Goal: Task Accomplishment & Management: Complete application form

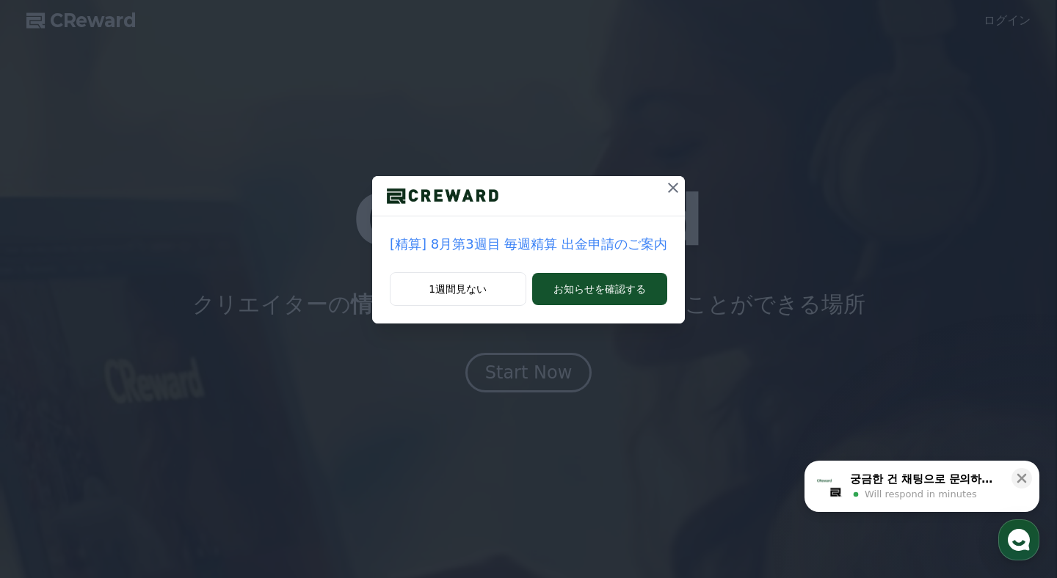
click at [668, 191] on icon at bounding box center [673, 188] width 10 height 10
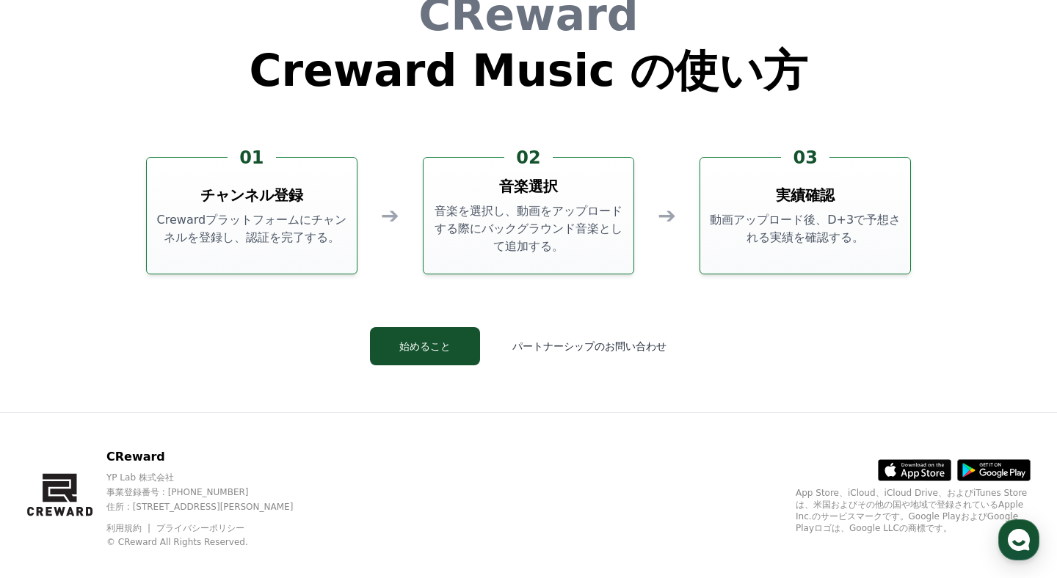
scroll to position [3977, 0]
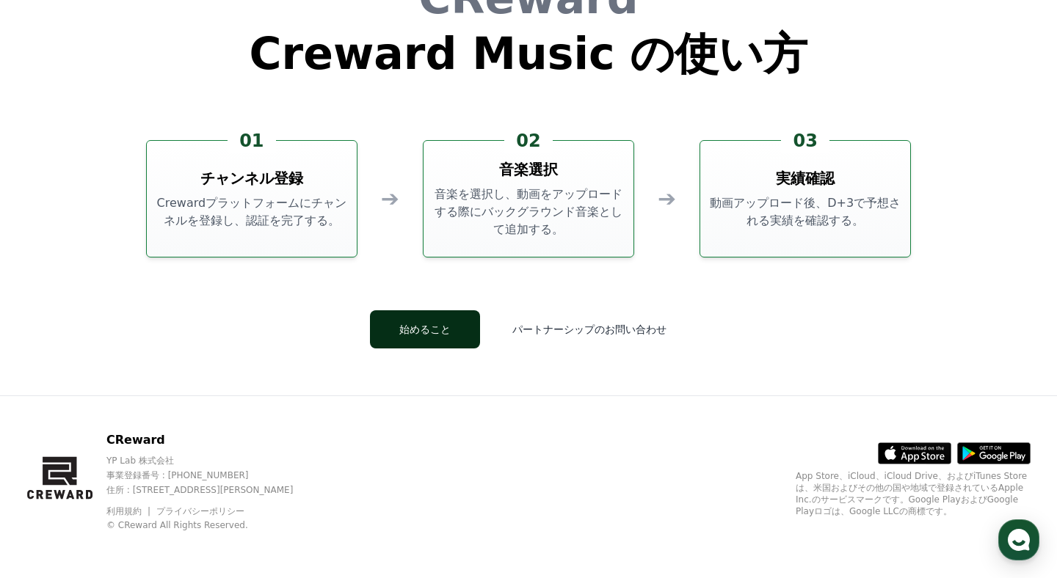
click at [470, 337] on button "始めること" at bounding box center [425, 329] width 110 height 38
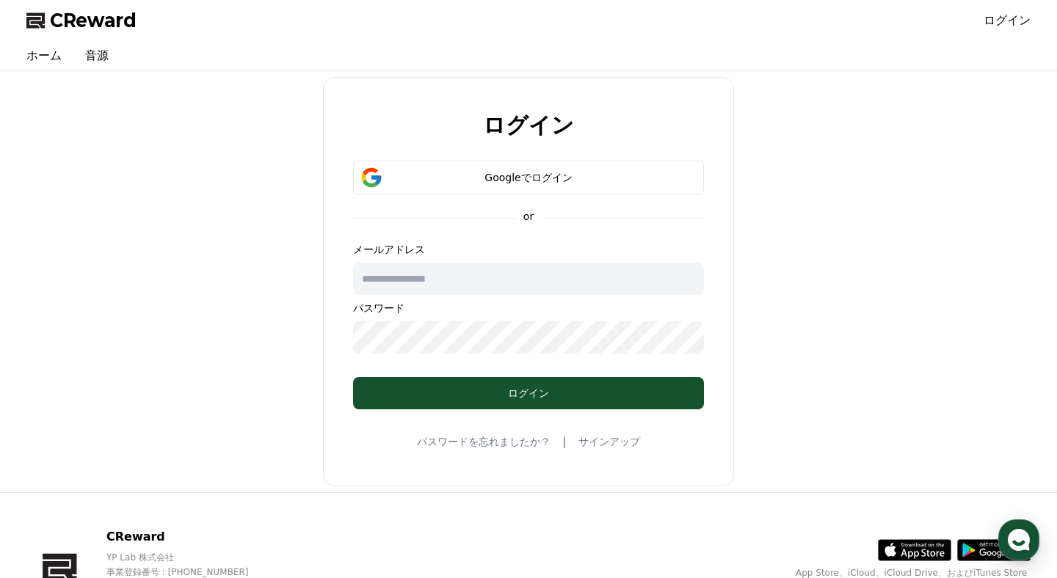
click at [128, 26] on span "CReward" at bounding box center [93, 20] width 87 height 23
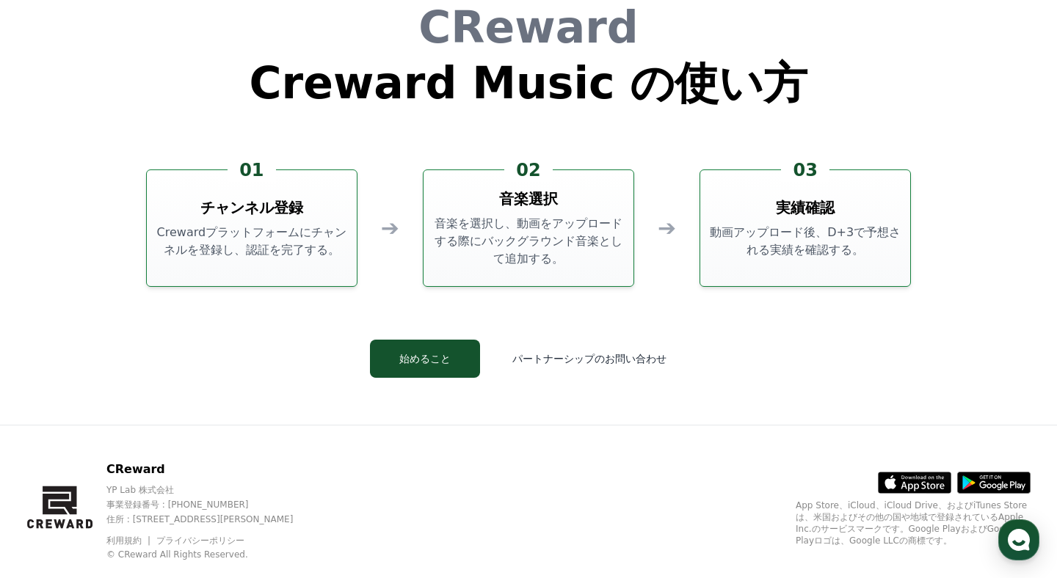
scroll to position [3977, 0]
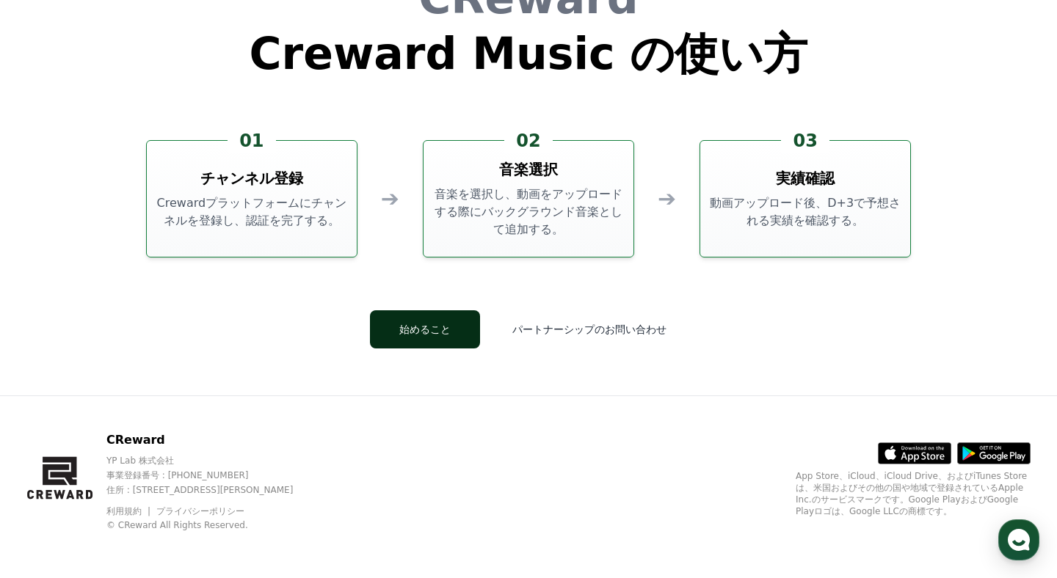
click at [439, 320] on button "始めること" at bounding box center [425, 329] width 110 height 38
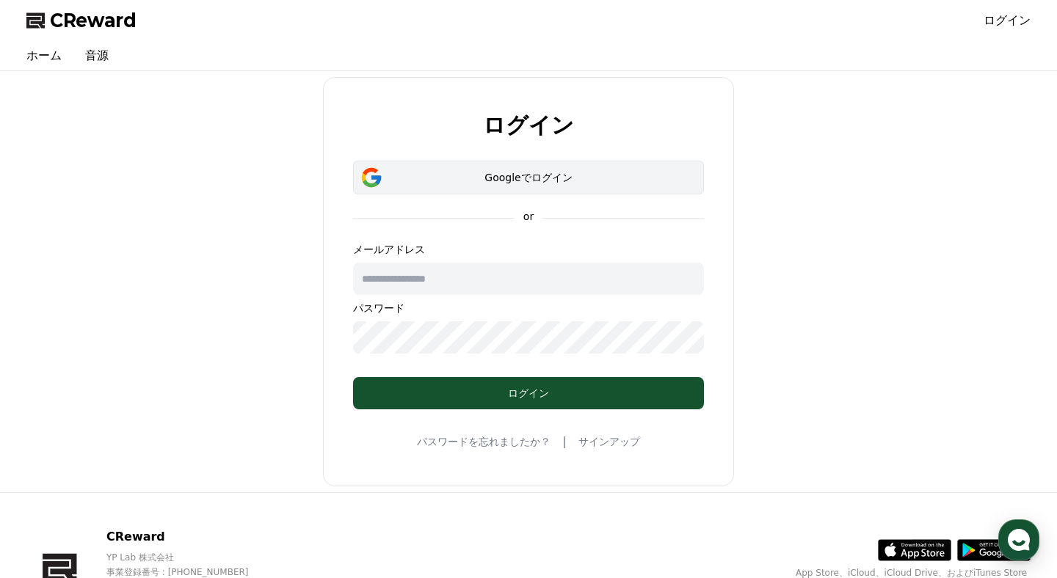
click at [450, 181] on div "Googleでログイン" at bounding box center [528, 177] width 308 height 15
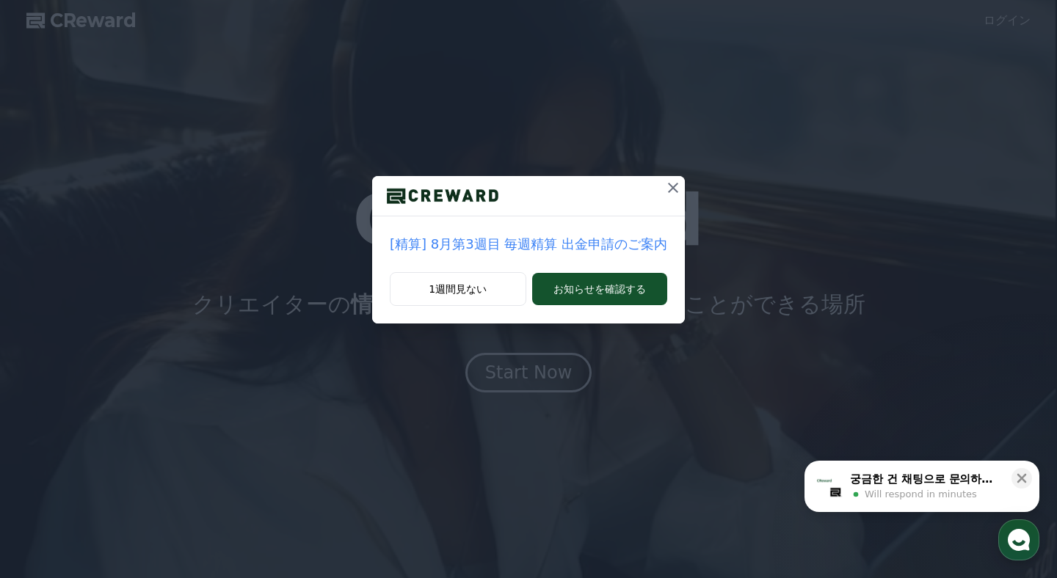
click at [673, 187] on icon at bounding box center [673, 188] width 18 height 18
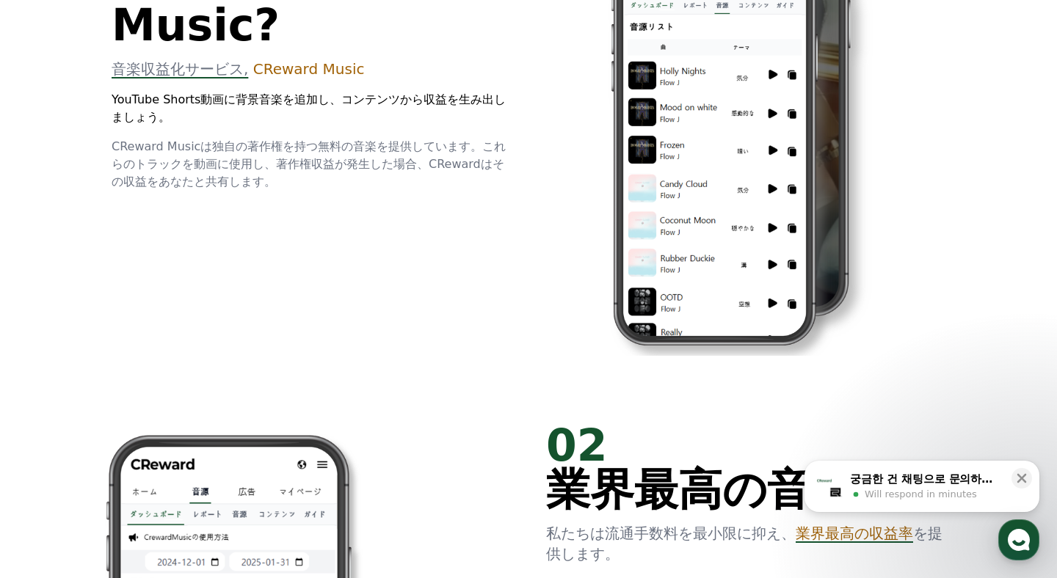
scroll to position [741, 0]
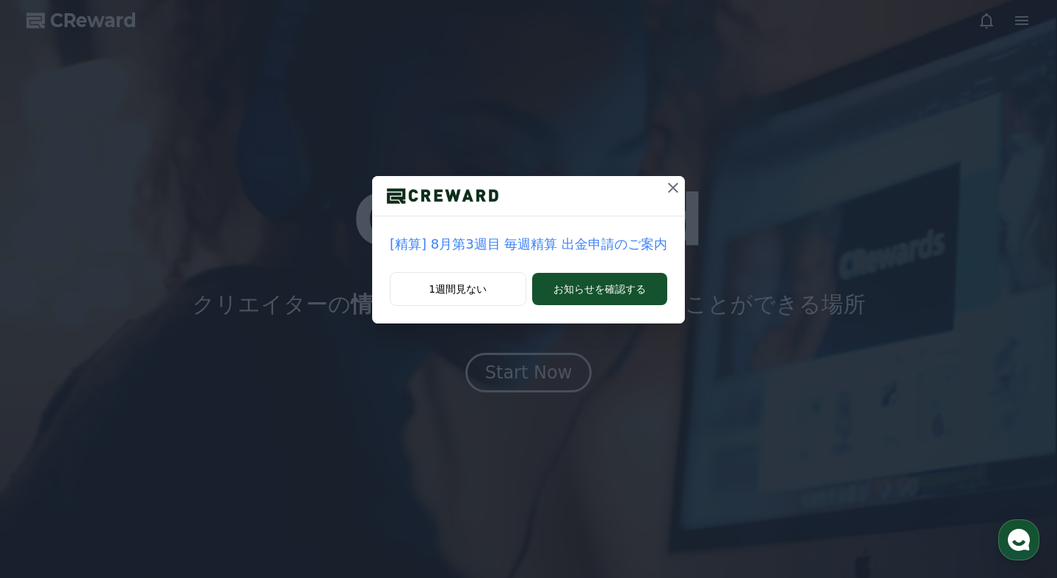
click at [674, 188] on icon at bounding box center [673, 188] width 18 height 18
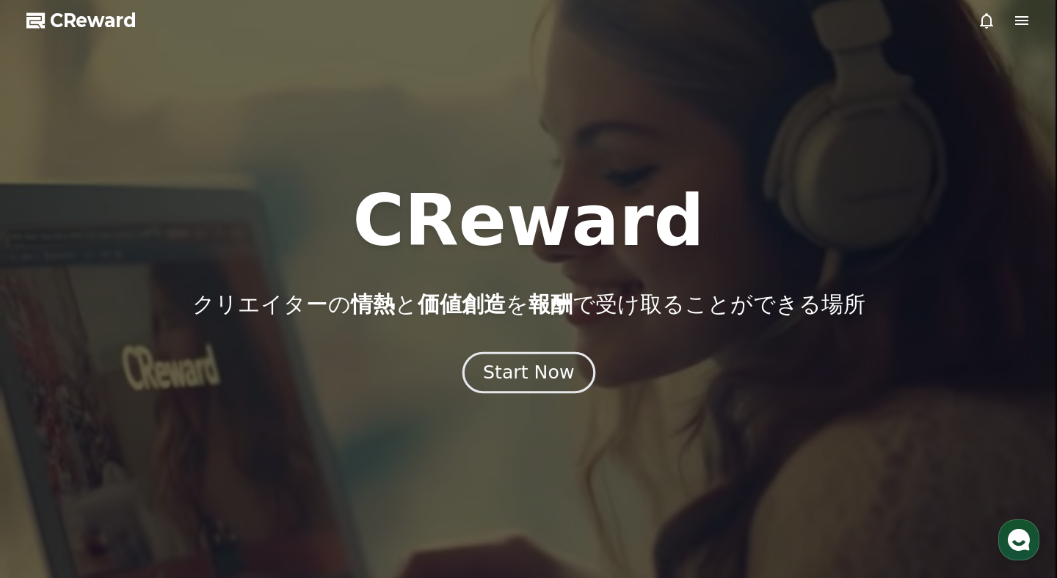
click at [556, 373] on div "Start Now" at bounding box center [528, 372] width 91 height 25
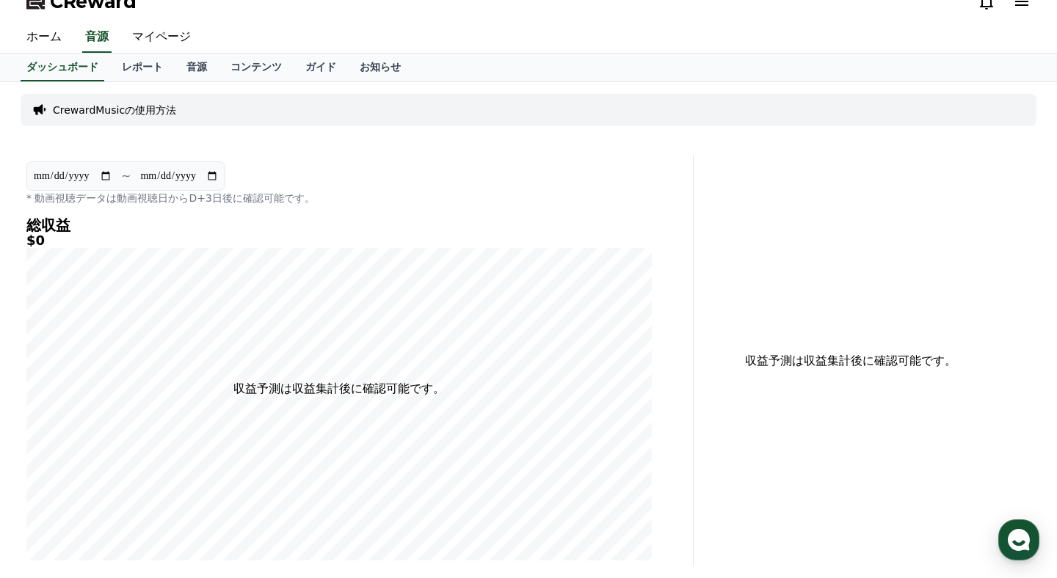
scroll to position [6, 0]
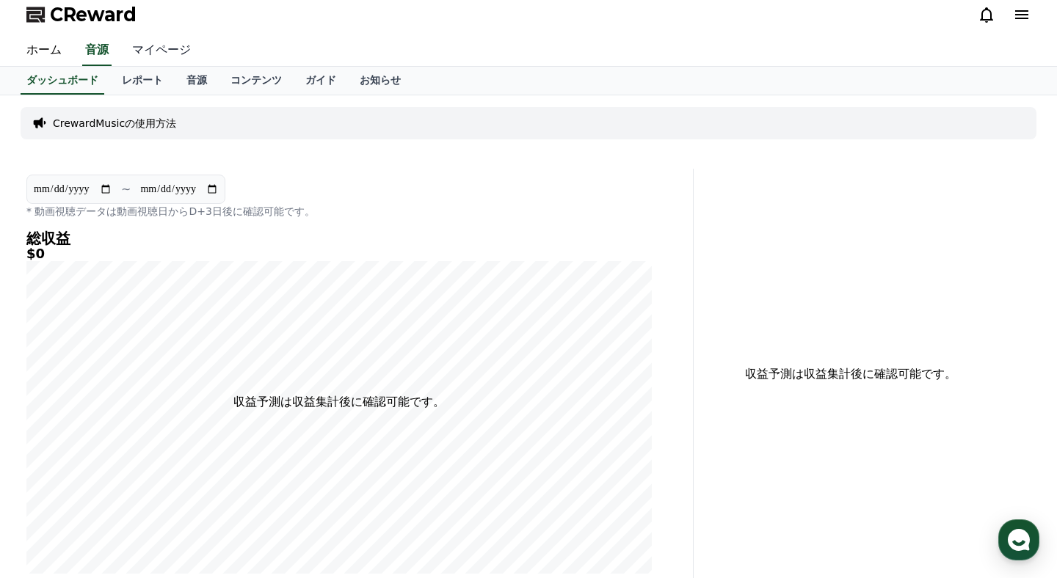
click at [150, 48] on link "マイページ" at bounding box center [161, 50] width 82 height 31
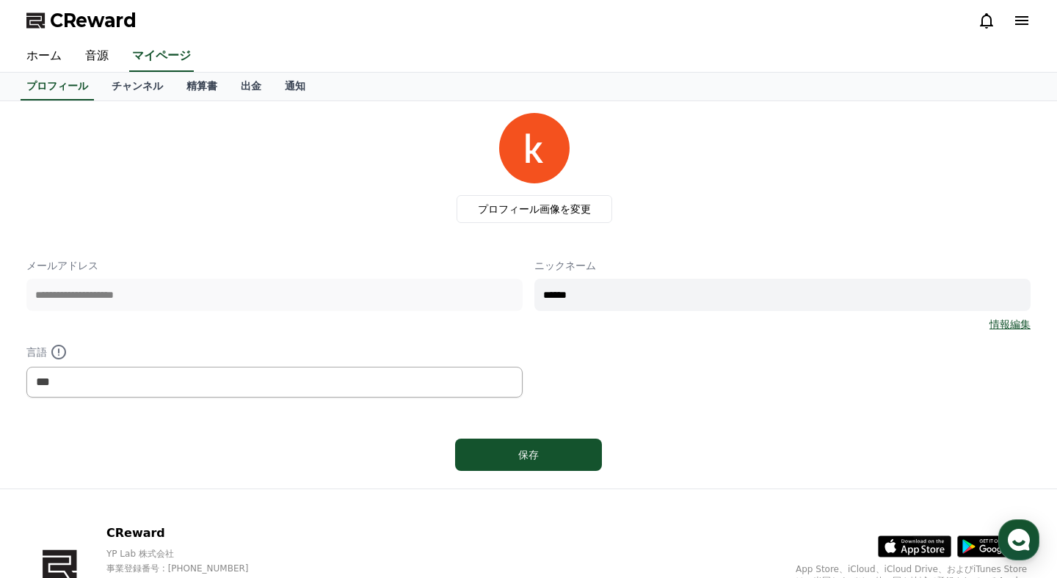
click at [75, 17] on span "CReward" at bounding box center [93, 20] width 87 height 23
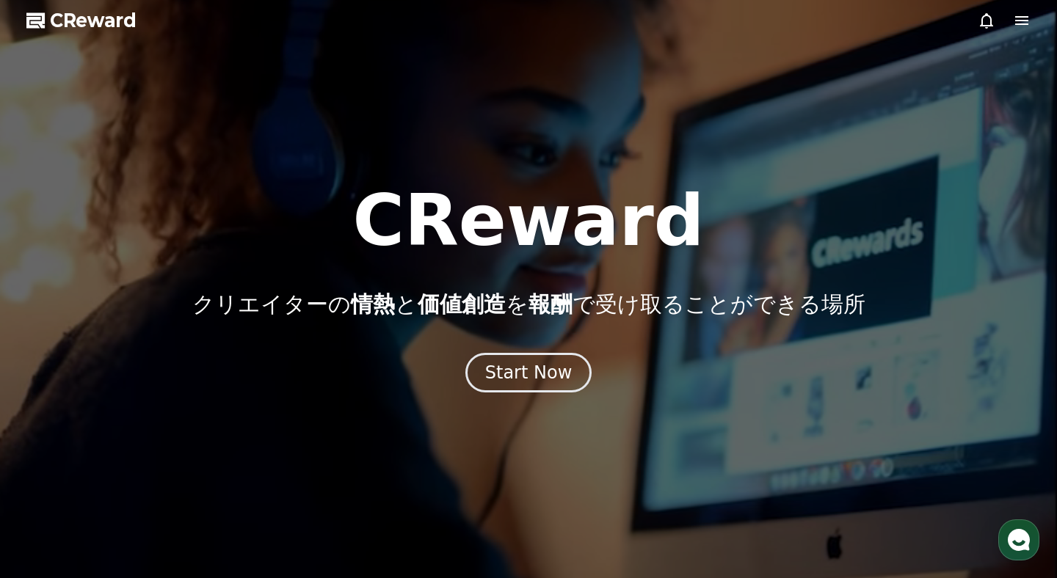
click at [1025, 21] on icon at bounding box center [1021, 20] width 13 height 9
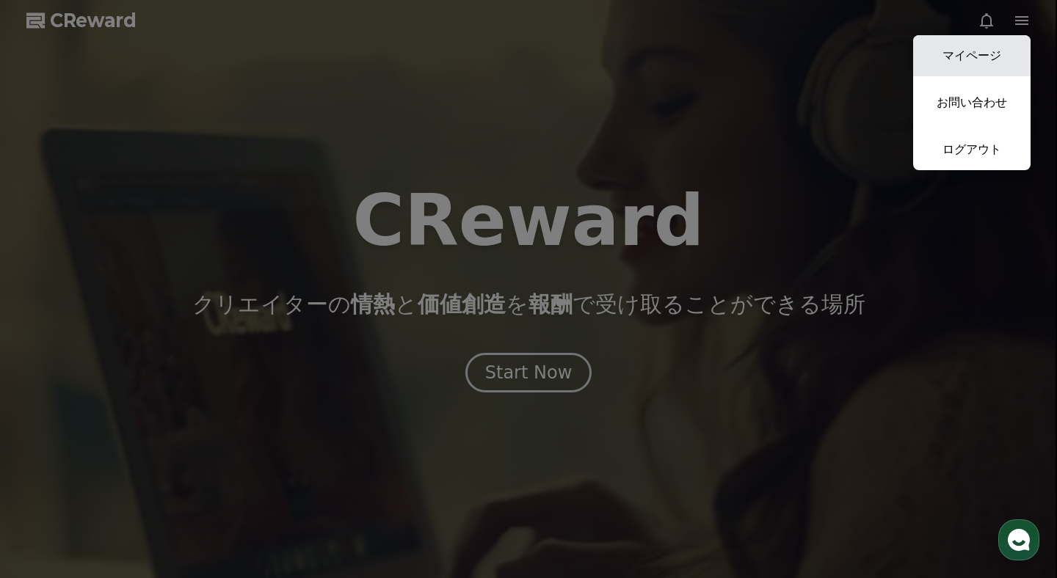
click at [990, 46] on link "マイページ" at bounding box center [971, 55] width 117 height 41
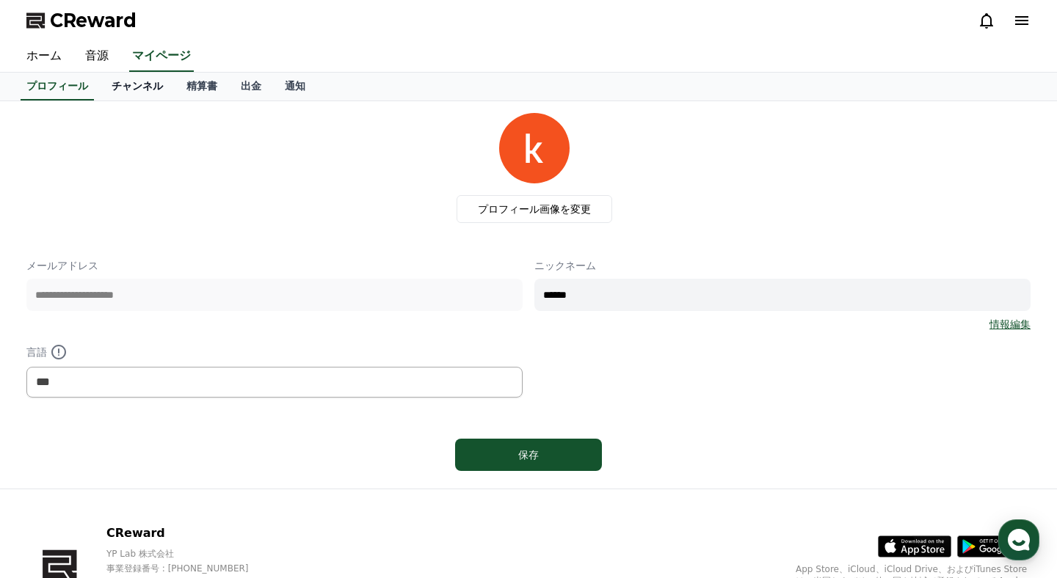
click at [143, 88] on link "チャンネル" at bounding box center [137, 87] width 75 height 28
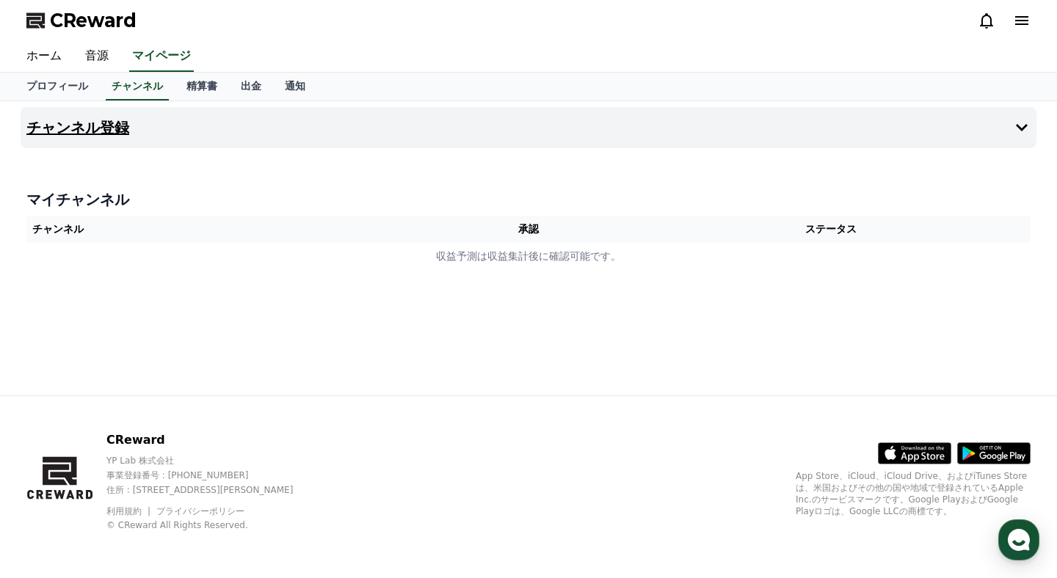
click at [1023, 121] on icon at bounding box center [1022, 128] width 18 height 18
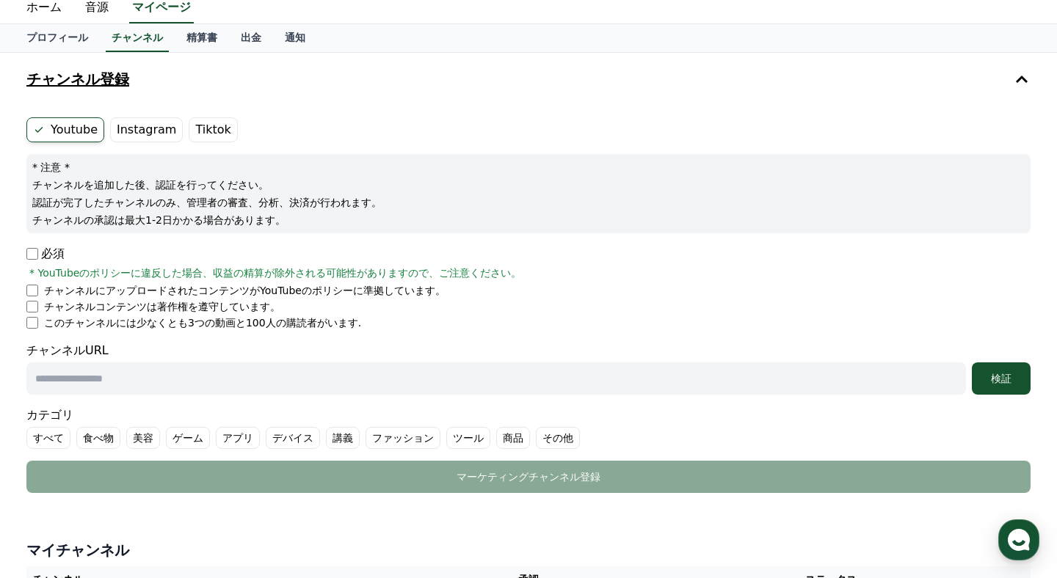
scroll to position [82, 0]
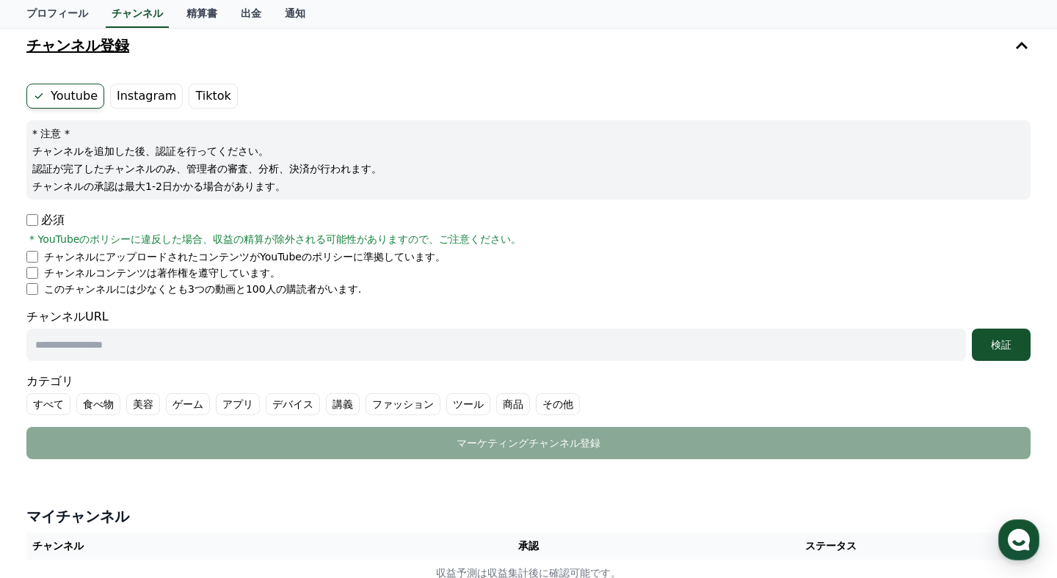
click at [34, 295] on li "このチャンネルには少なくとも3つの動画と100人の購読者がいます." at bounding box center [528, 289] width 1004 height 15
click at [482, 349] on input "text" at bounding box center [496, 345] width 940 height 32
paste input "**********"
type input "**********"
click at [1007, 340] on div "検証" at bounding box center [1001, 345] width 47 height 15
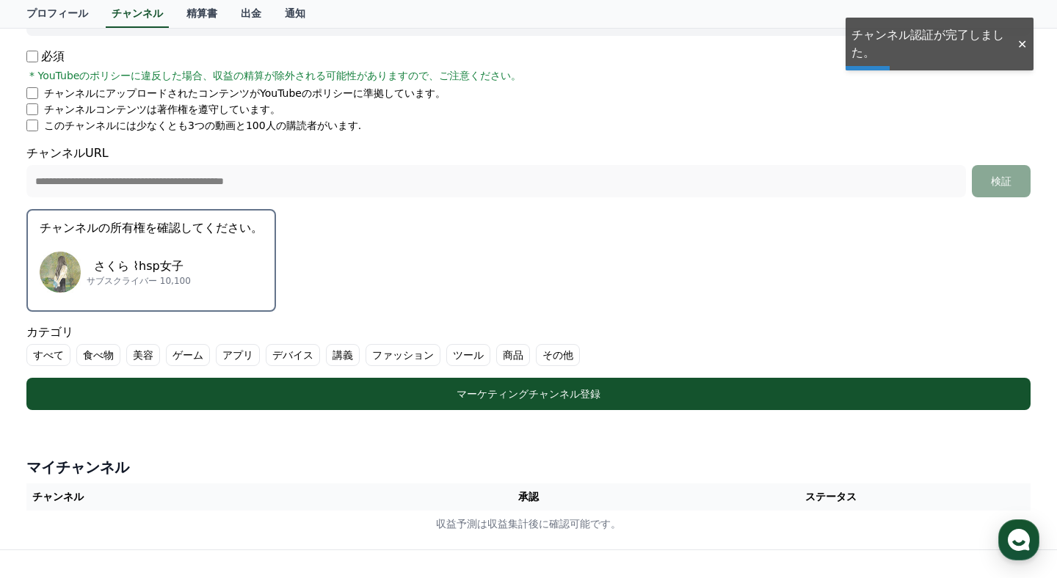
scroll to position [247, 0]
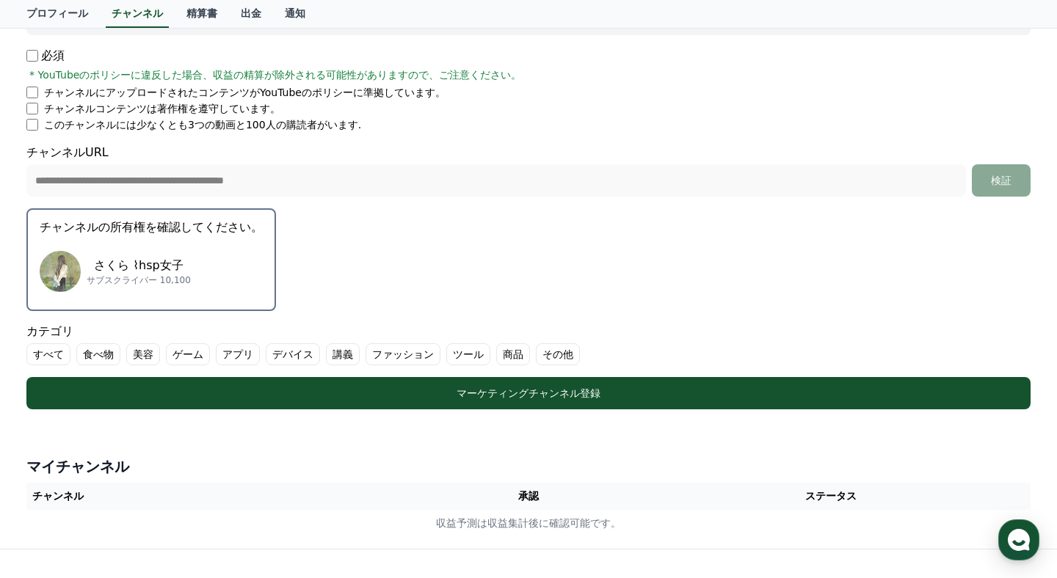
click at [186, 253] on div "さくら ⌇hsp女子 サブスクライバー 10,100" at bounding box center [151, 271] width 223 height 59
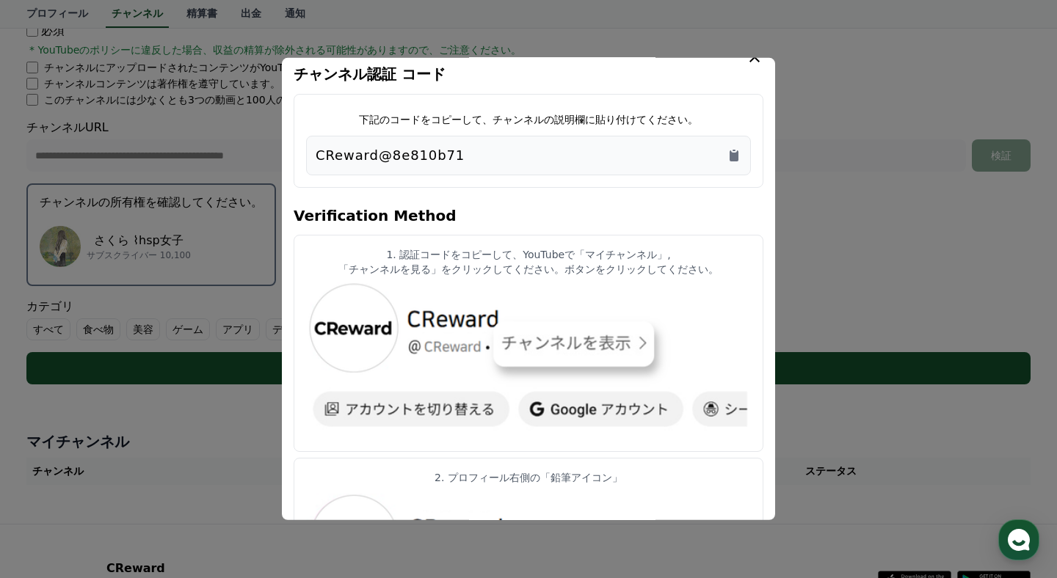
scroll to position [0, 0]
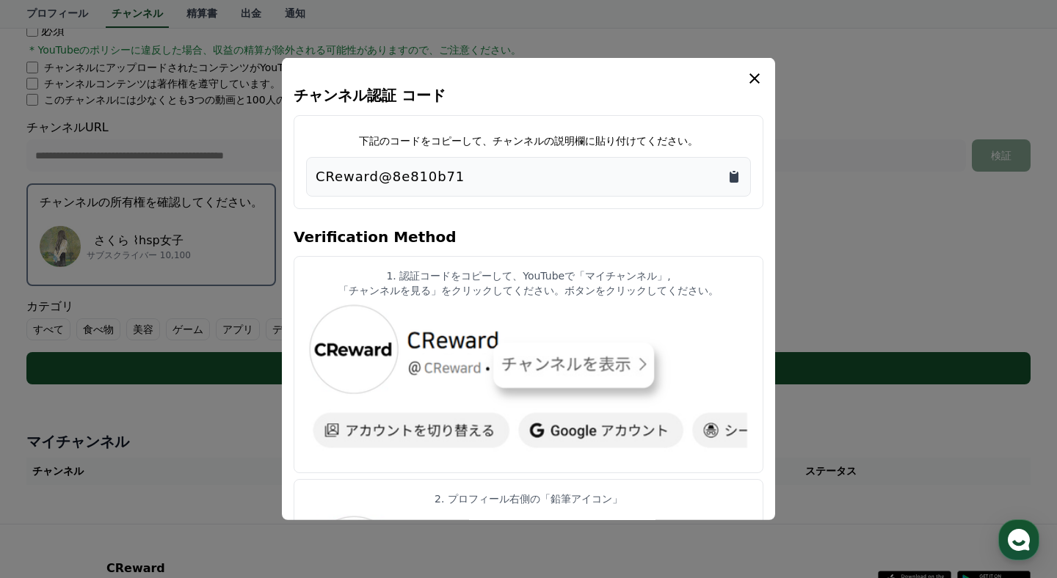
click at [733, 178] on icon "Copy to clipboard" at bounding box center [734, 177] width 9 height 11
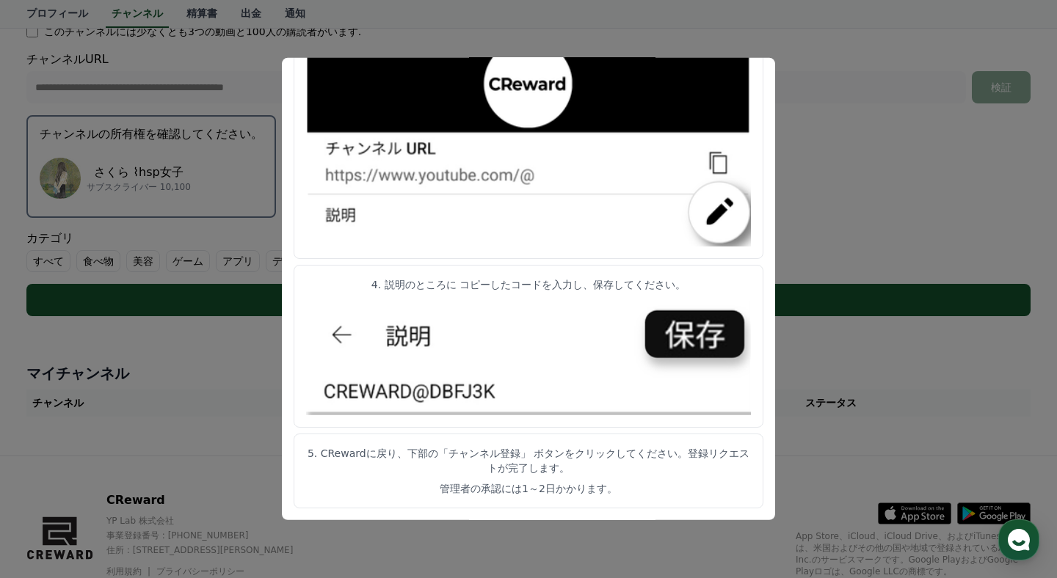
scroll to position [359, 0]
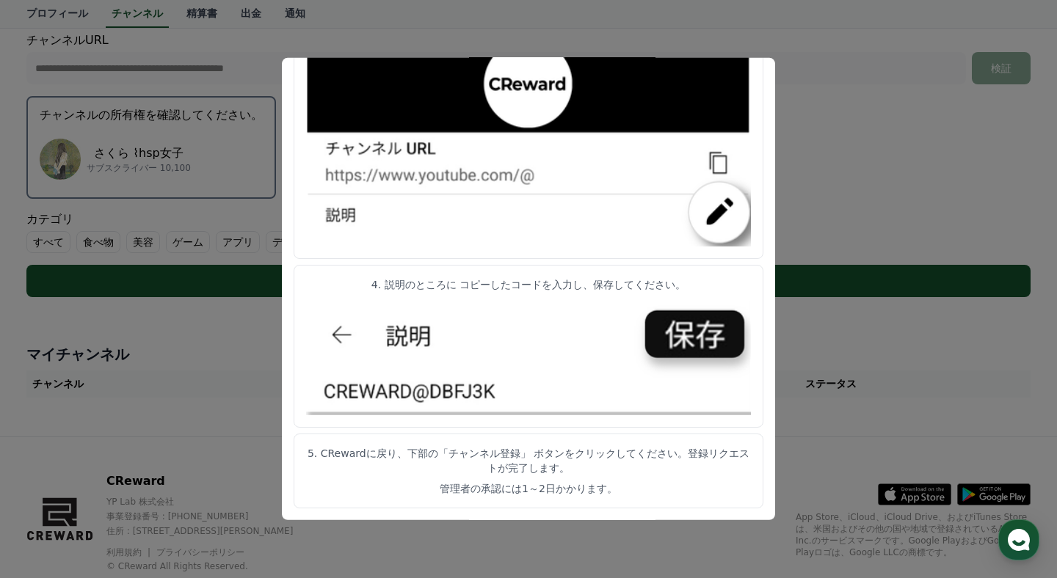
click at [812, 110] on button "close modal" at bounding box center [528, 289] width 1057 height 578
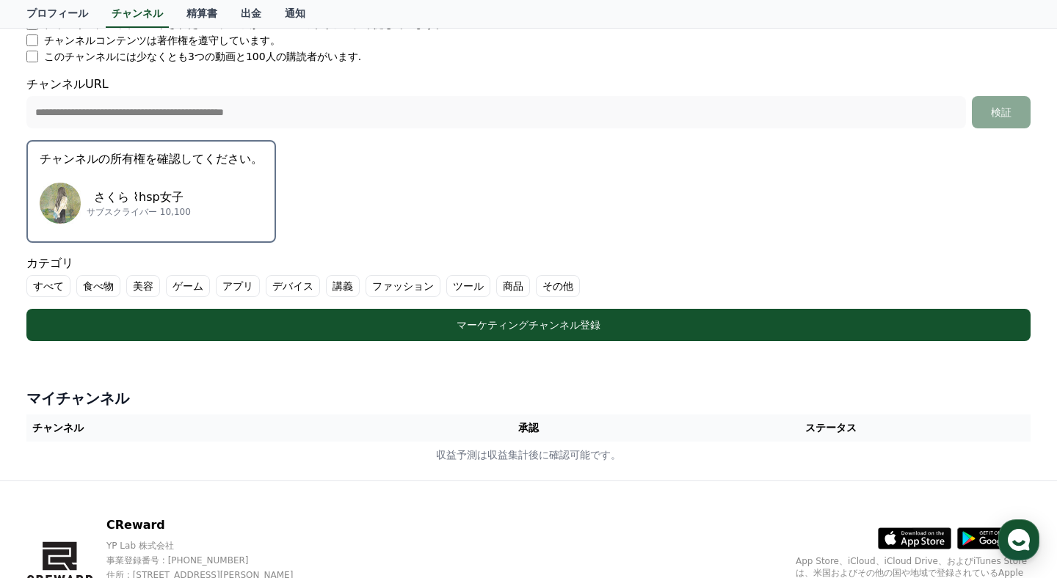
scroll to position [306, 0]
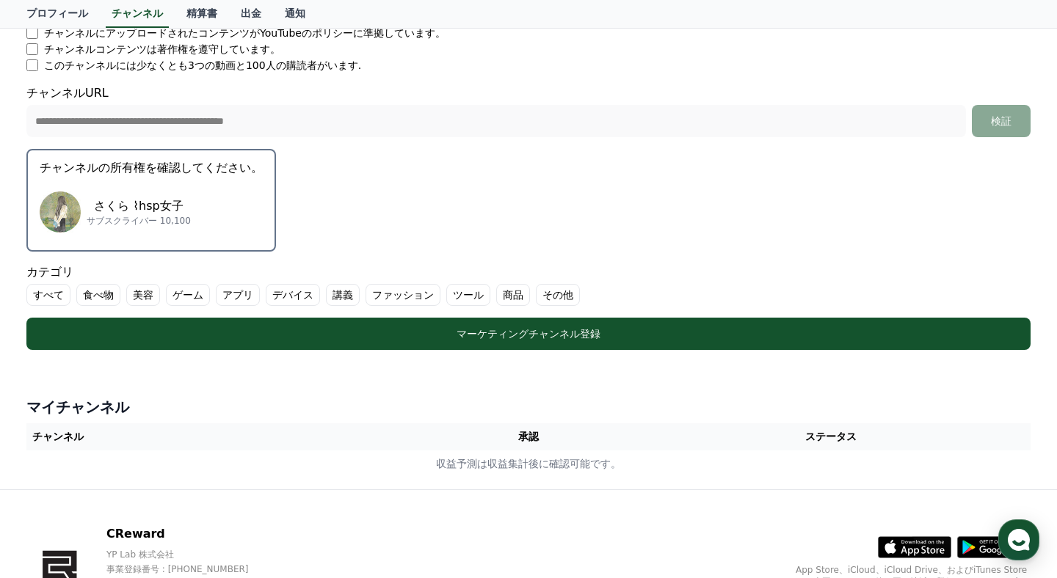
click at [264, 195] on button "チャンネルの所有権を確認してください。 さくら ⌇hsp女子 サブスクライバー 10,100" at bounding box center [151, 200] width 250 height 103
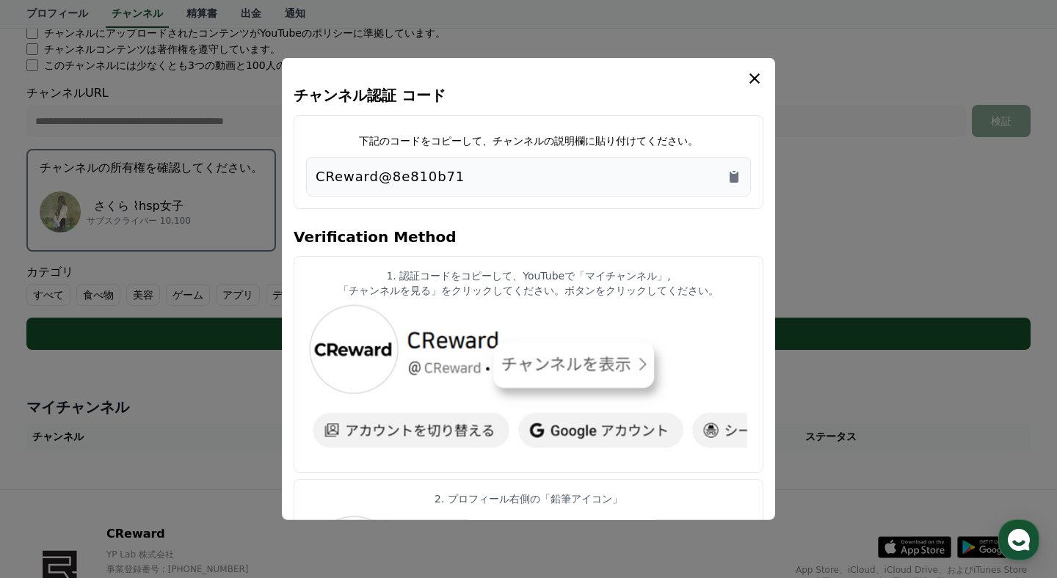
click at [755, 82] on icon "modal" at bounding box center [755, 79] width 18 height 18
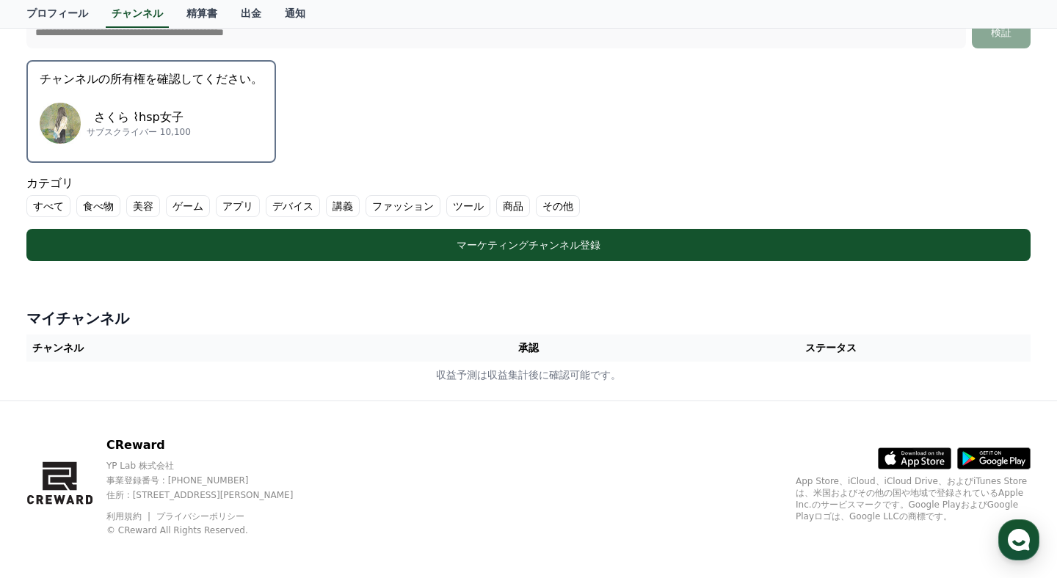
scroll to position [400, 0]
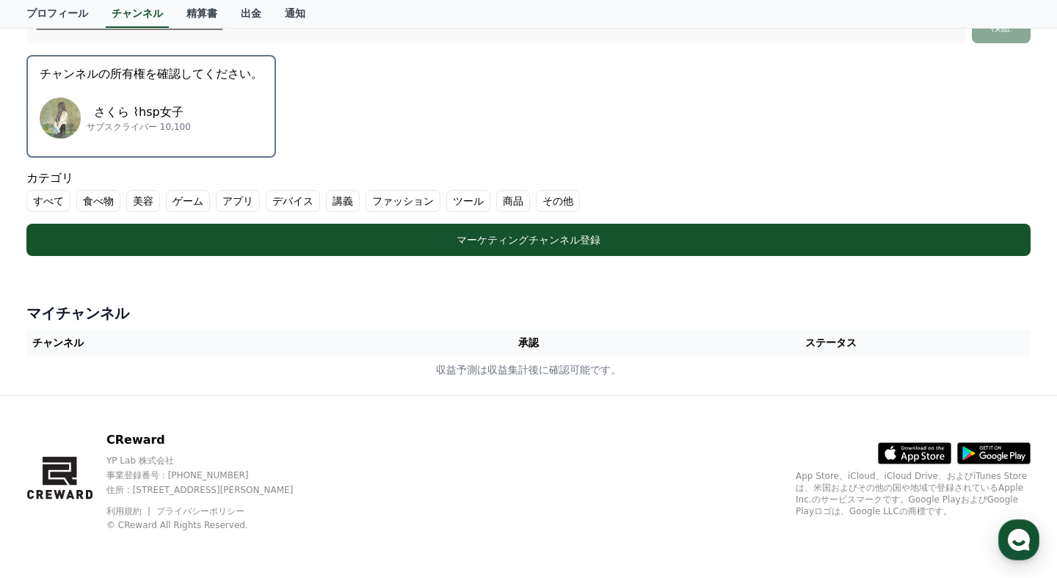
click at [562, 202] on label "その他" at bounding box center [558, 201] width 44 height 22
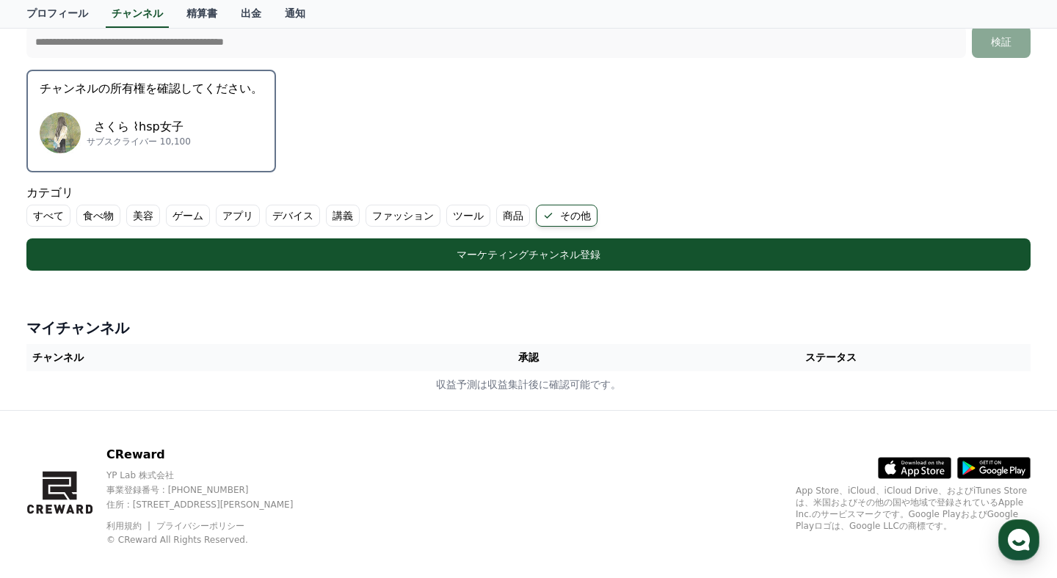
scroll to position [382, 0]
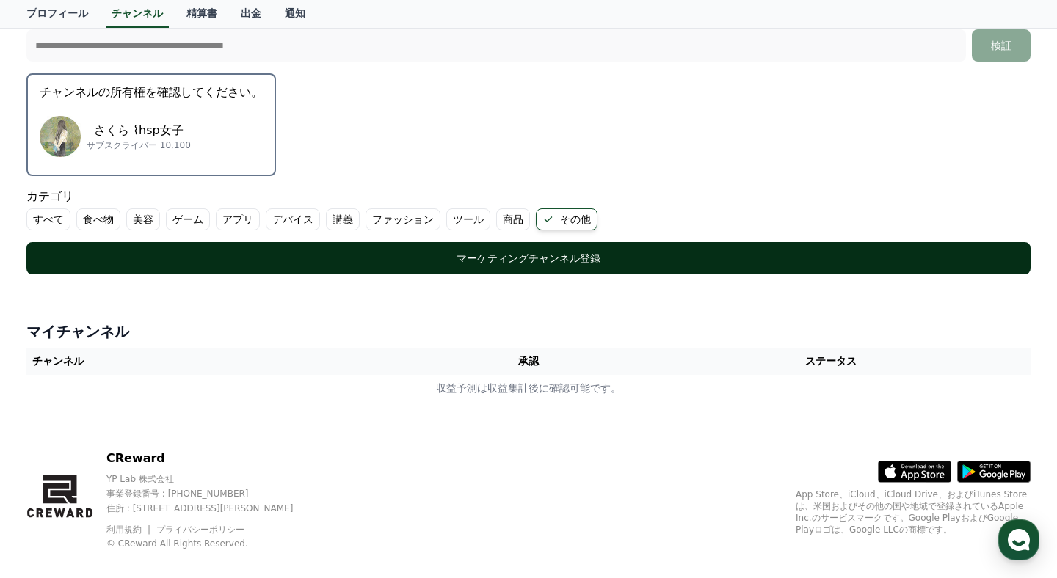
click at [478, 248] on button "マーケティングチャンネル登録" at bounding box center [528, 258] width 1004 height 32
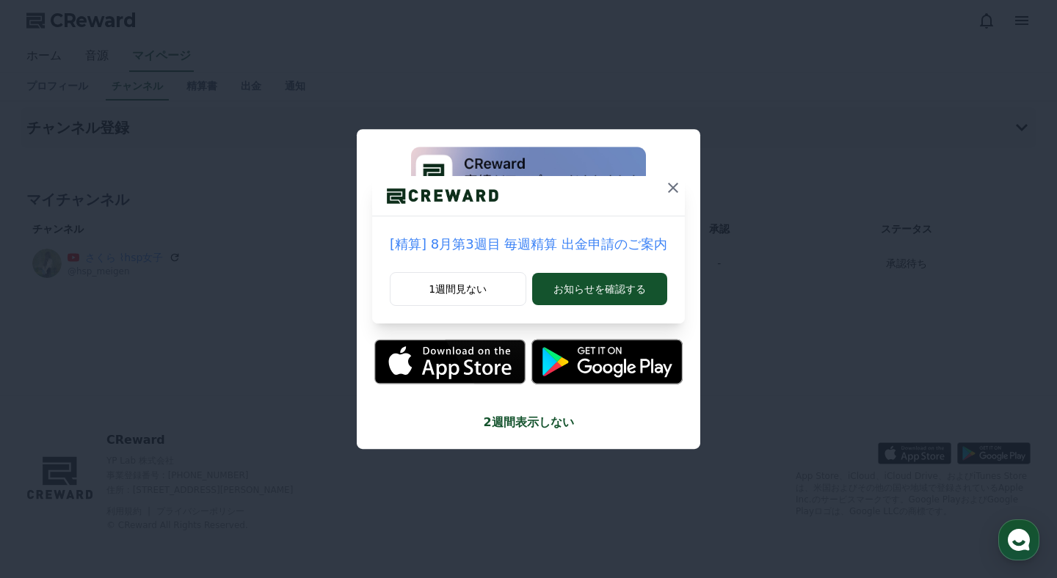
click at [672, 189] on icon at bounding box center [673, 188] width 10 height 10
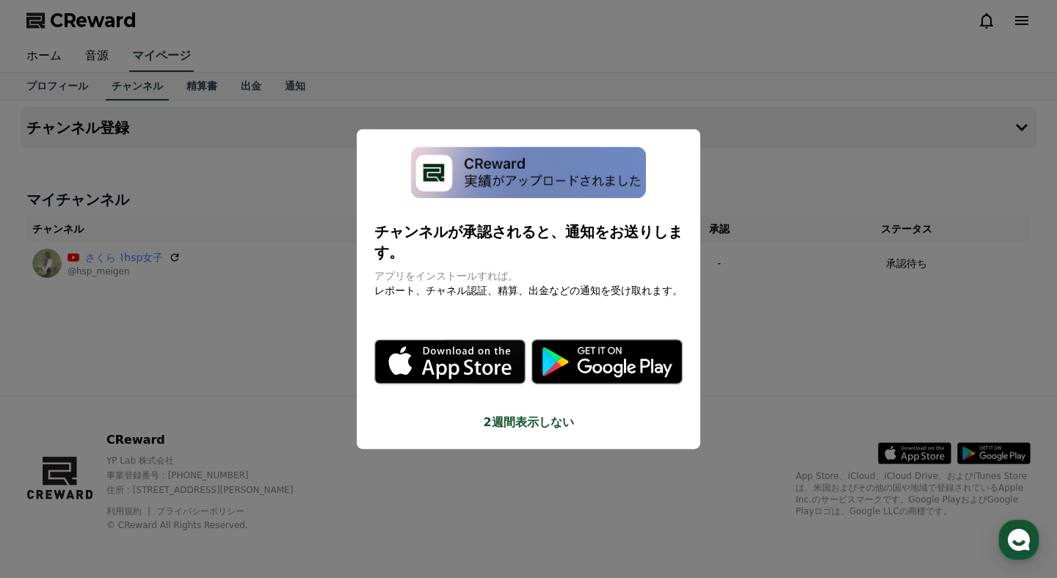
click at [454, 373] on icon "modal" at bounding box center [467, 370] width 90 height 20
click at [726, 400] on button "close modal" at bounding box center [528, 289] width 1057 height 578
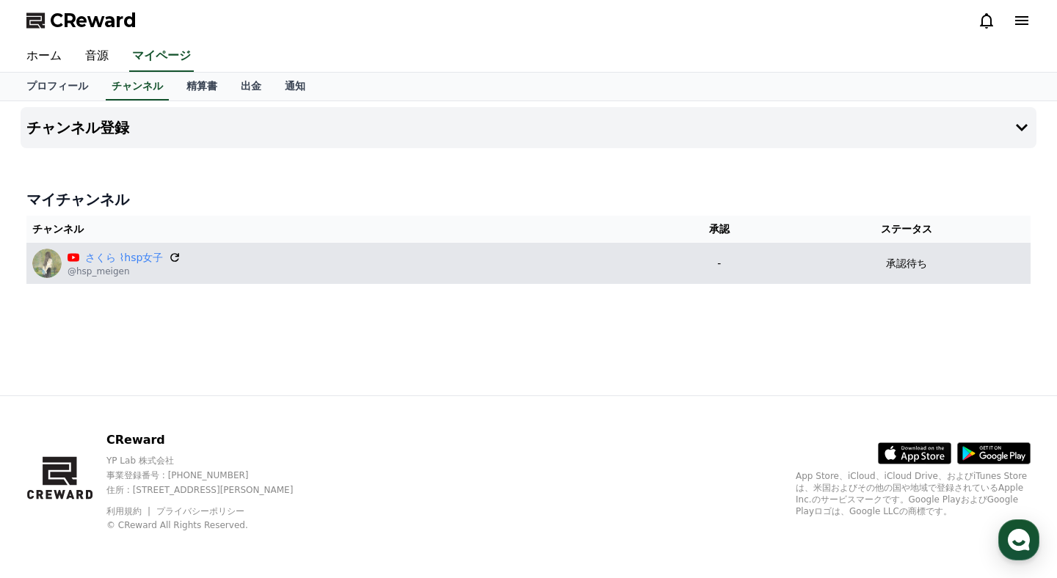
click at [182, 259] on icon at bounding box center [175, 257] width 13 height 13
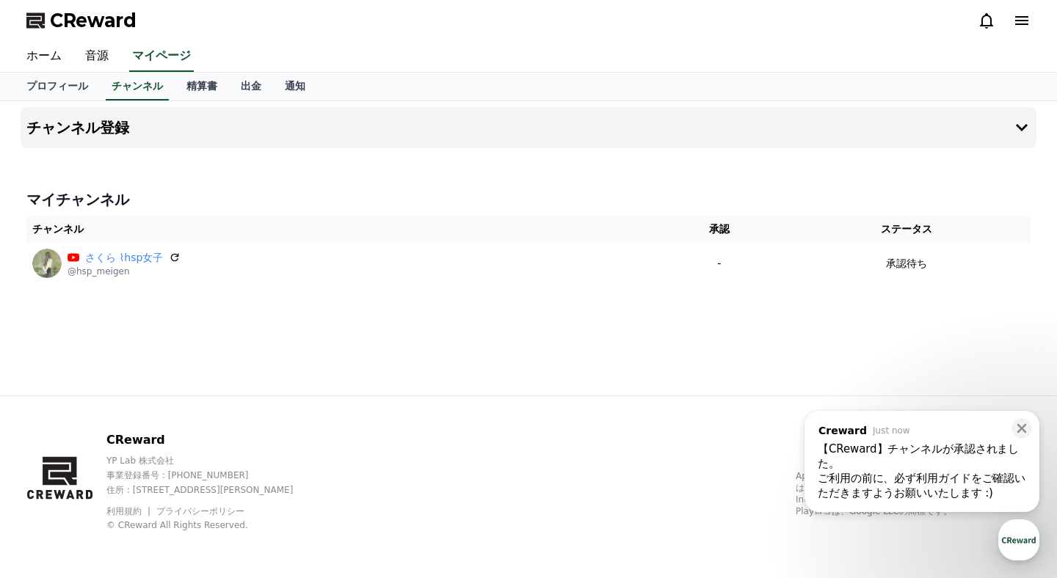
click at [87, 23] on span "CReward" at bounding box center [93, 20] width 87 height 23
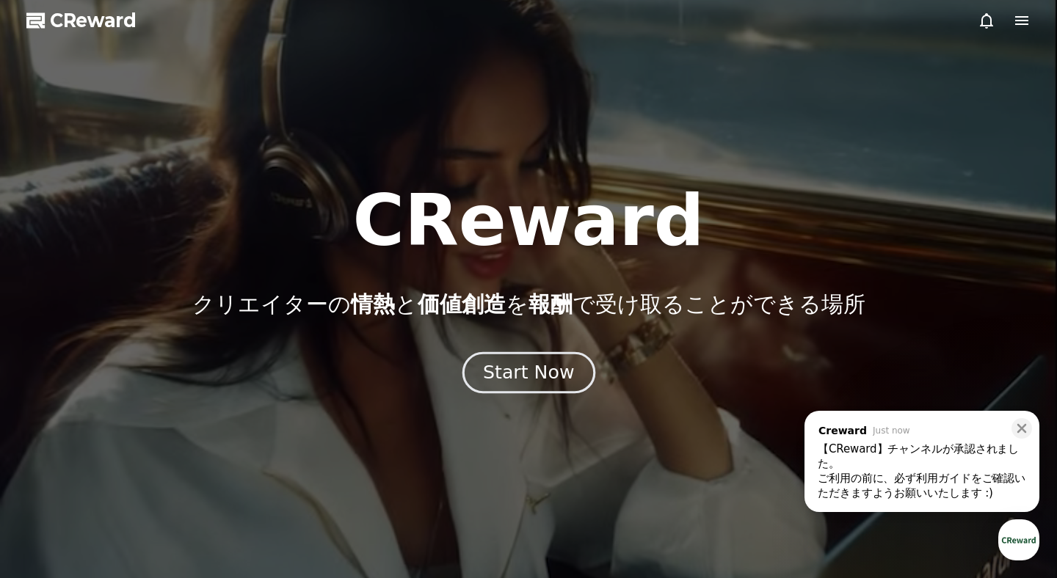
click at [498, 382] on div "Start Now" at bounding box center [528, 372] width 91 height 25
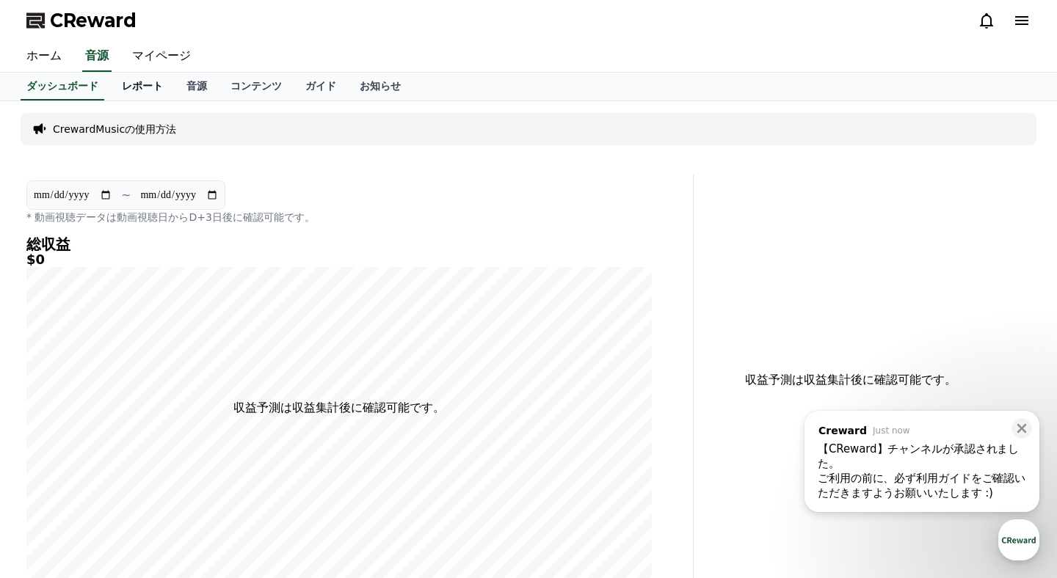
click at [155, 92] on link "レポート" at bounding box center [142, 87] width 65 height 28
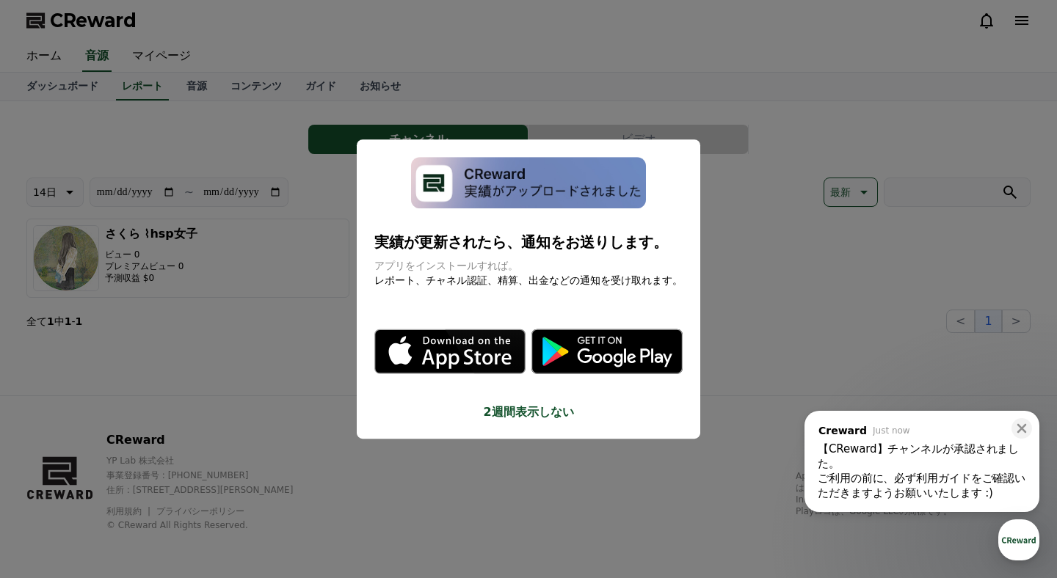
click at [192, 90] on button "close modal" at bounding box center [528, 289] width 1057 height 578
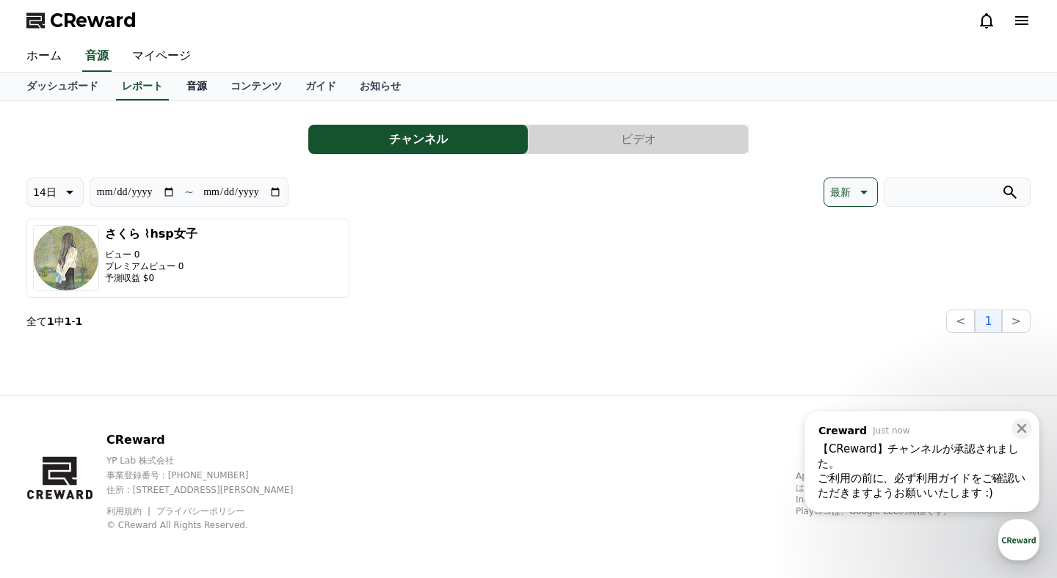
click at [202, 88] on link "音源" at bounding box center [197, 87] width 44 height 28
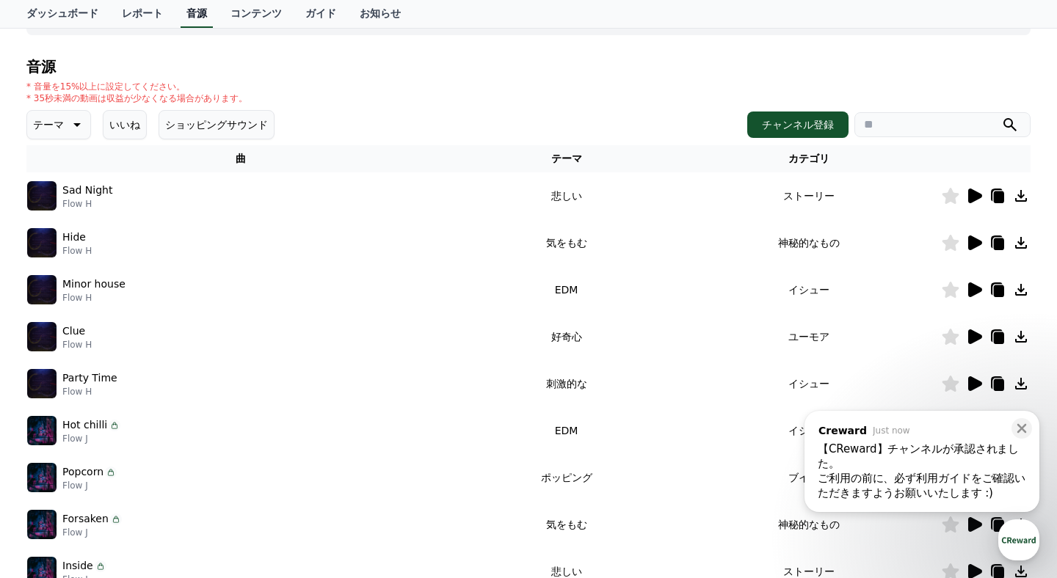
scroll to position [132, 0]
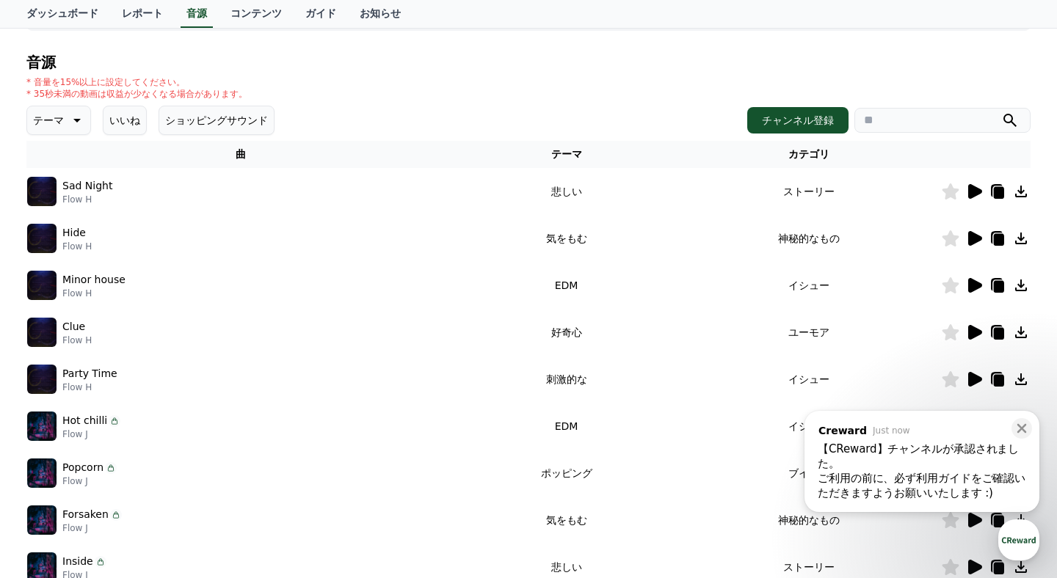
click at [974, 198] on icon at bounding box center [974, 192] width 18 height 18
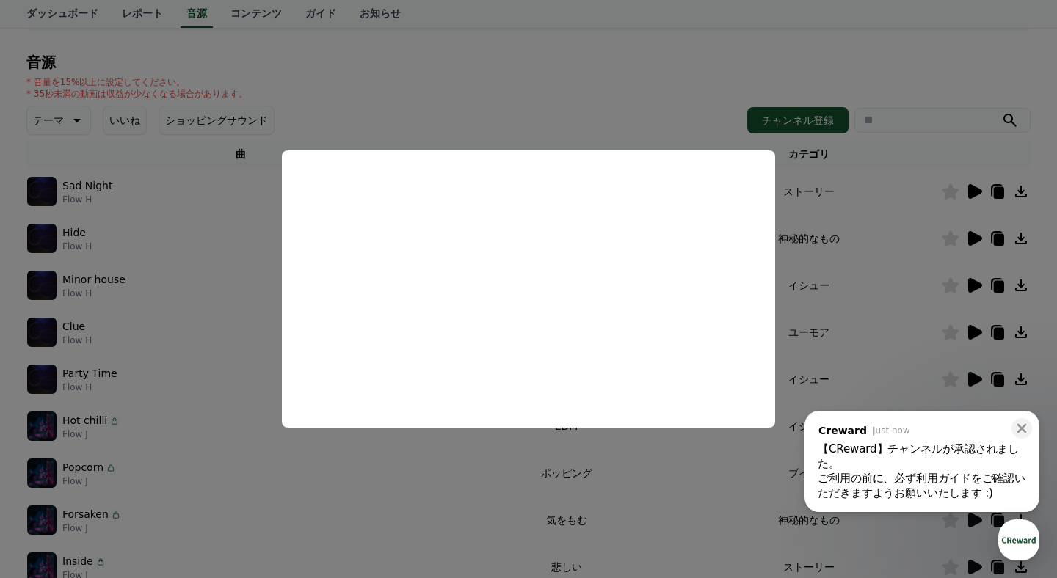
click at [815, 193] on button "close modal" at bounding box center [528, 289] width 1057 height 578
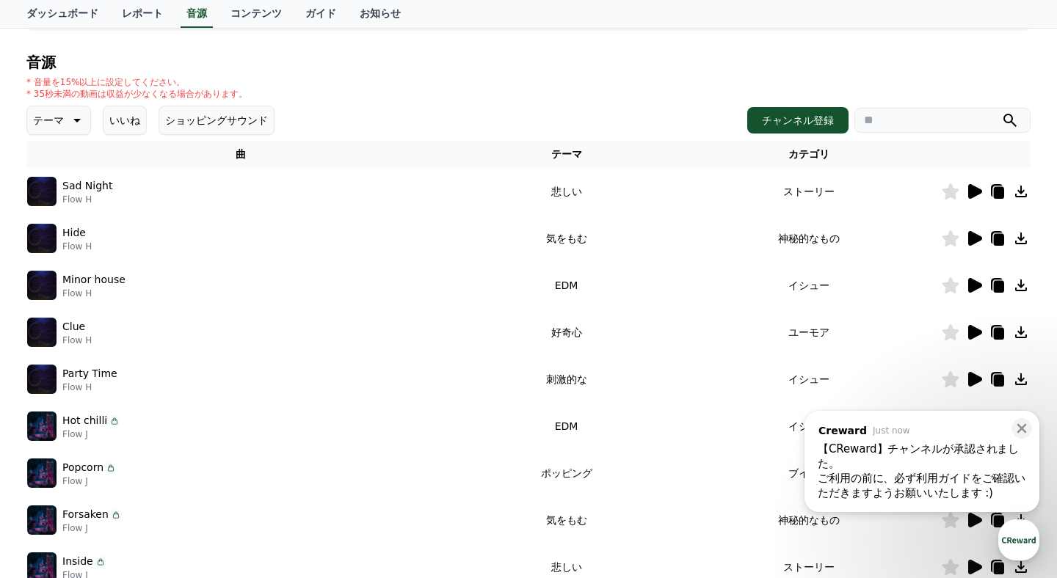
click at [948, 189] on icon at bounding box center [950, 192] width 17 height 16
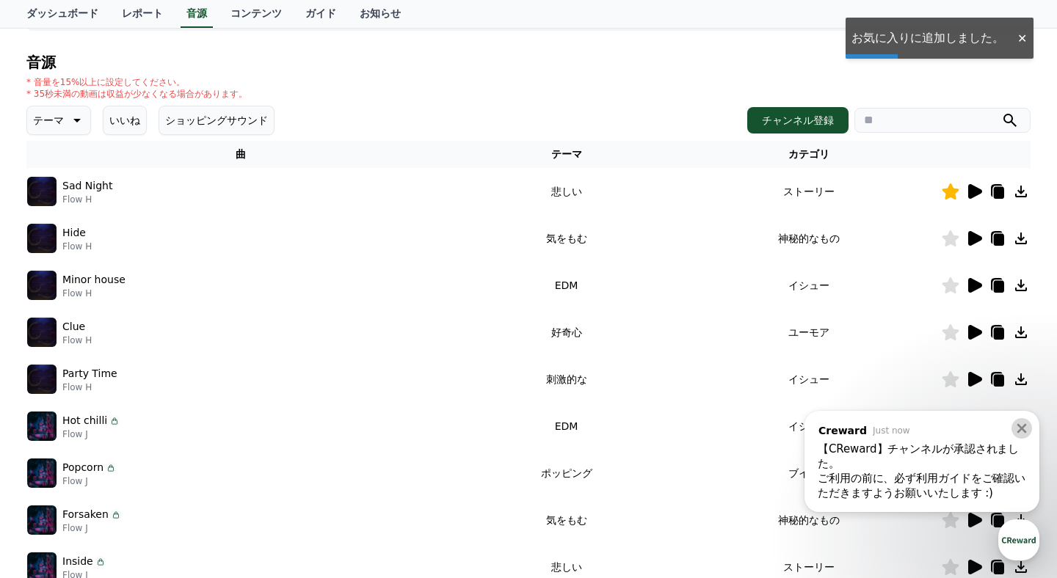
click at [1028, 428] on icon at bounding box center [1021, 428] width 15 height 15
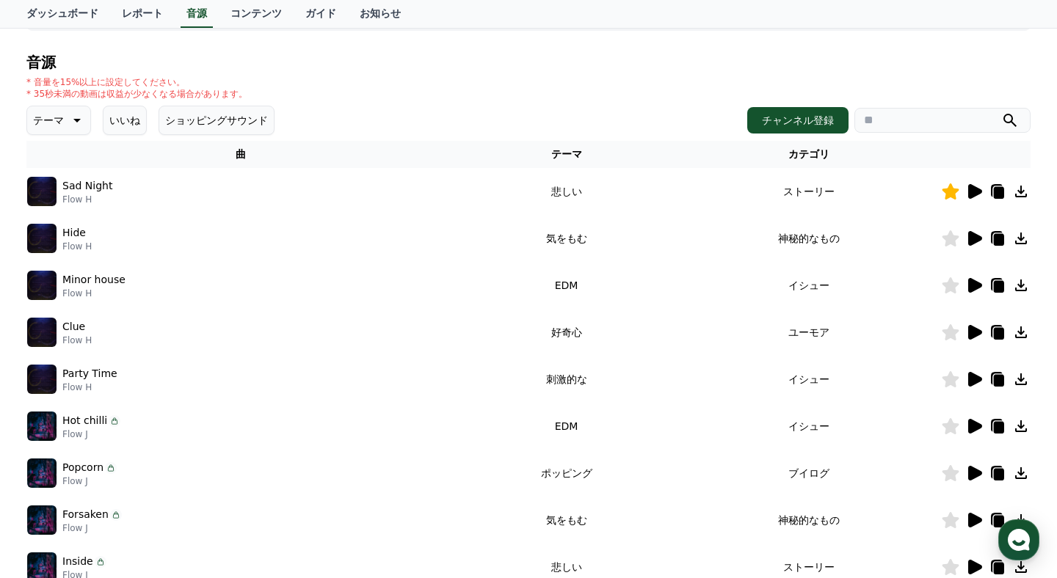
click at [793, 242] on td "神秘的なもの" at bounding box center [809, 238] width 264 height 47
click at [980, 240] on icon at bounding box center [975, 238] width 14 height 15
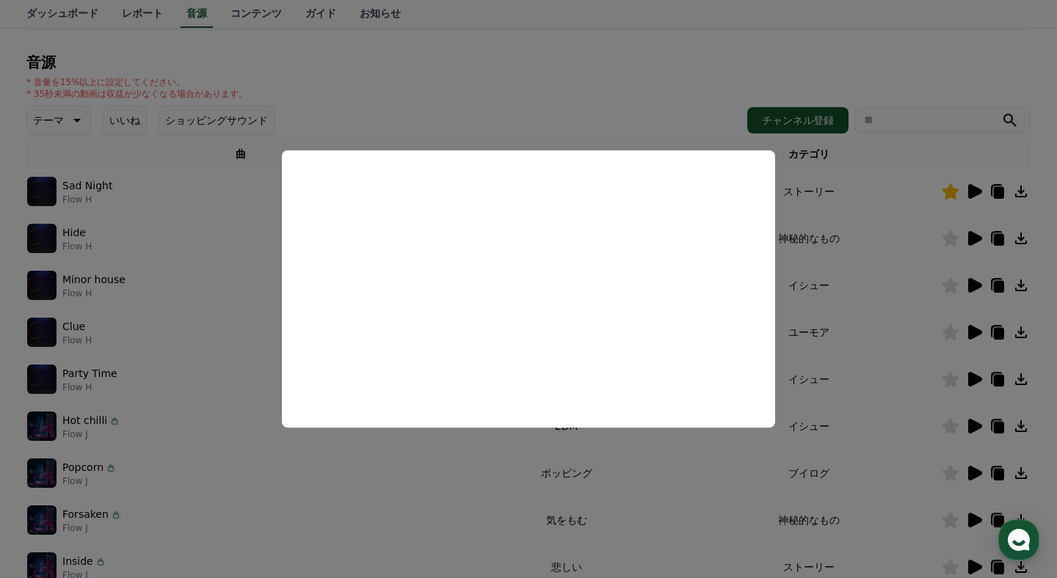
click at [850, 274] on button "close modal" at bounding box center [528, 289] width 1057 height 578
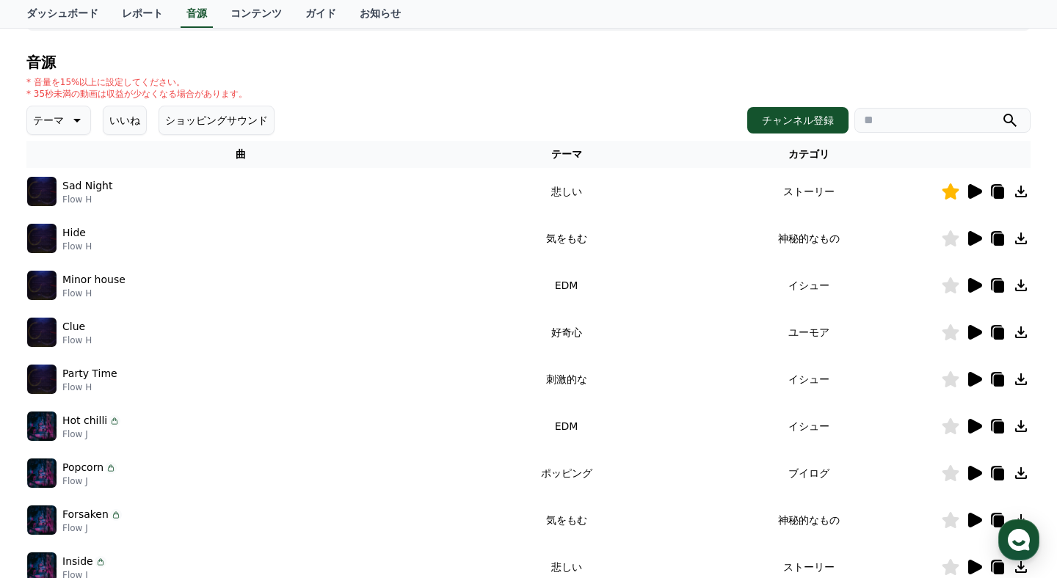
click at [975, 286] on icon at bounding box center [975, 285] width 14 height 15
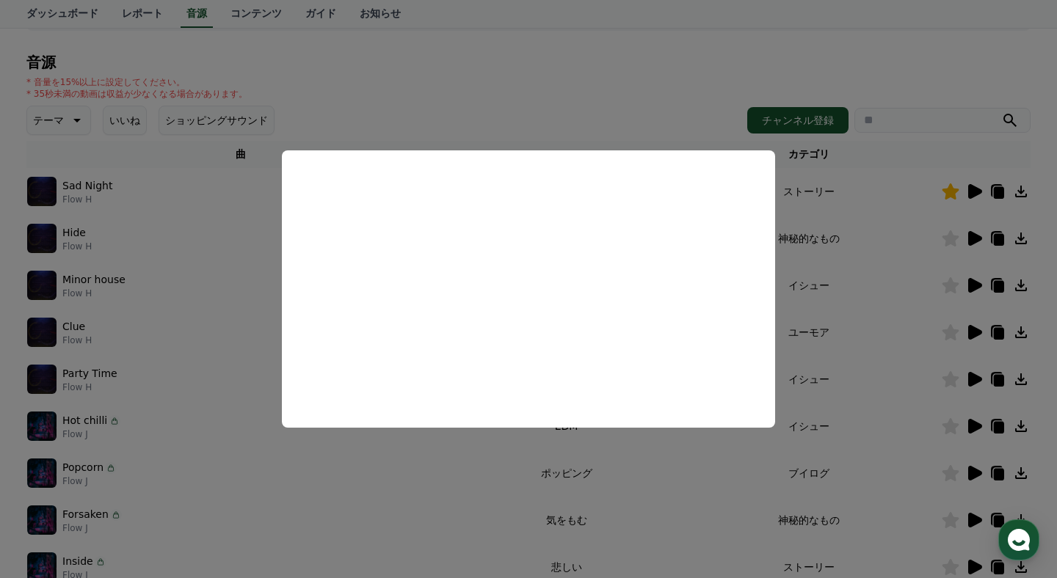
click at [855, 273] on button "close modal" at bounding box center [528, 289] width 1057 height 578
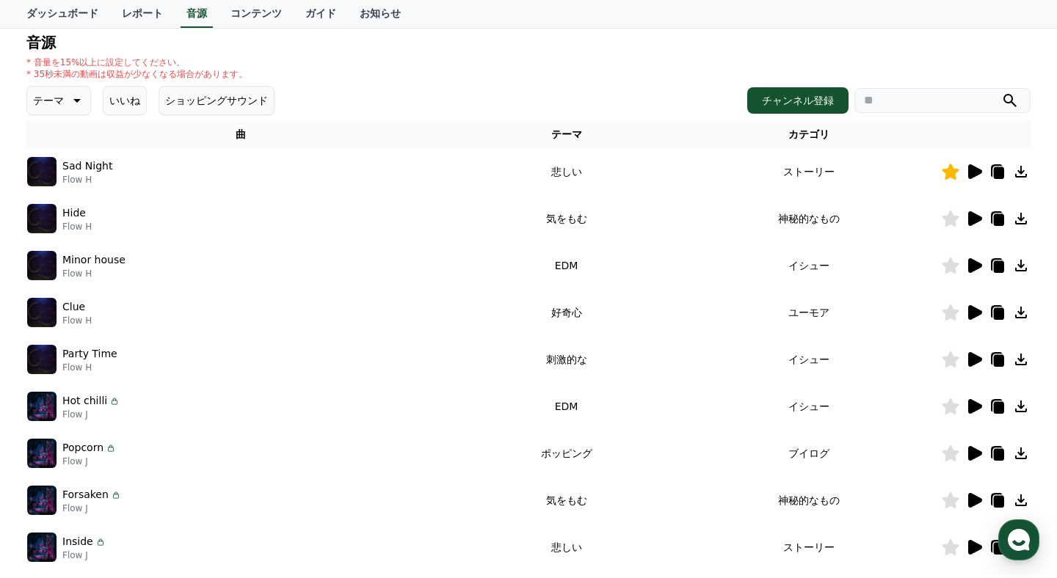
scroll to position [147, 0]
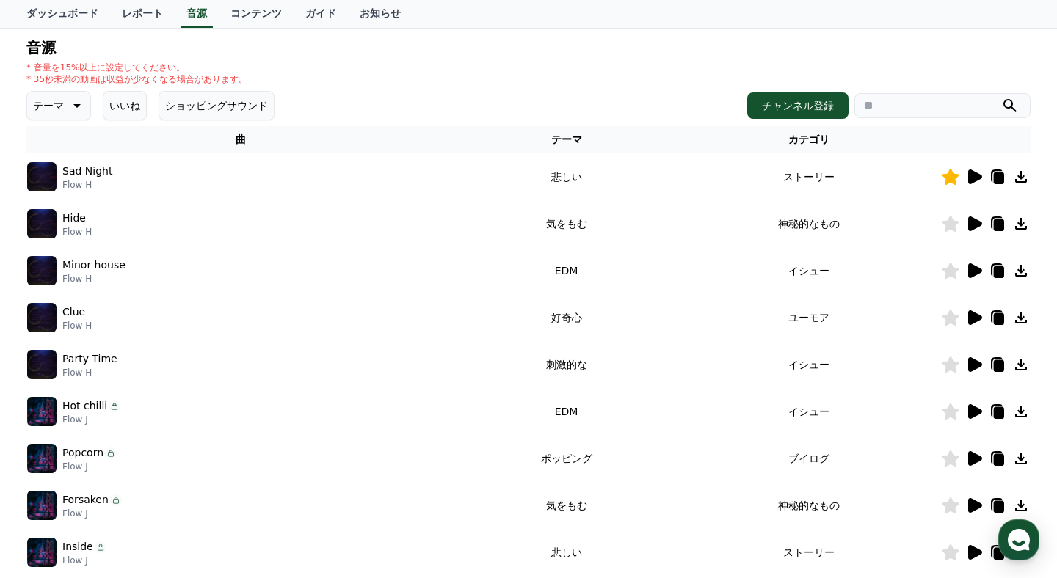
click at [83, 109] on icon at bounding box center [76, 106] width 18 height 18
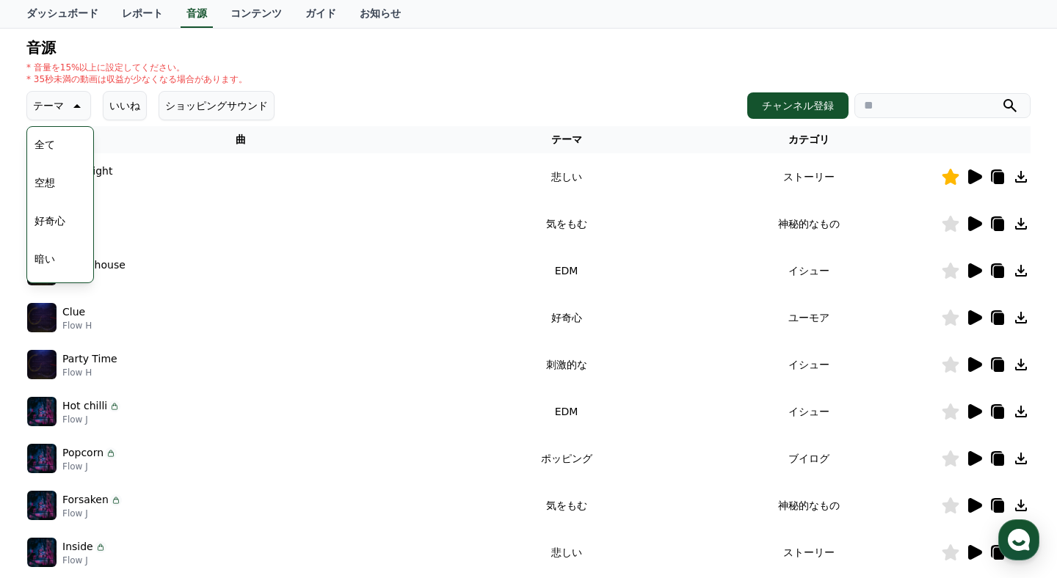
click at [73, 181] on div "全て 空想 好奇心 暗い 明るい ポッピング 刺激的な 反転 雄壮な 劇的な 喜ばしい 気分 EDM 溝 悲しい 穏やかな 可愛い 感動的な 気をもむ 喜劇的な" at bounding box center [60, 506] width 63 height 757
click at [48, 178] on button "空想" at bounding box center [45, 183] width 32 height 32
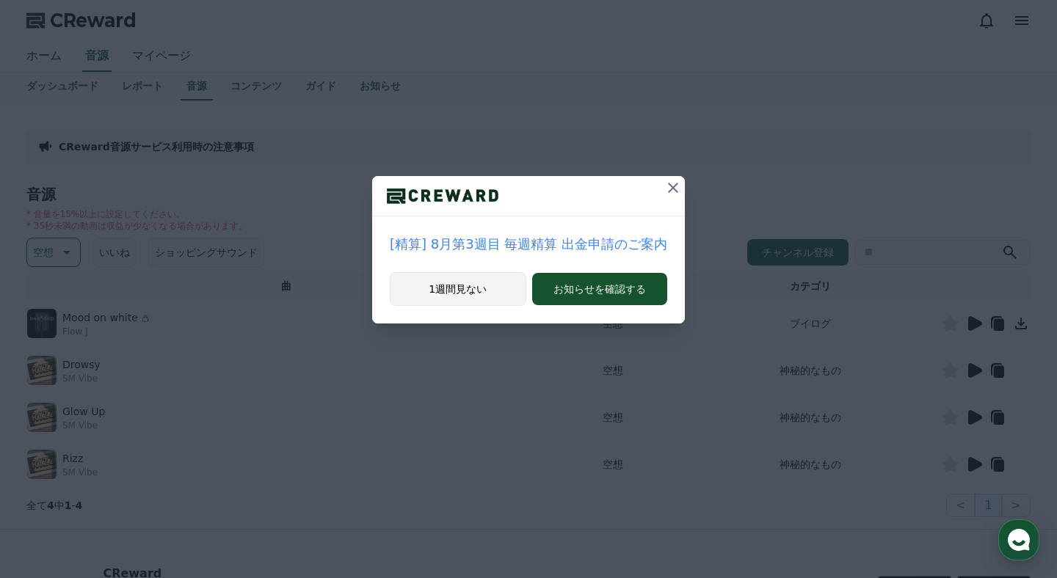
click at [470, 288] on button "1週間見ない" at bounding box center [458, 289] width 137 height 34
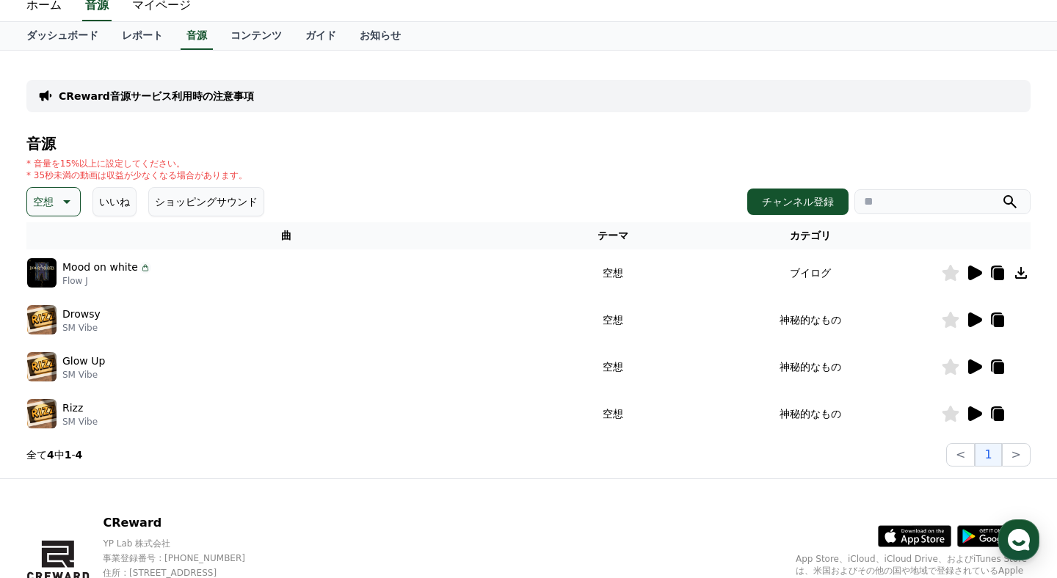
scroll to position [37, 0]
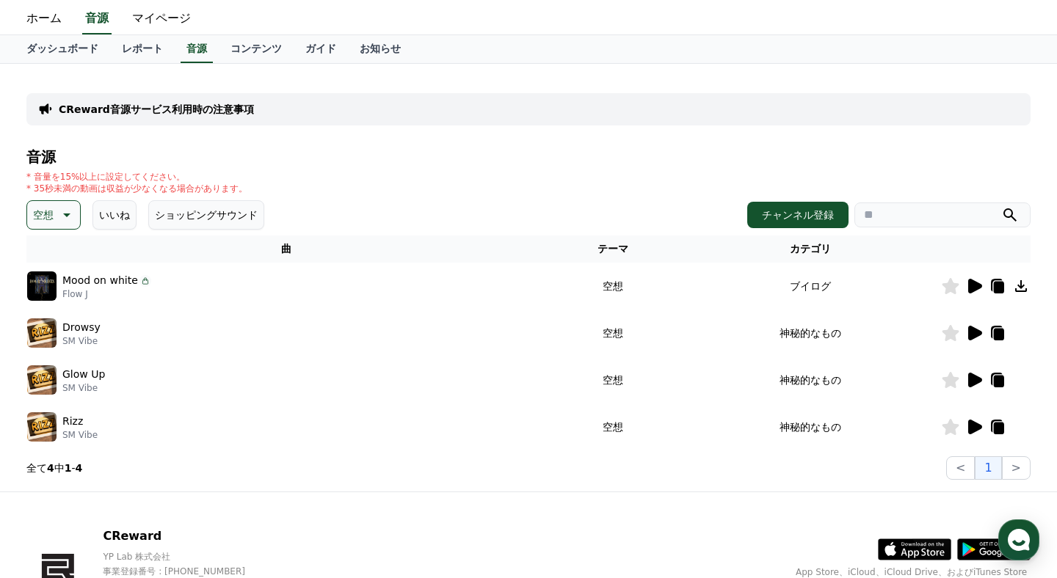
click at [969, 288] on icon at bounding box center [975, 286] width 14 height 15
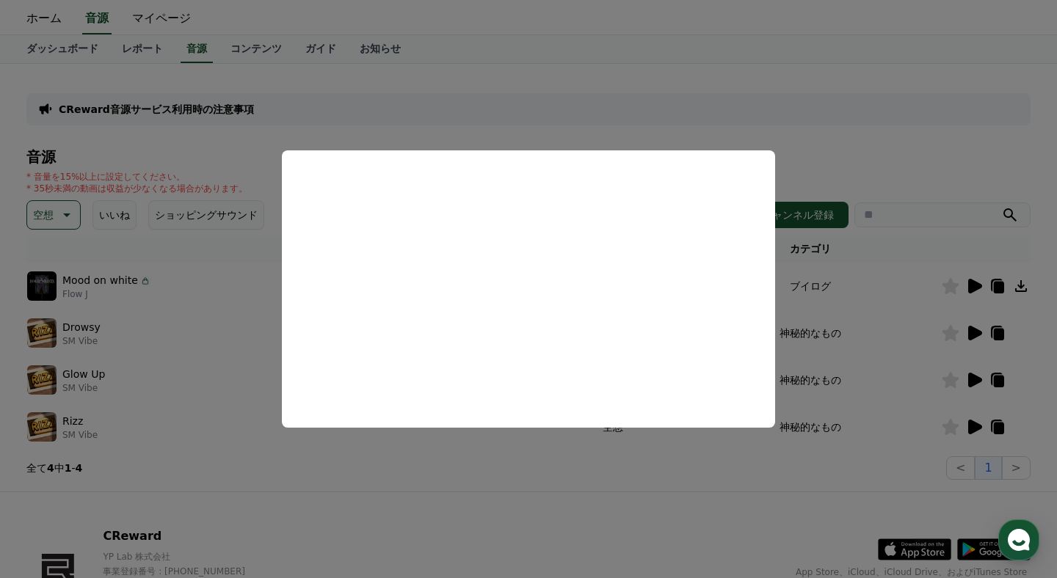
click at [823, 291] on button "close modal" at bounding box center [528, 289] width 1057 height 578
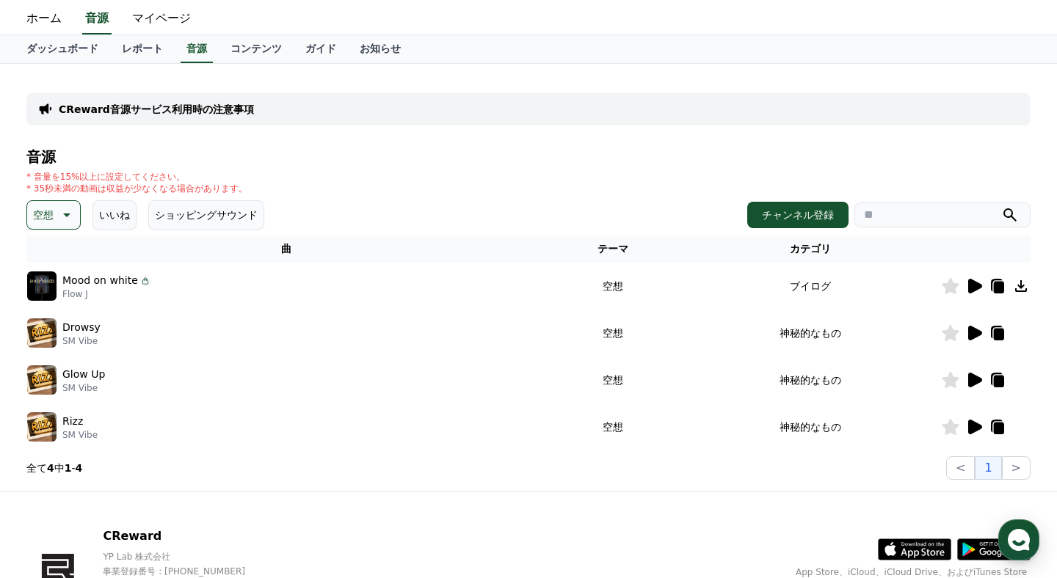
click at [953, 285] on icon at bounding box center [950, 286] width 17 height 16
click at [979, 335] on icon at bounding box center [975, 333] width 14 height 15
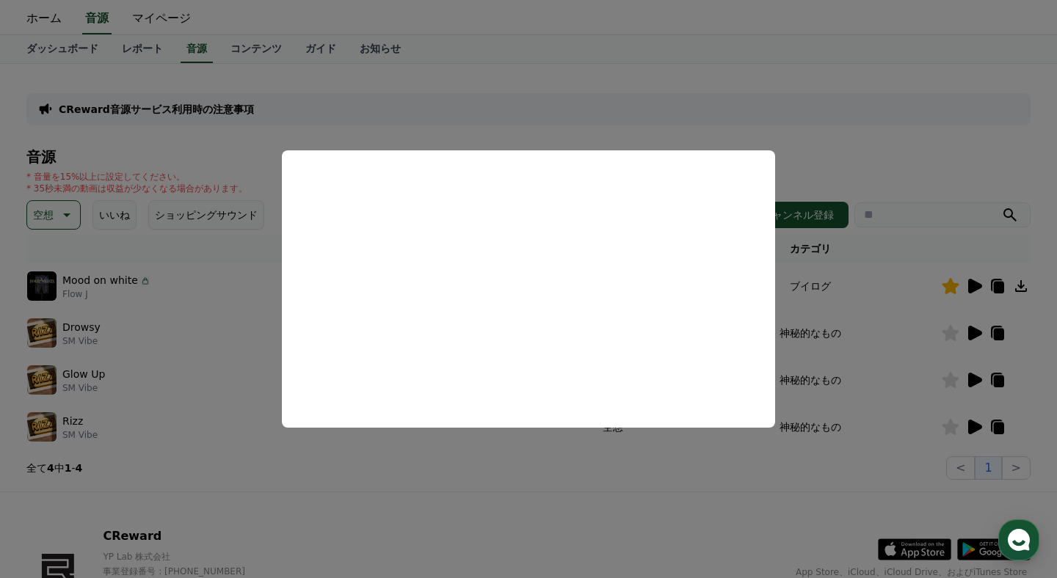
click at [854, 349] on button "close modal" at bounding box center [528, 289] width 1057 height 578
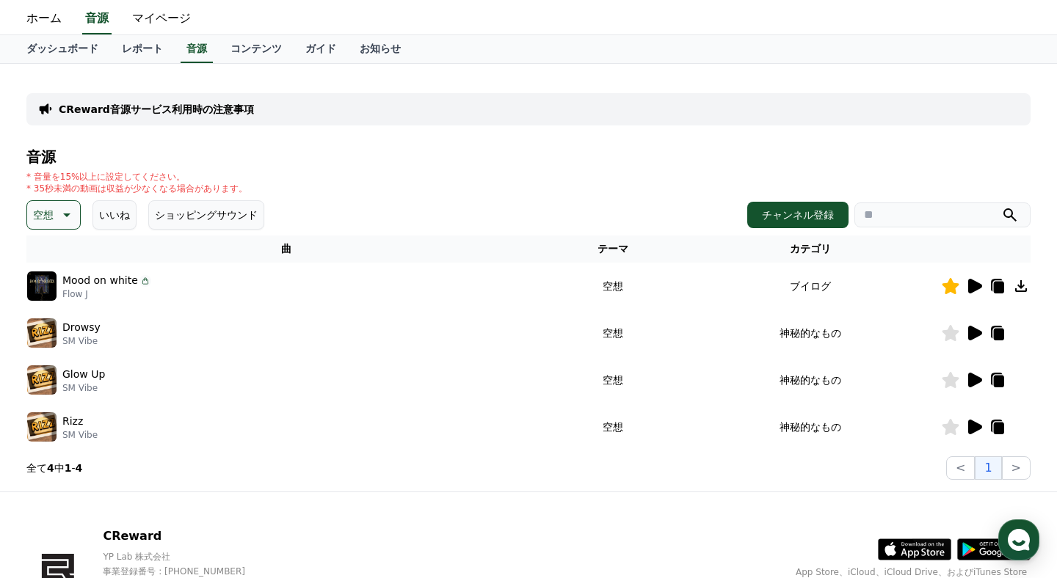
click at [969, 377] on icon at bounding box center [975, 380] width 14 height 15
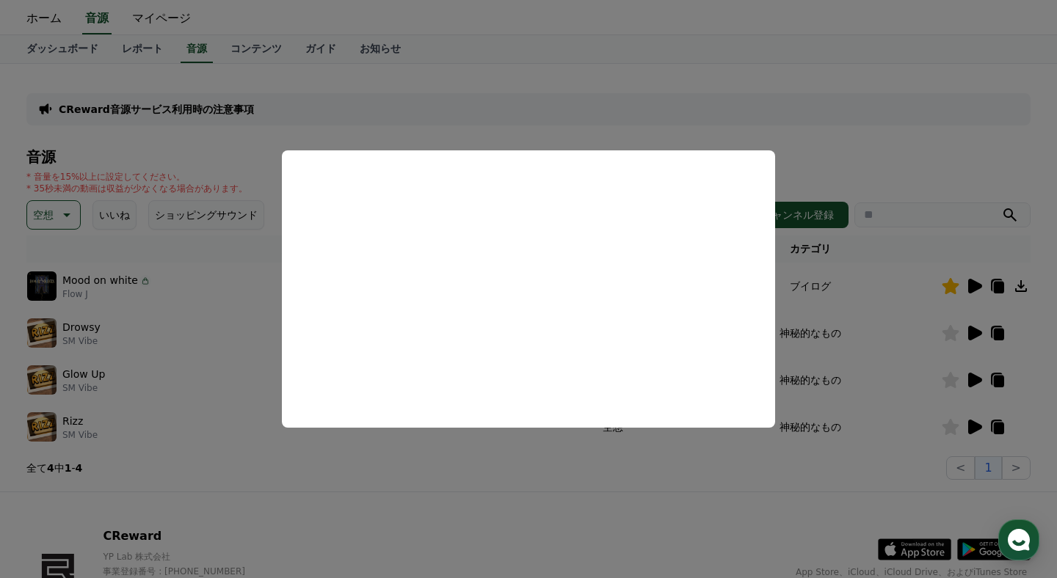
click at [841, 323] on button "close modal" at bounding box center [528, 289] width 1057 height 578
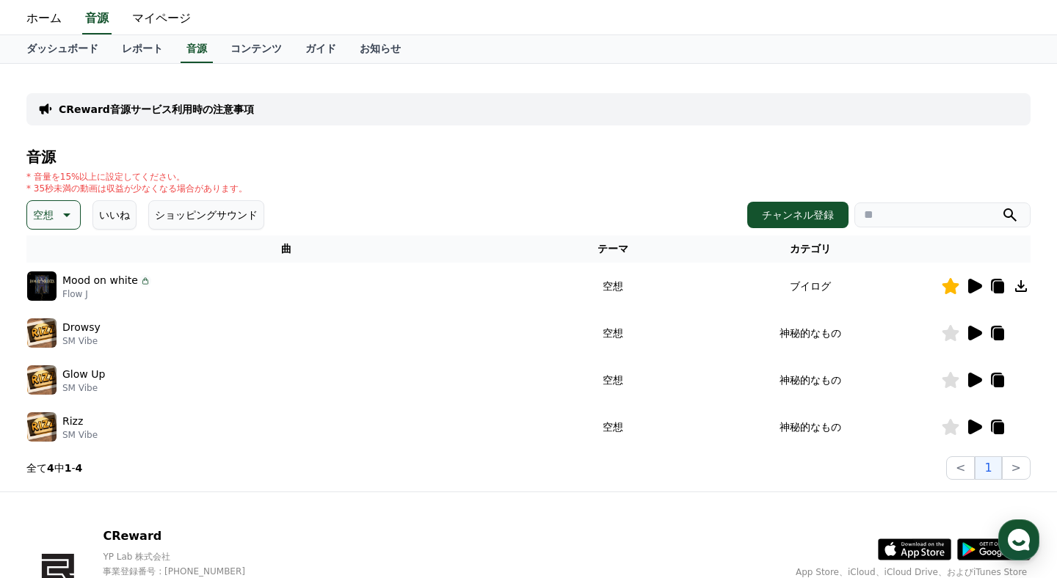
click at [970, 429] on icon at bounding box center [975, 427] width 14 height 15
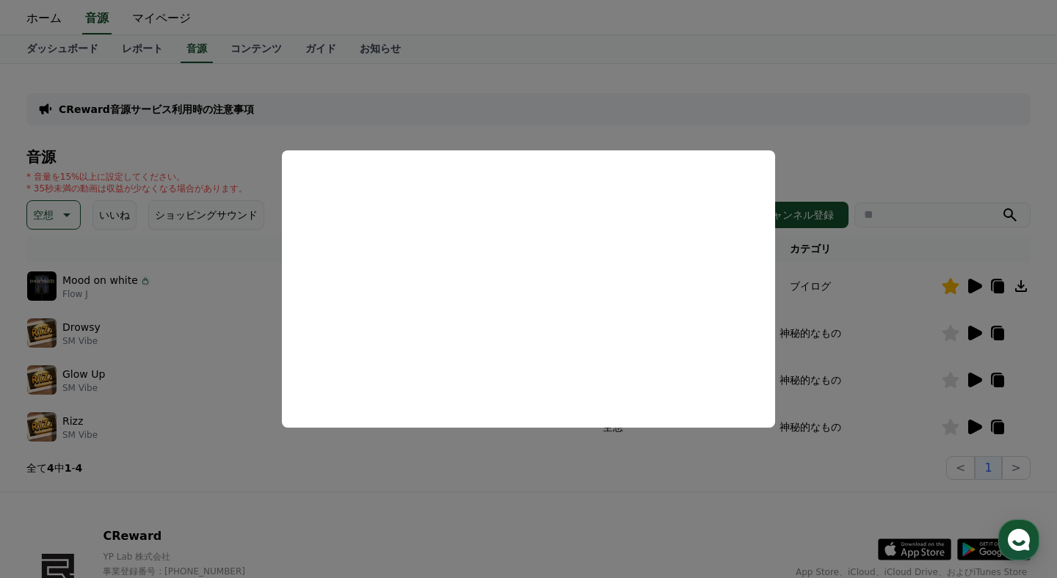
click at [855, 339] on button "close modal" at bounding box center [528, 289] width 1057 height 578
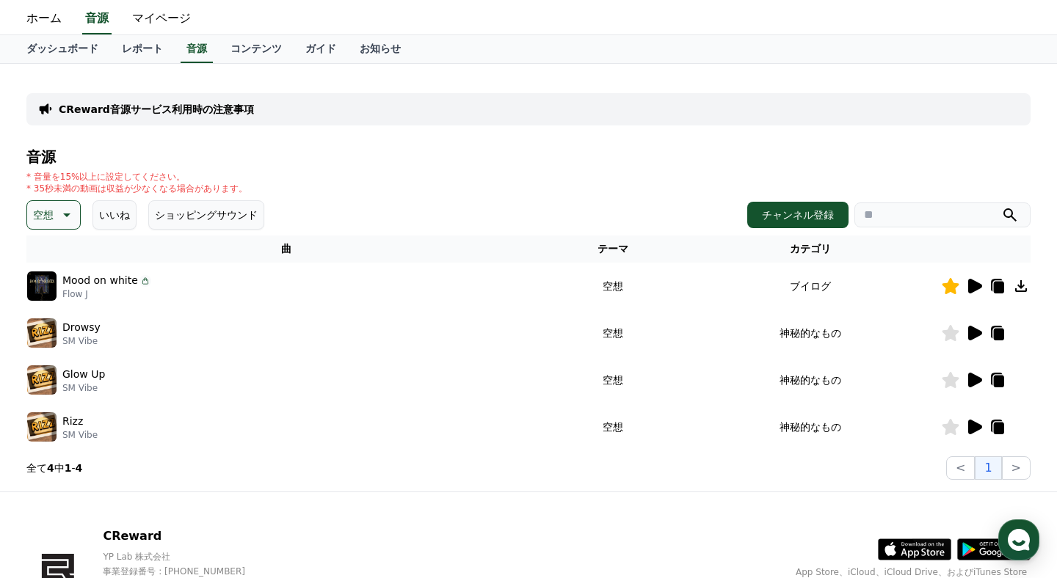
click at [53, 214] on p "空想" at bounding box center [43, 215] width 21 height 21
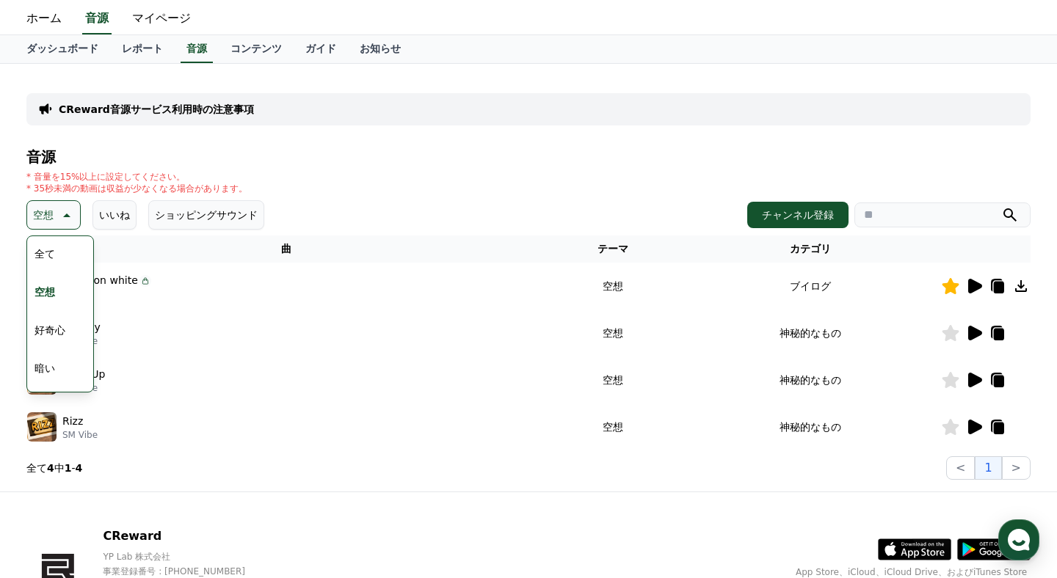
click at [48, 252] on button "全て" at bounding box center [45, 254] width 32 height 32
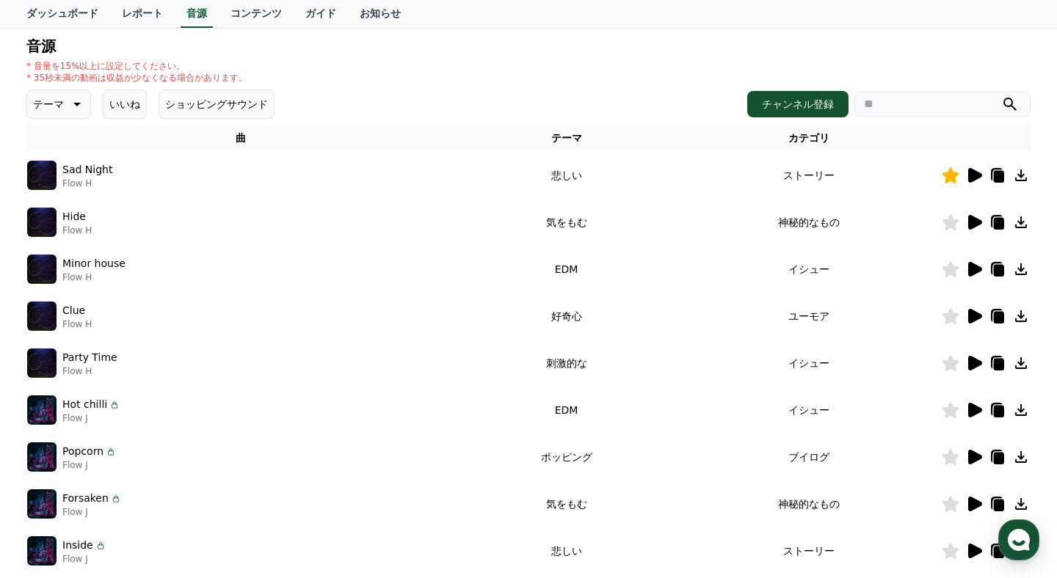
scroll to position [138, 0]
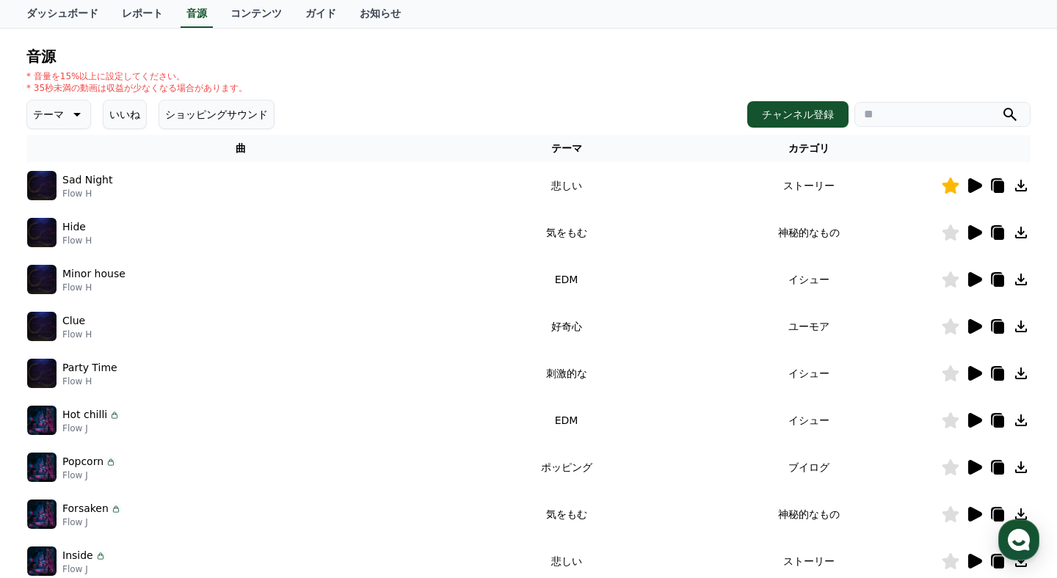
click at [73, 106] on icon at bounding box center [76, 115] width 18 height 18
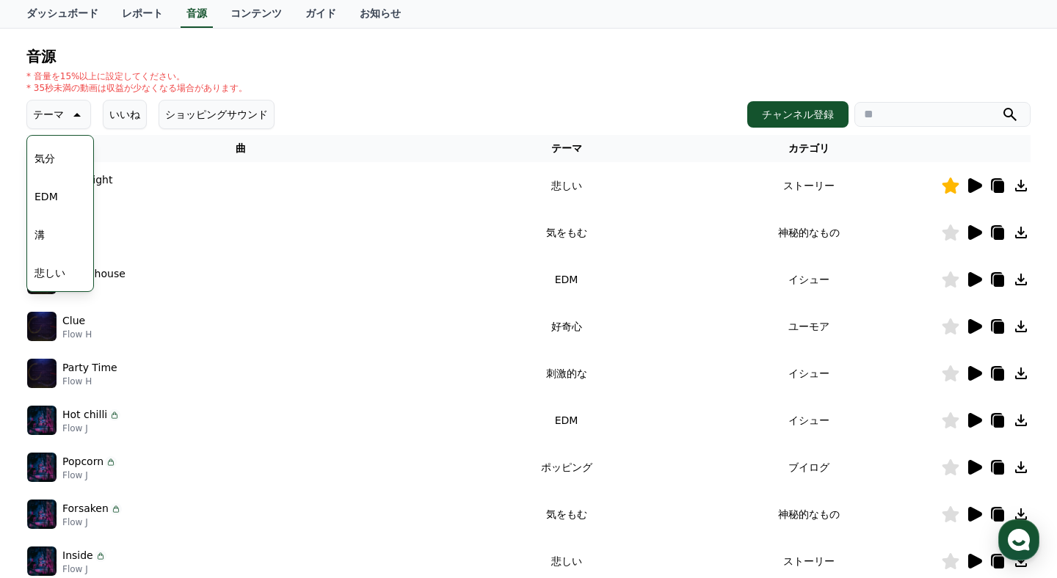
scroll to position [463, 0]
click at [236, 222] on div "Hide Flow H" at bounding box center [241, 232] width 428 height 29
click at [84, 117] on icon at bounding box center [76, 115] width 18 height 18
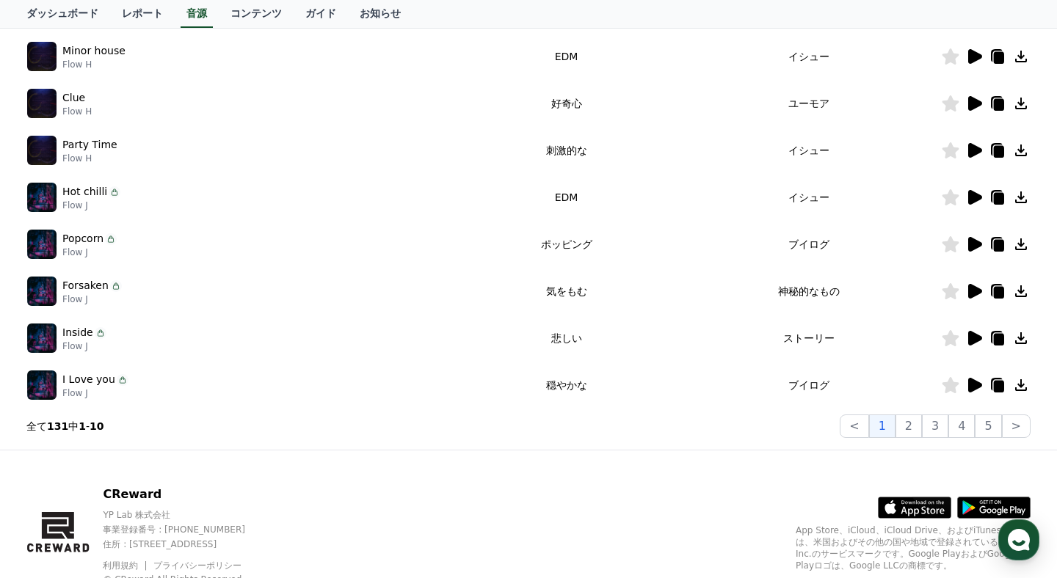
scroll to position [371, 0]
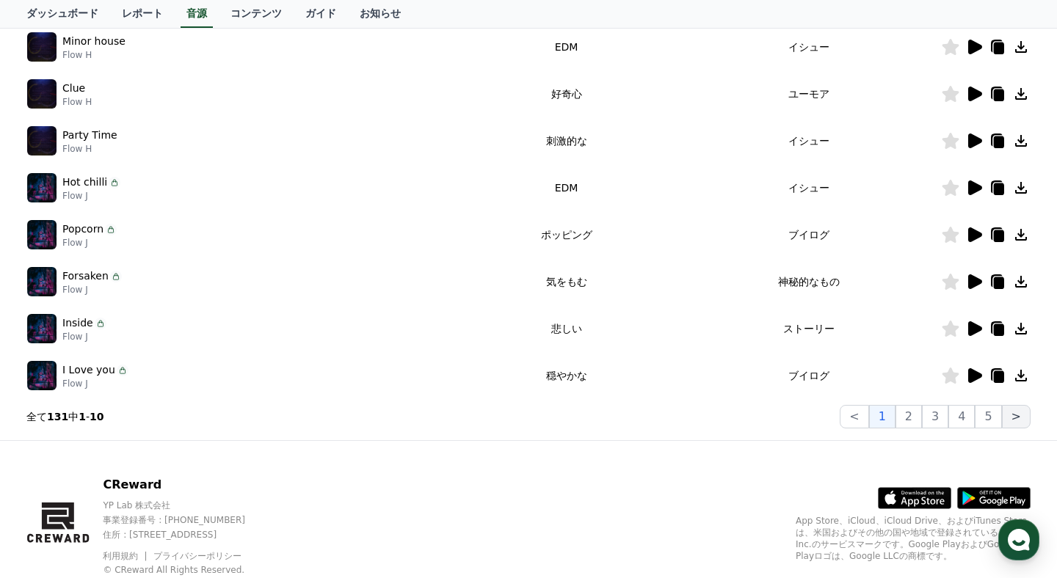
click at [1016, 423] on button ">" at bounding box center [1016, 416] width 29 height 23
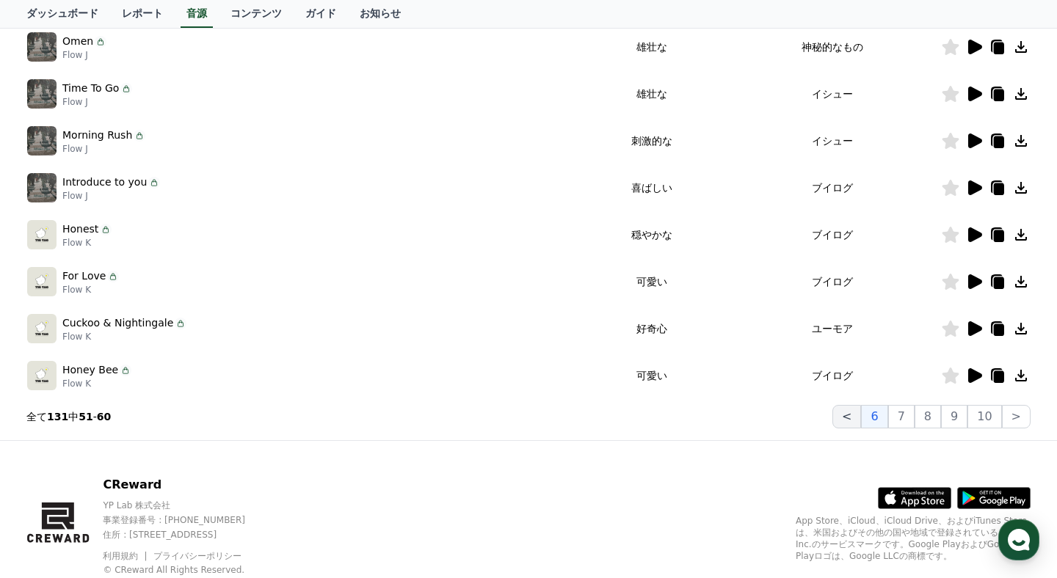
click at [857, 420] on button "<" at bounding box center [846, 416] width 29 height 23
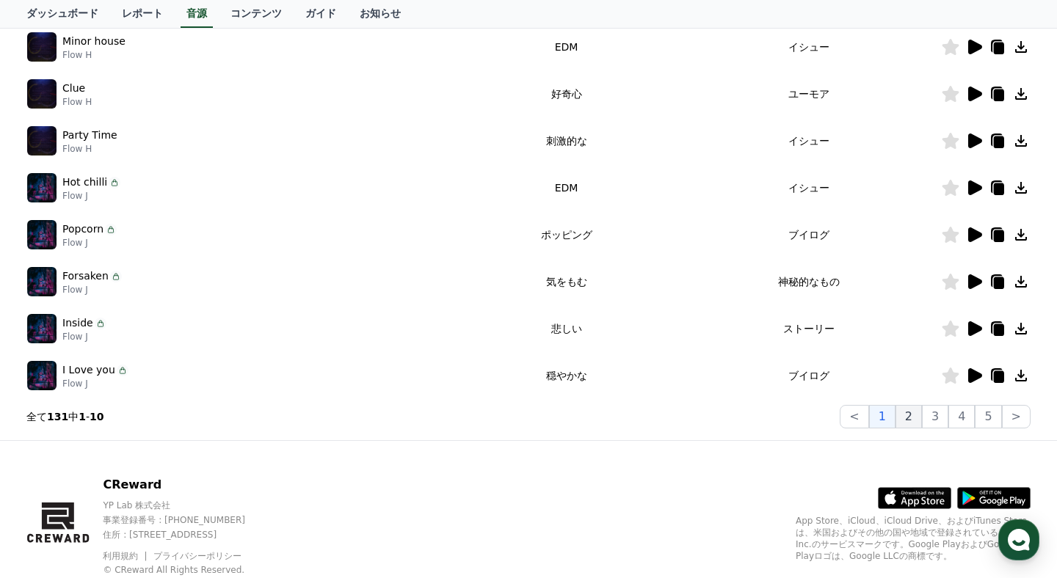
click at [907, 421] on button "2" at bounding box center [908, 416] width 26 height 23
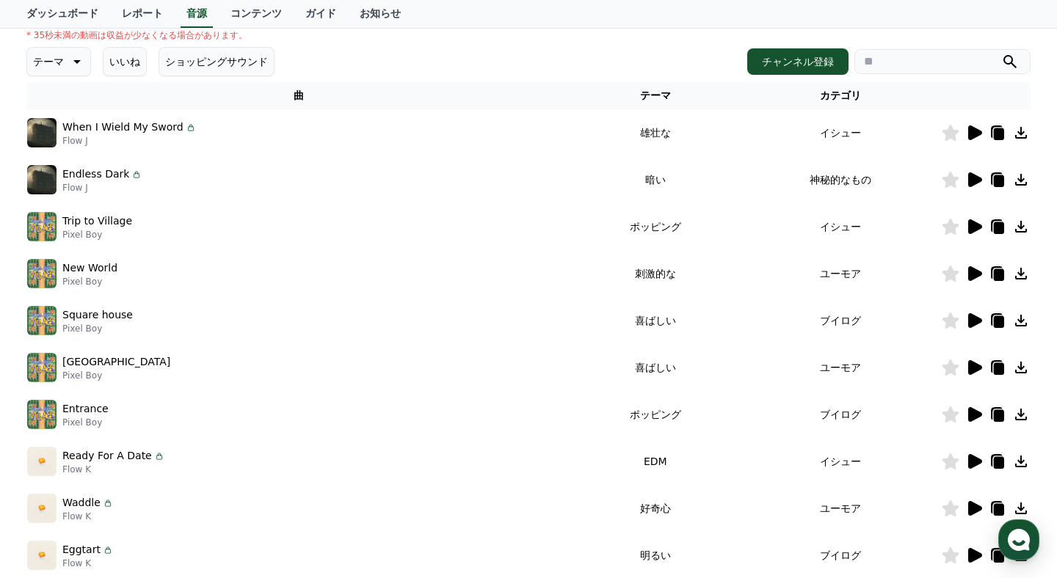
scroll to position [193, 0]
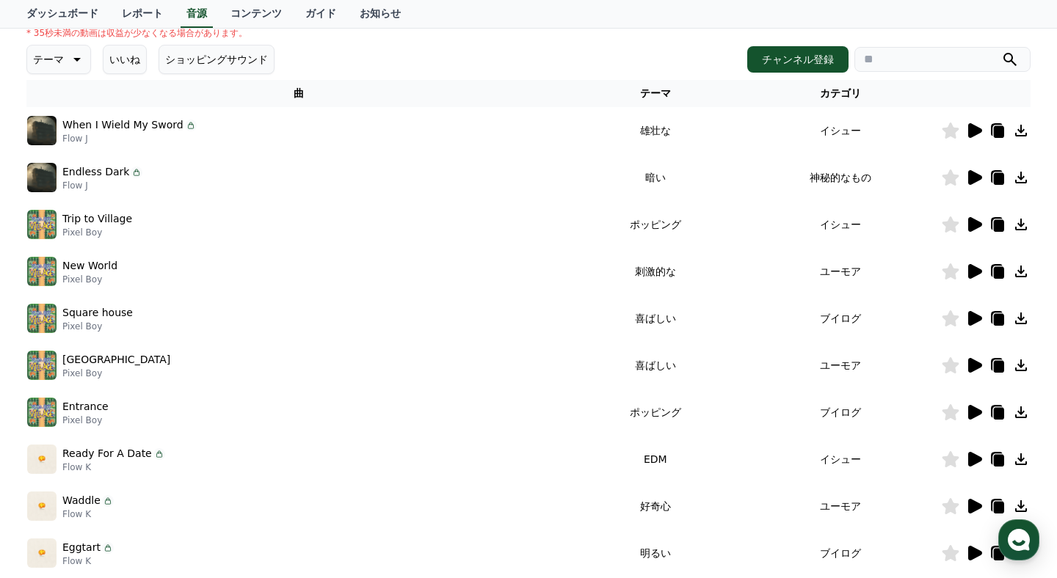
click at [973, 177] on icon at bounding box center [975, 177] width 14 height 15
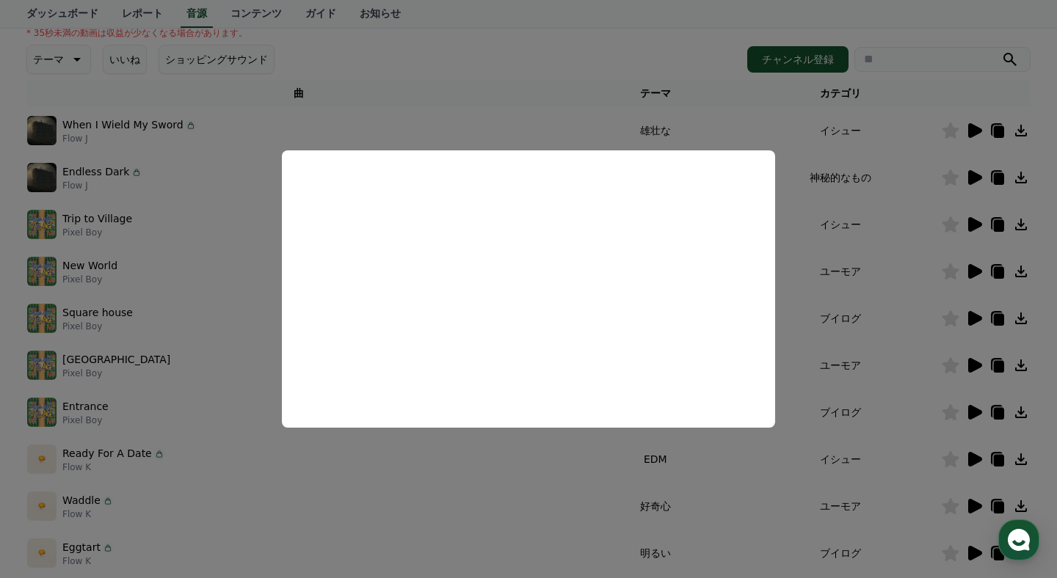
click at [837, 222] on button "close modal" at bounding box center [528, 289] width 1057 height 578
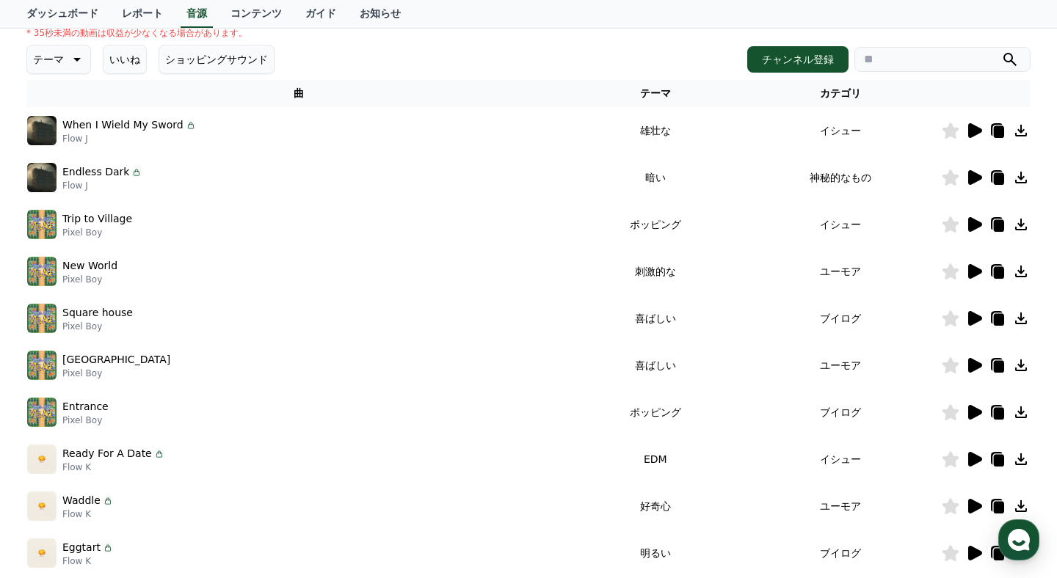
click at [971, 222] on icon at bounding box center [975, 224] width 14 height 15
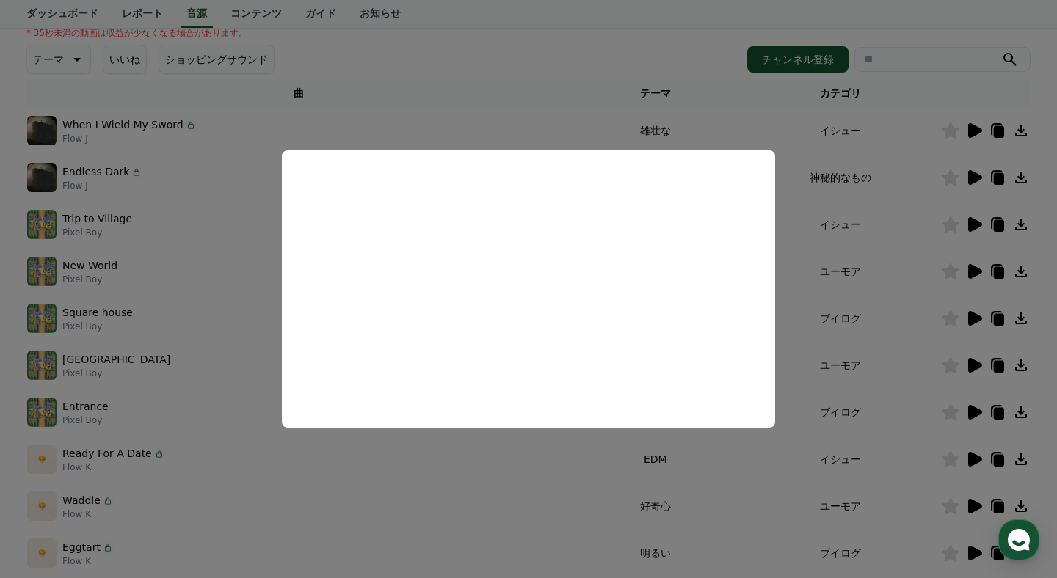
click at [835, 268] on button "close modal" at bounding box center [528, 289] width 1057 height 578
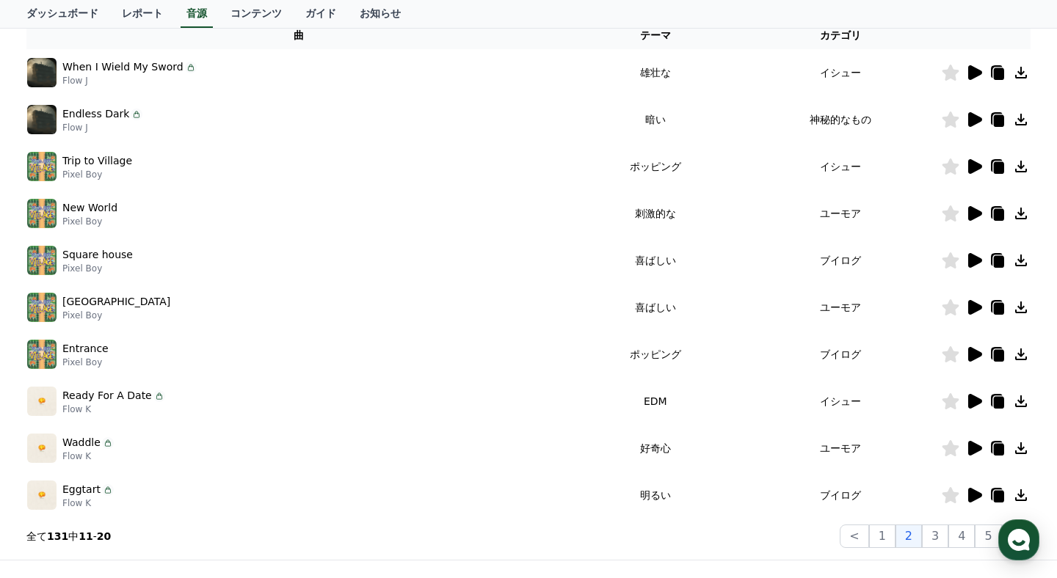
scroll to position [277, 0]
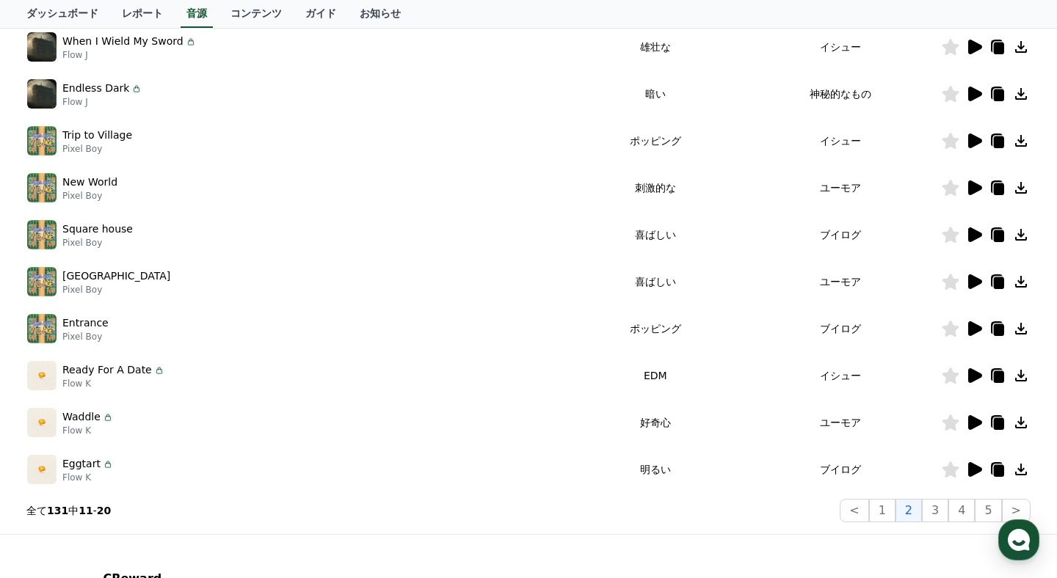
click at [977, 239] on icon at bounding box center [974, 235] width 18 height 18
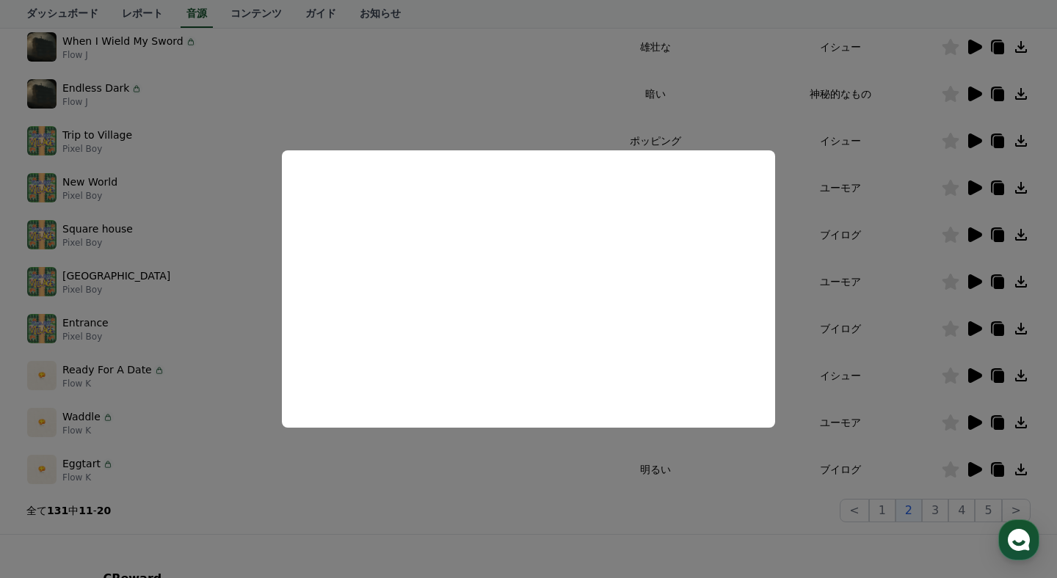
click at [797, 240] on button "close modal" at bounding box center [528, 289] width 1057 height 578
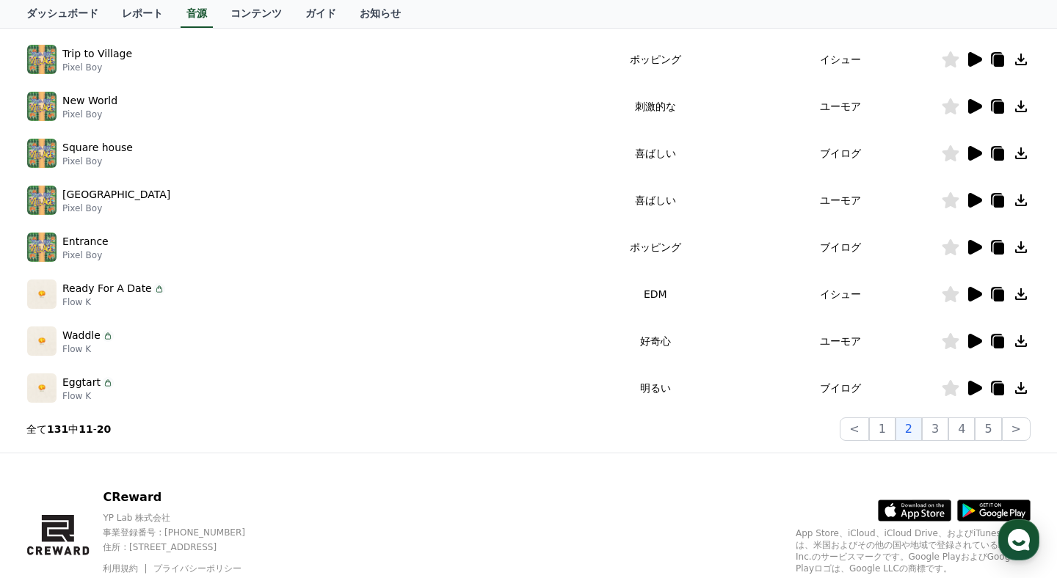
scroll to position [415, 0]
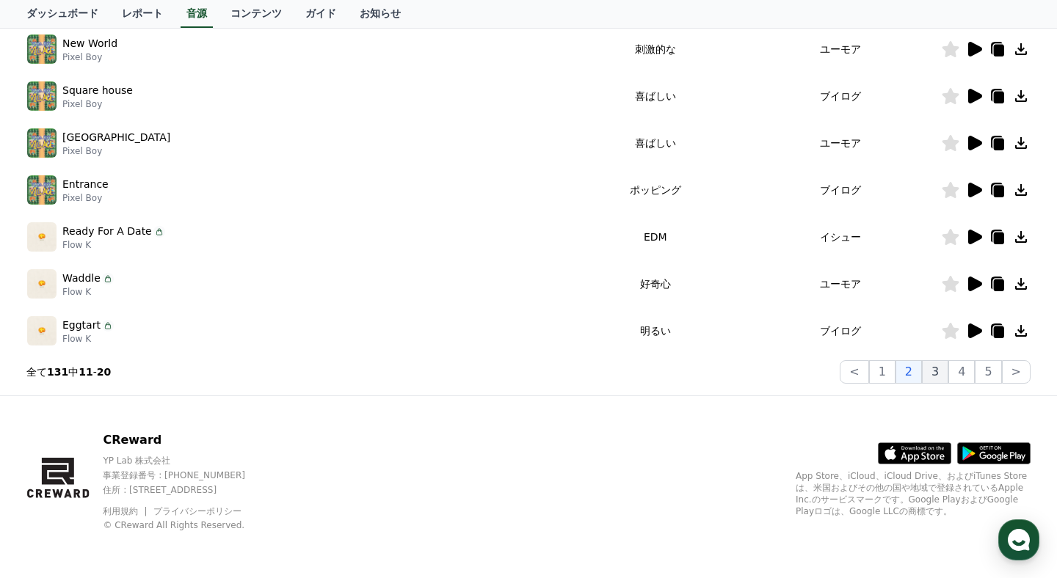
click at [937, 377] on button "3" at bounding box center [935, 371] width 26 height 23
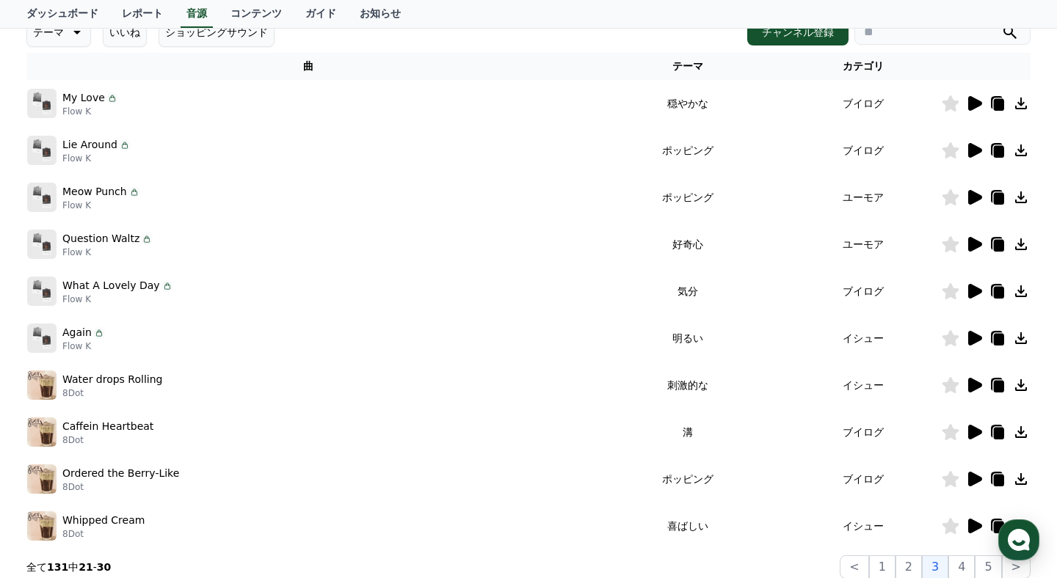
scroll to position [210, 0]
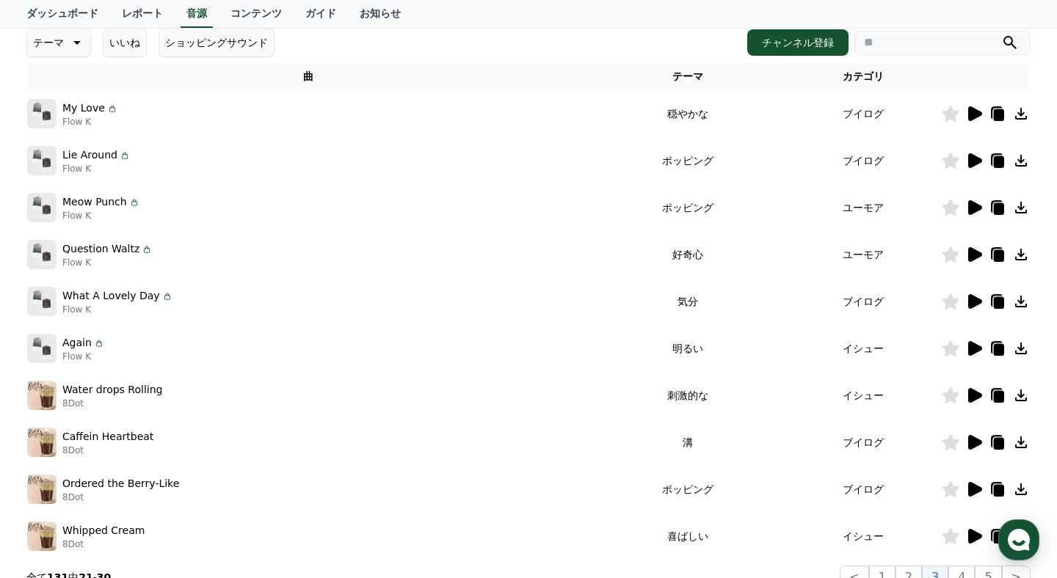
click at [976, 120] on icon at bounding box center [974, 114] width 18 height 18
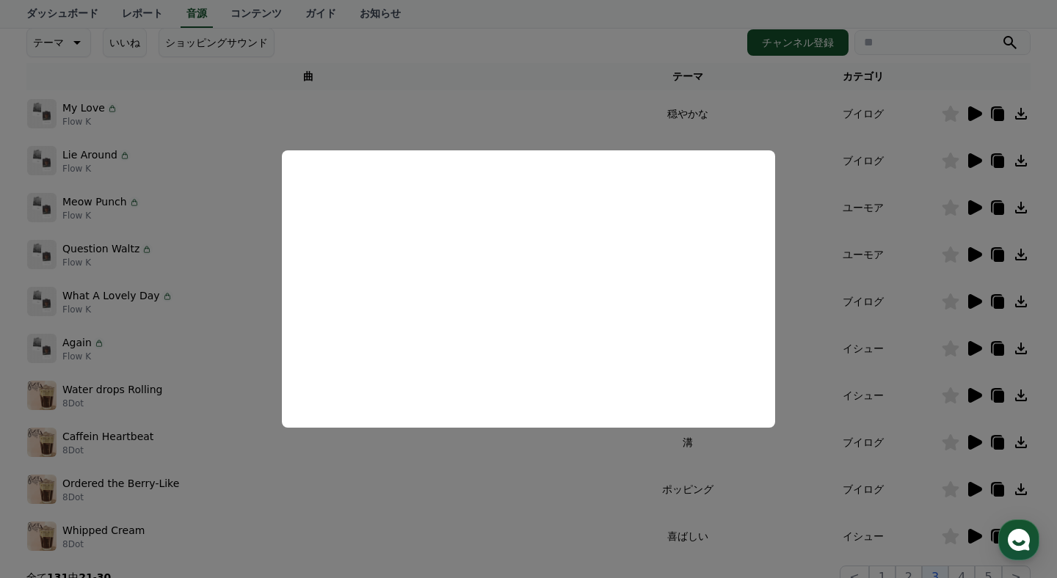
click at [817, 256] on button "close modal" at bounding box center [528, 289] width 1057 height 578
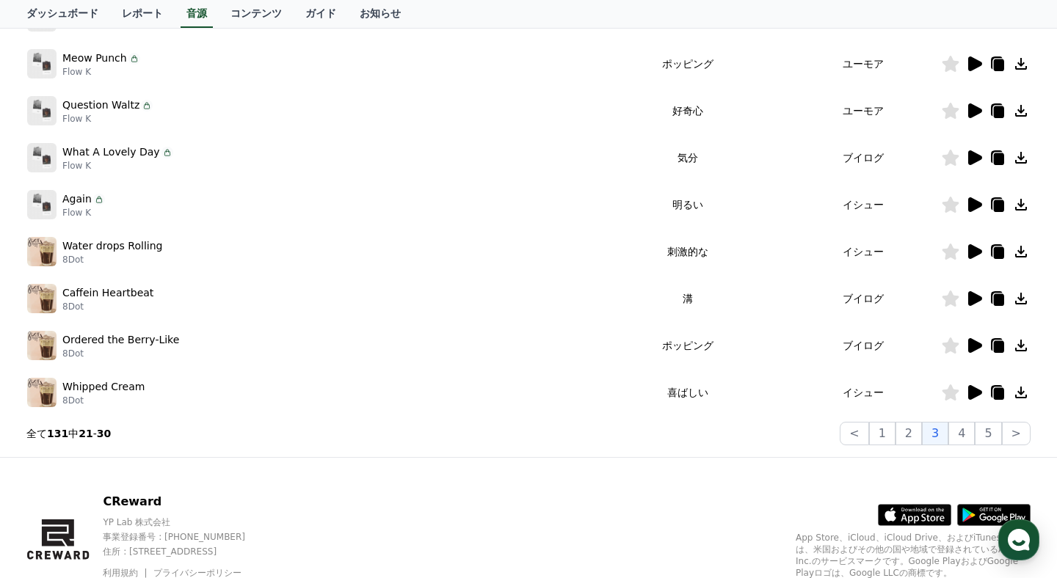
scroll to position [364, 0]
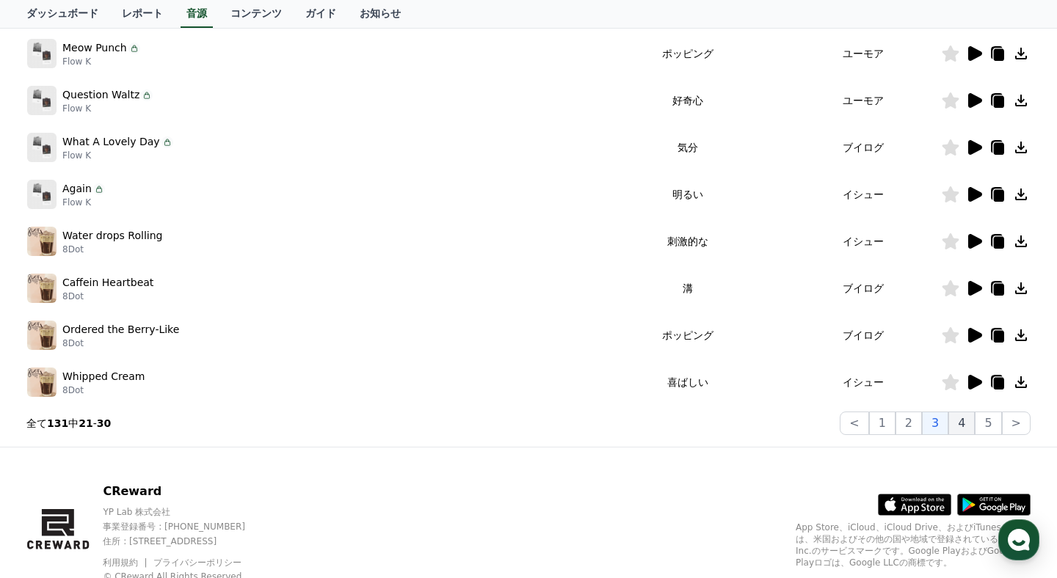
click at [962, 432] on button "4" at bounding box center [961, 423] width 26 height 23
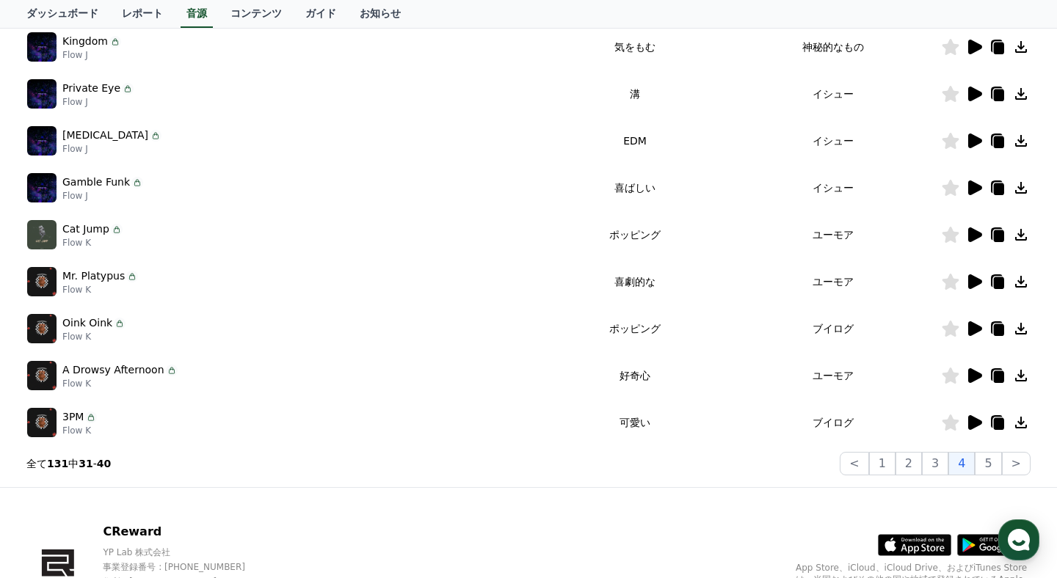
scroll to position [324, 0]
click at [988, 465] on button "5" at bounding box center [988, 462] width 26 height 23
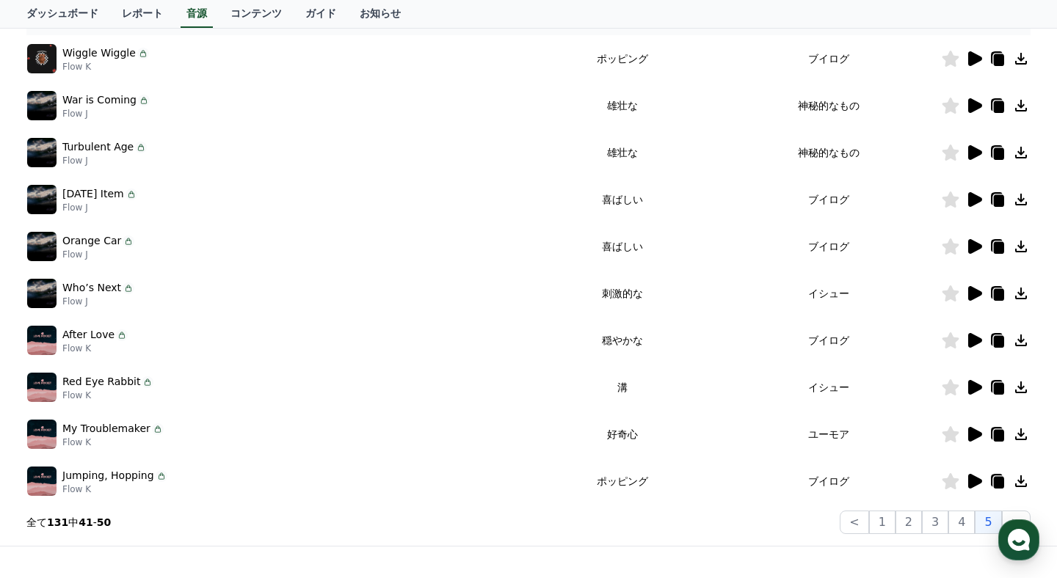
scroll to position [260, 0]
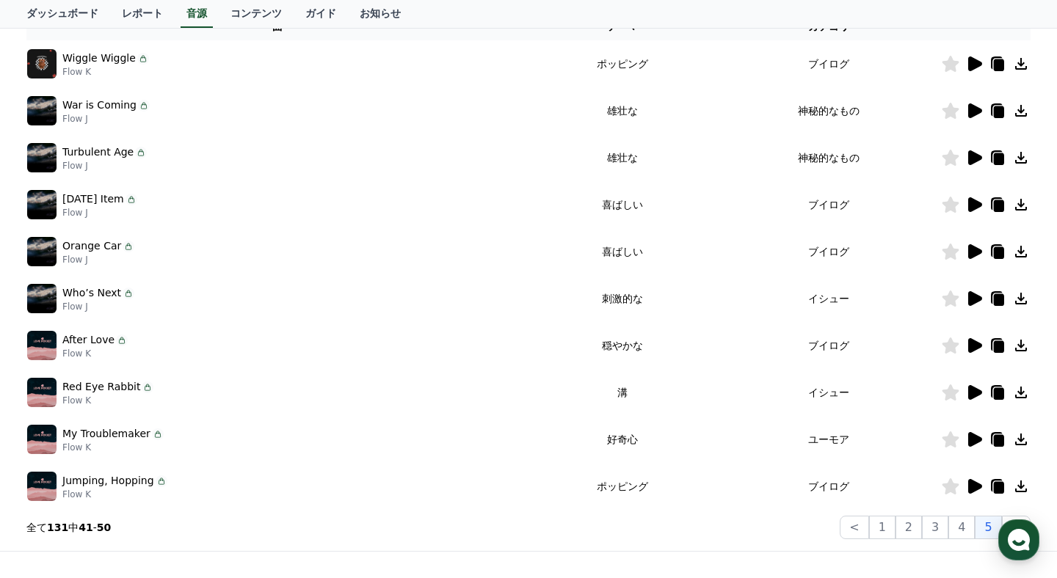
click at [975, 107] on icon at bounding box center [975, 110] width 14 height 15
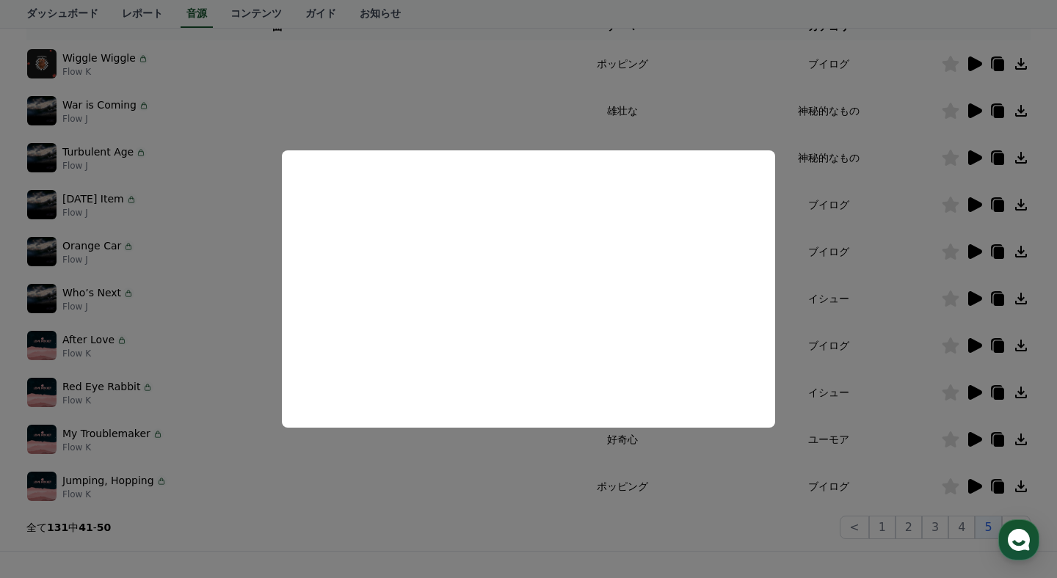
click at [914, 243] on button "close modal" at bounding box center [528, 289] width 1057 height 578
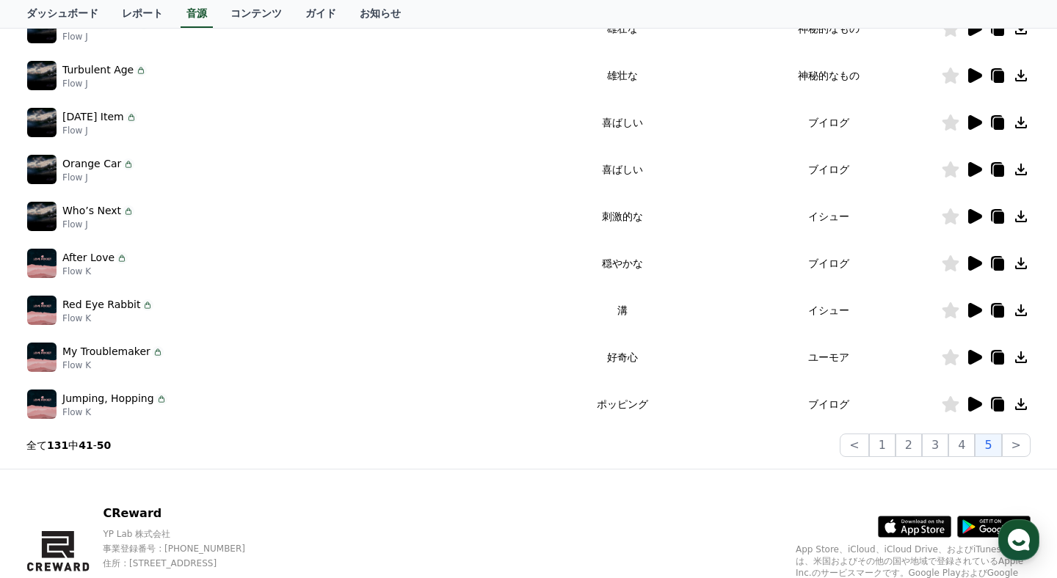
scroll to position [346, 0]
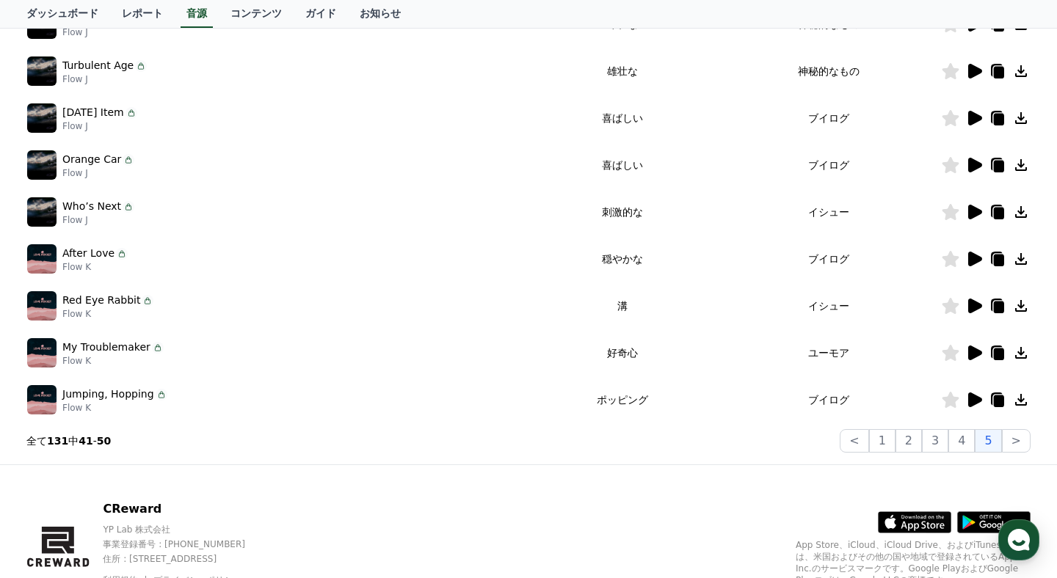
click at [980, 265] on icon at bounding box center [974, 259] width 18 height 18
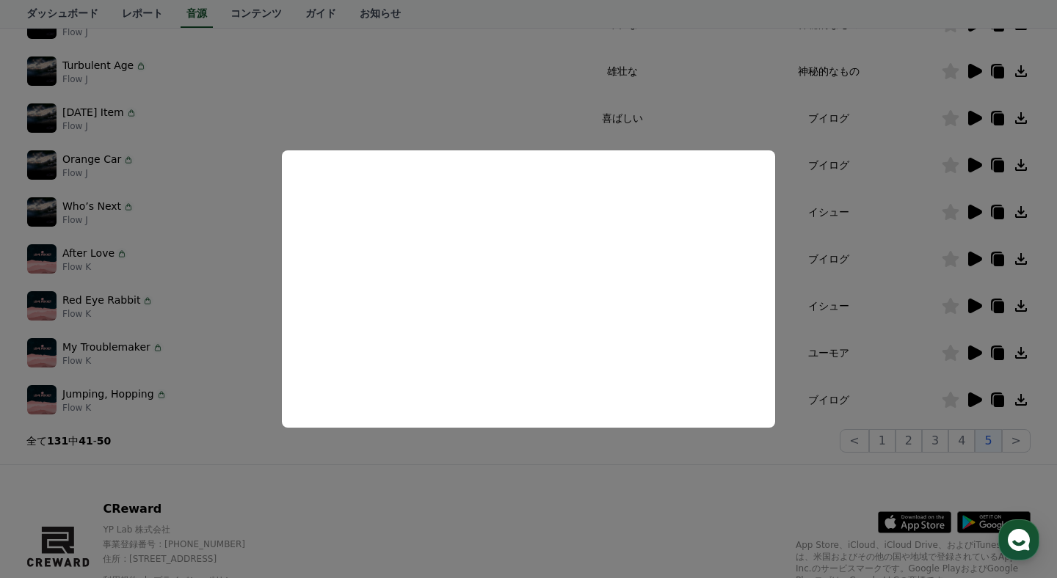
click at [831, 277] on button "close modal" at bounding box center [528, 289] width 1057 height 578
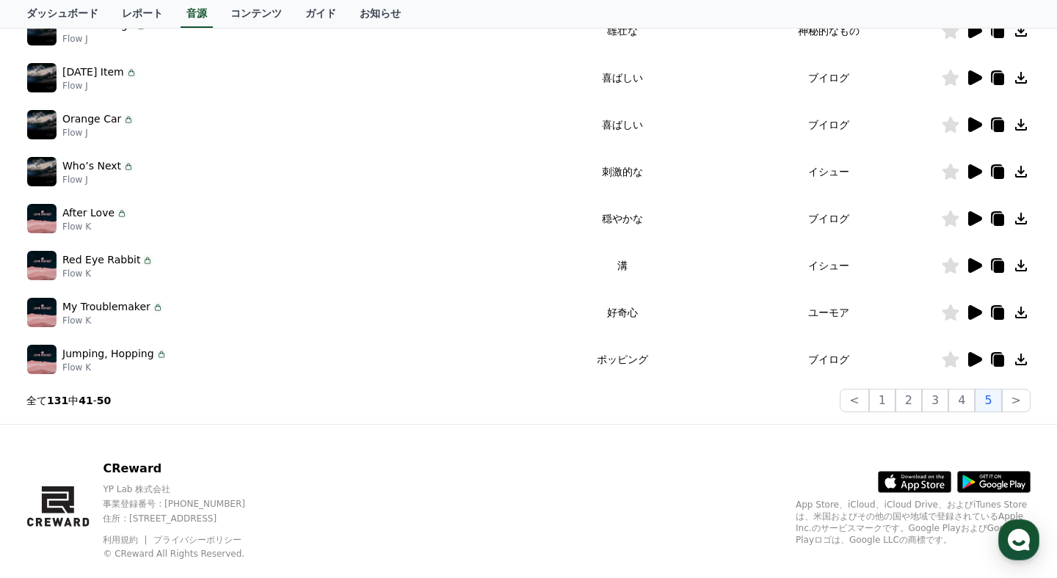
scroll to position [388, 0]
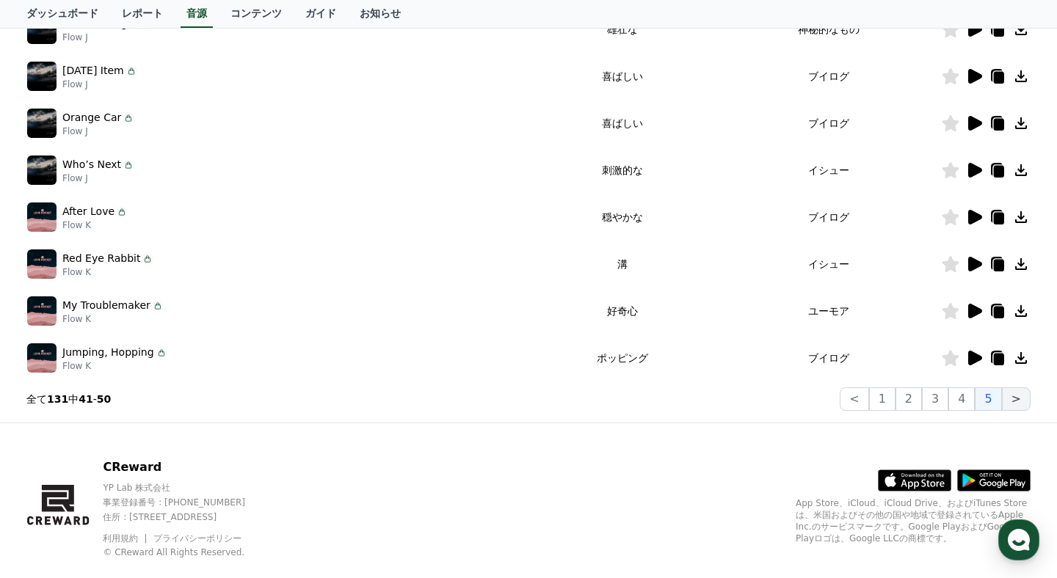
click at [1009, 397] on button ">" at bounding box center [1016, 399] width 29 height 23
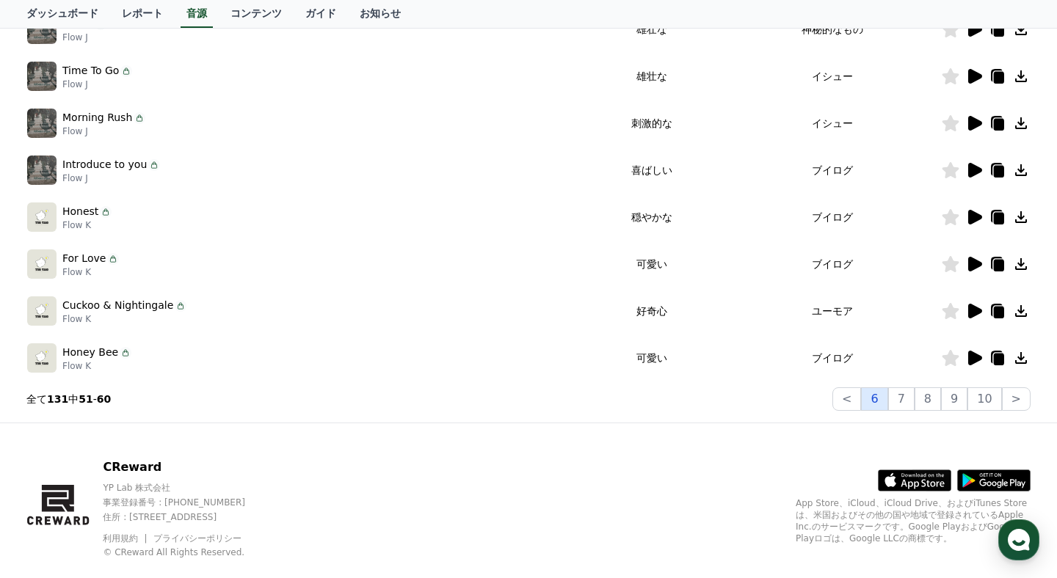
click at [885, 396] on button "6" at bounding box center [874, 399] width 26 height 23
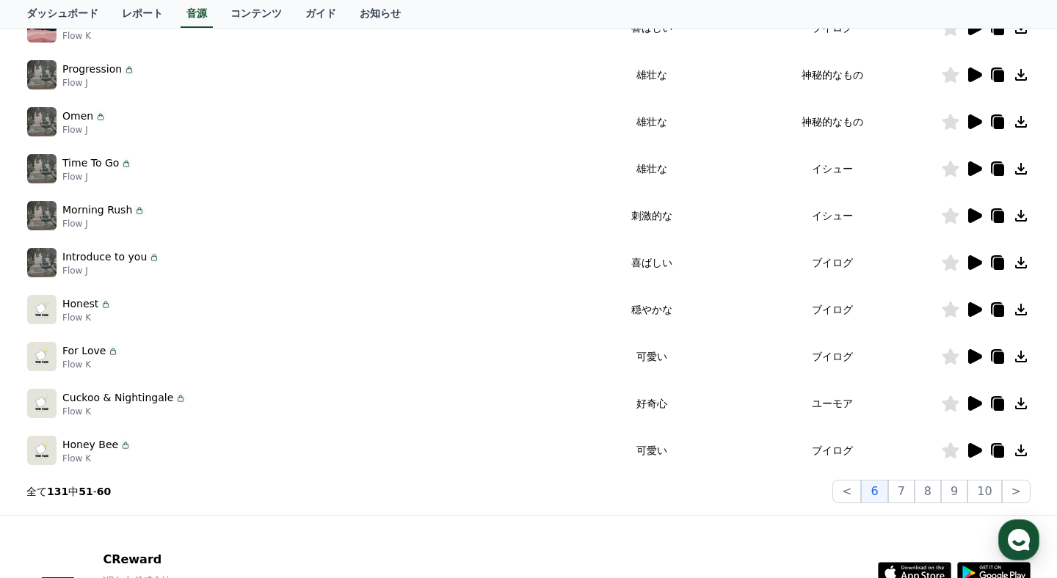
scroll to position [351, 0]
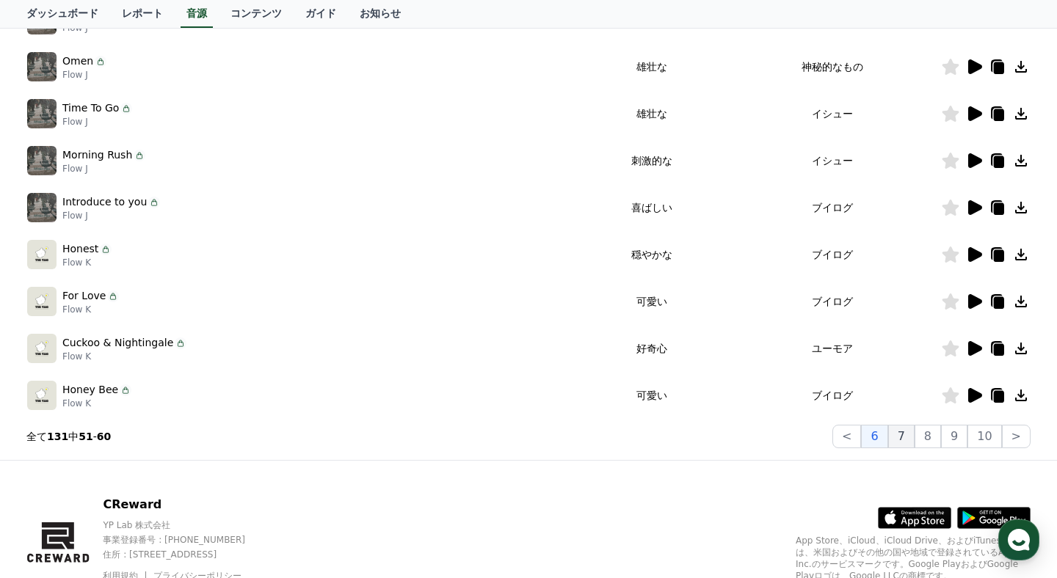
click at [912, 438] on button "7" at bounding box center [901, 436] width 26 height 23
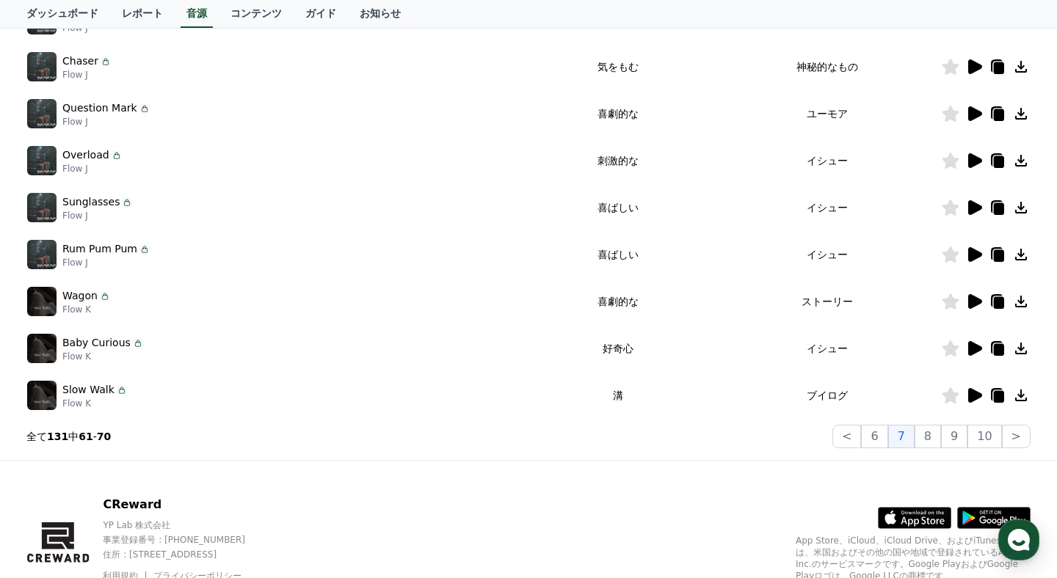
click at [974, 65] on icon at bounding box center [975, 66] width 14 height 15
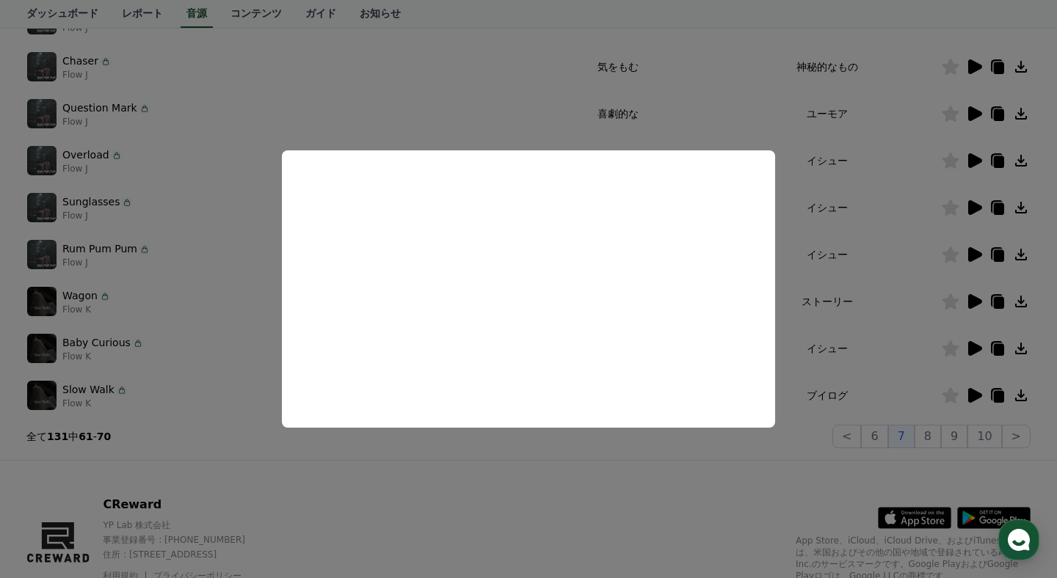
click at [857, 211] on button "close modal" at bounding box center [528, 289] width 1057 height 578
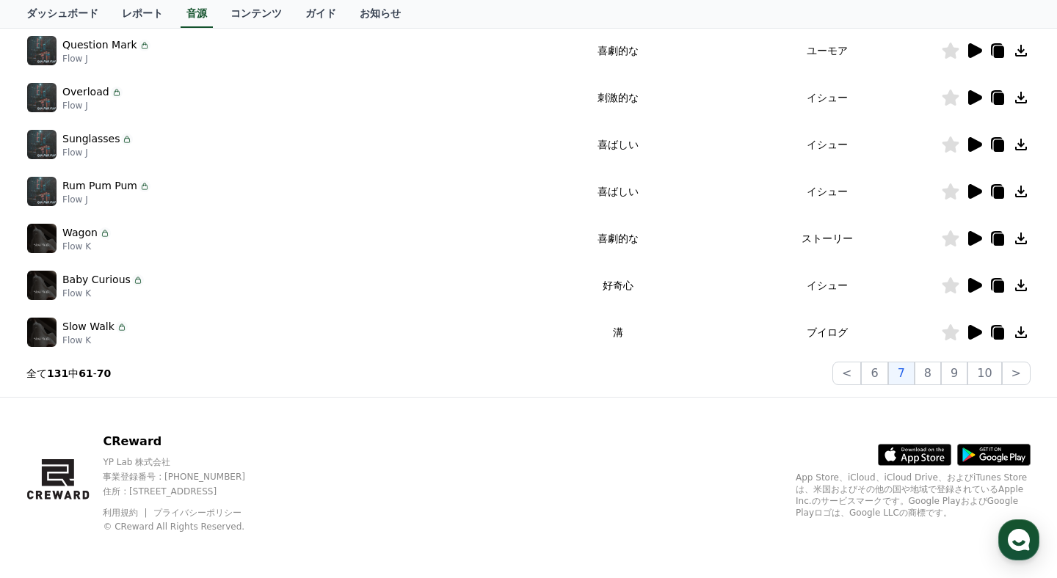
scroll to position [415, 0]
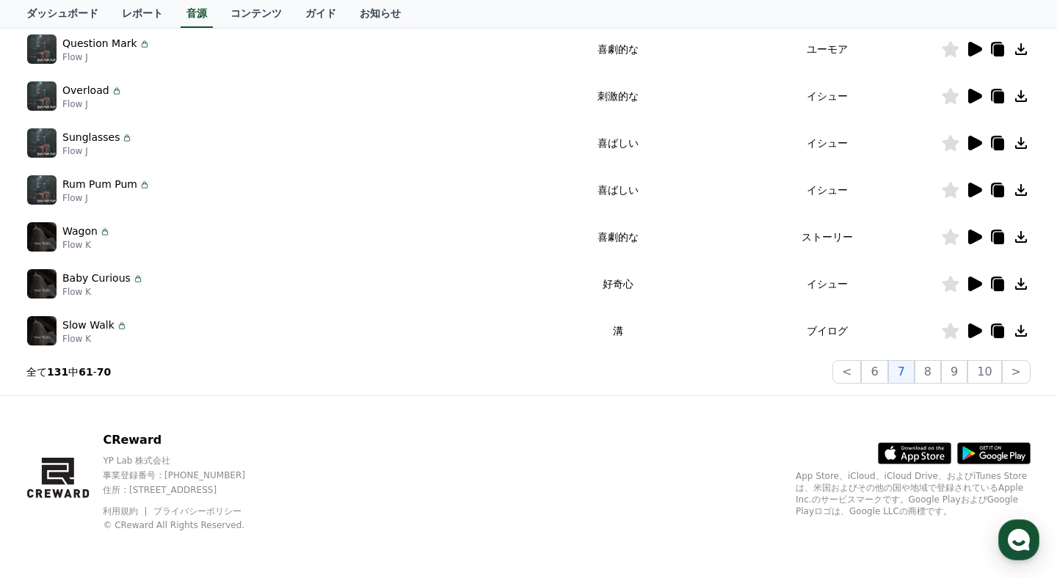
click at [981, 316] on td at bounding box center [986, 331] width 90 height 47
click at [974, 325] on icon at bounding box center [974, 331] width 18 height 18
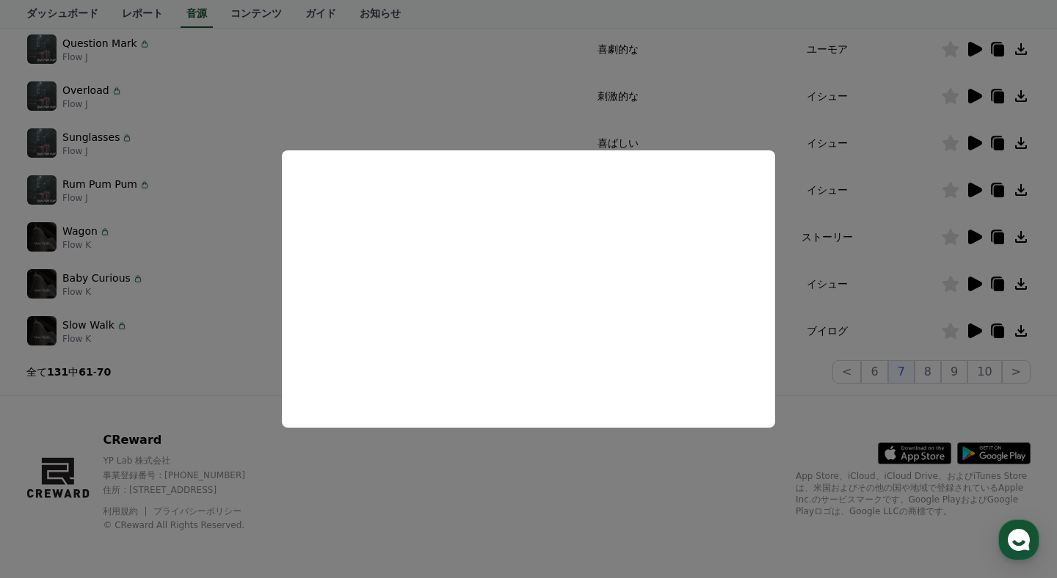
click at [802, 283] on button "close modal" at bounding box center [528, 289] width 1057 height 578
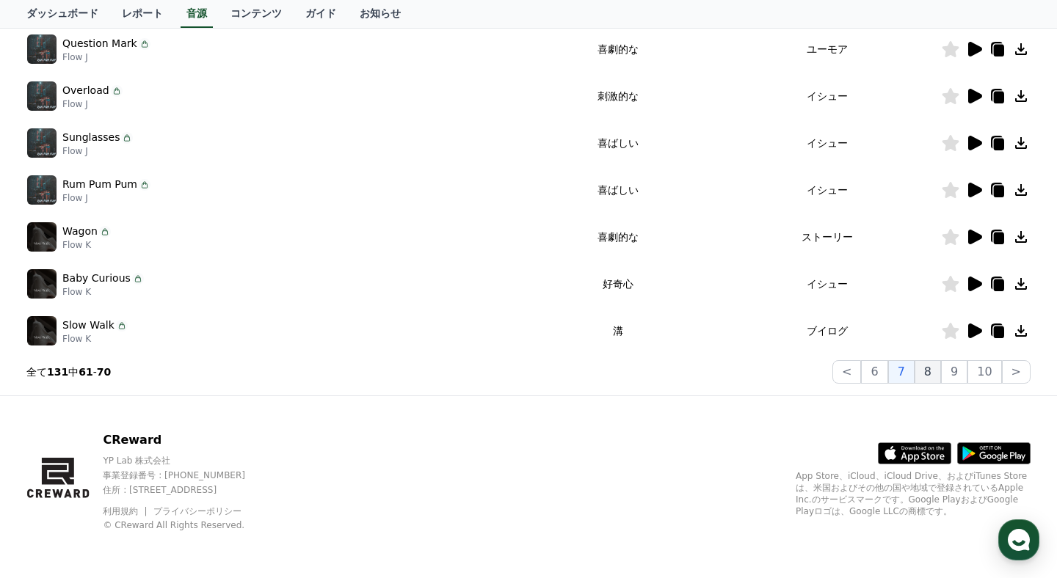
click at [934, 370] on button "8" at bounding box center [928, 371] width 26 height 23
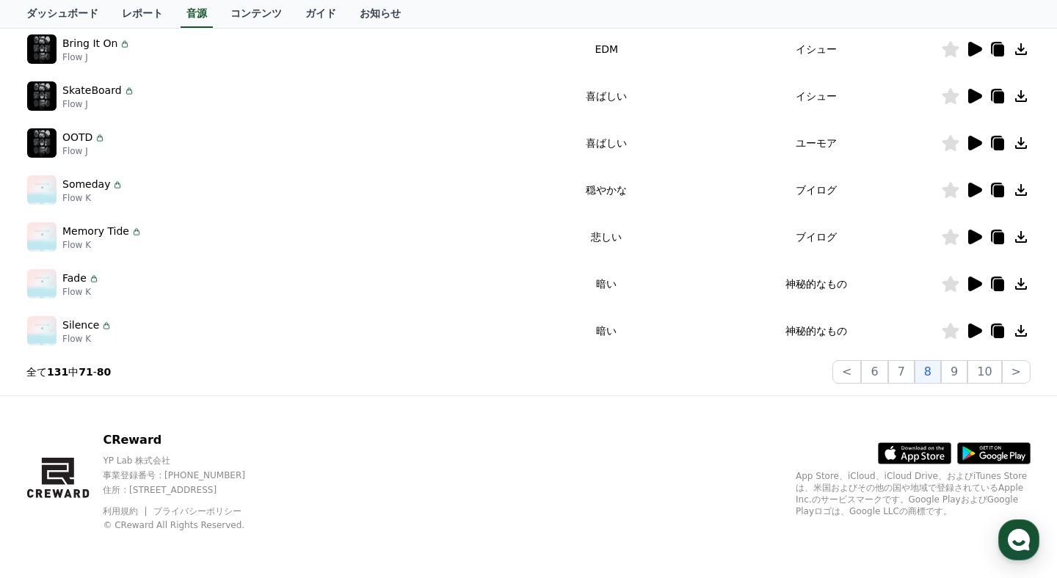
click at [967, 240] on icon at bounding box center [974, 237] width 18 height 18
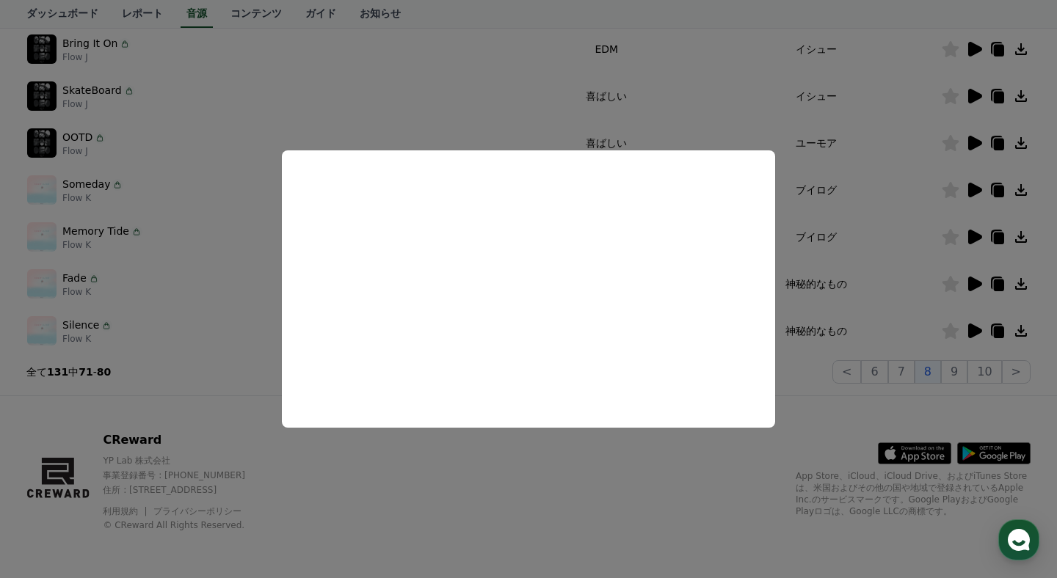
click at [821, 287] on button "close modal" at bounding box center [528, 289] width 1057 height 578
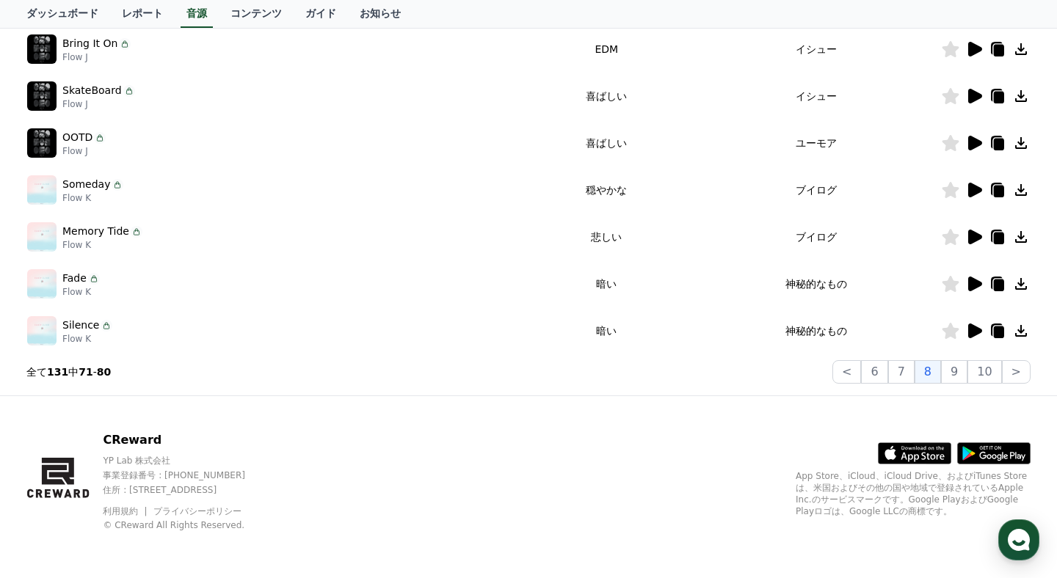
click at [978, 277] on icon at bounding box center [974, 284] width 18 height 18
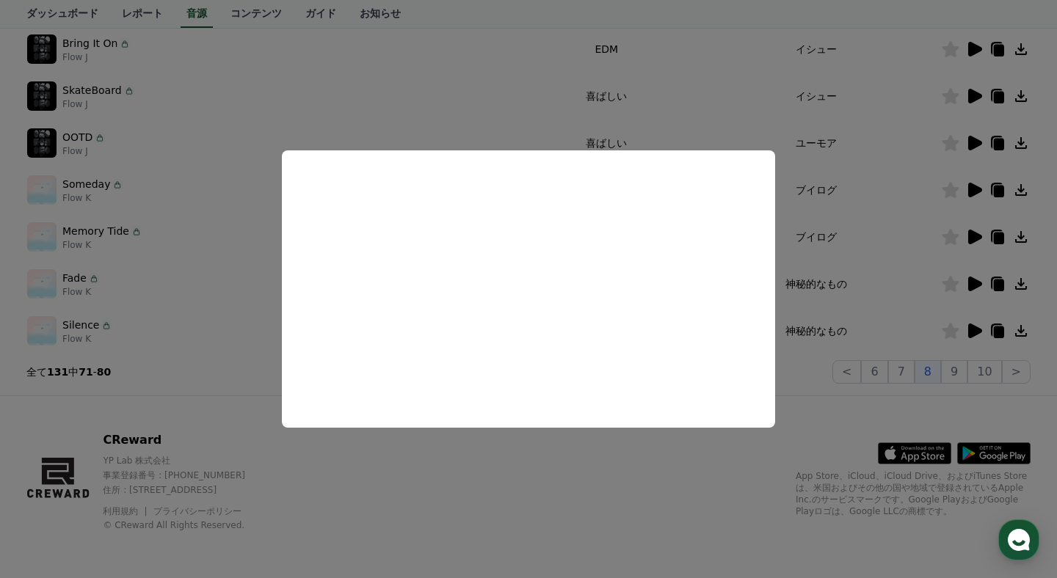
click at [861, 291] on button "close modal" at bounding box center [528, 289] width 1057 height 578
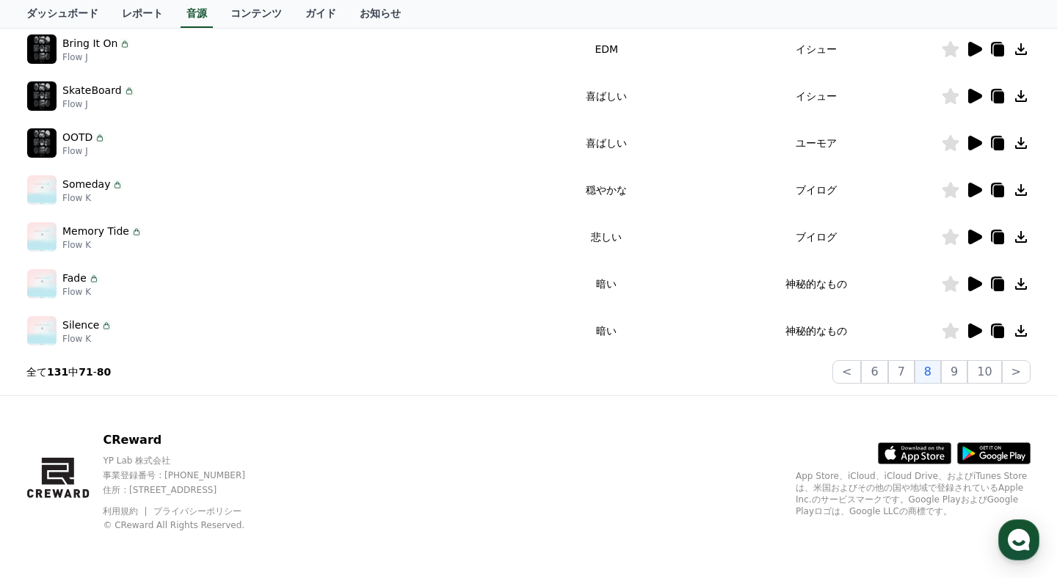
click at [982, 334] on icon at bounding box center [974, 331] width 18 height 18
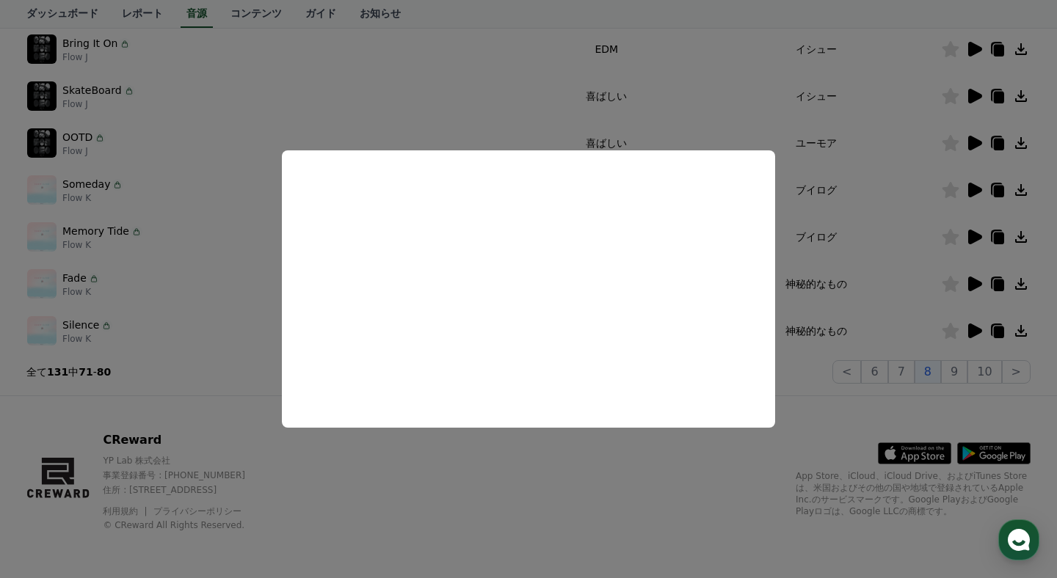
click at [804, 260] on button "close modal" at bounding box center [528, 289] width 1057 height 578
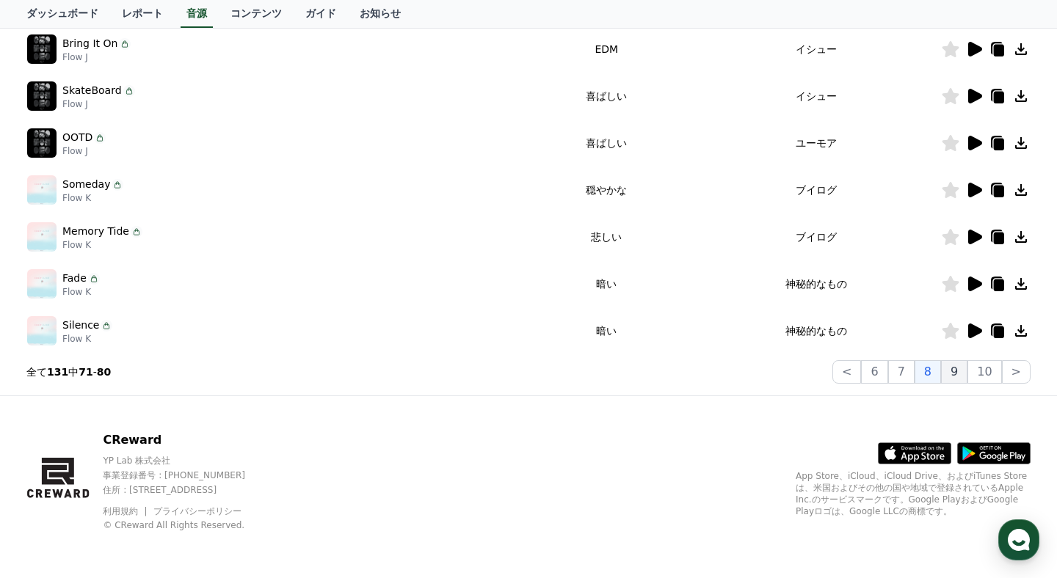
click at [959, 366] on button "9" at bounding box center [954, 371] width 26 height 23
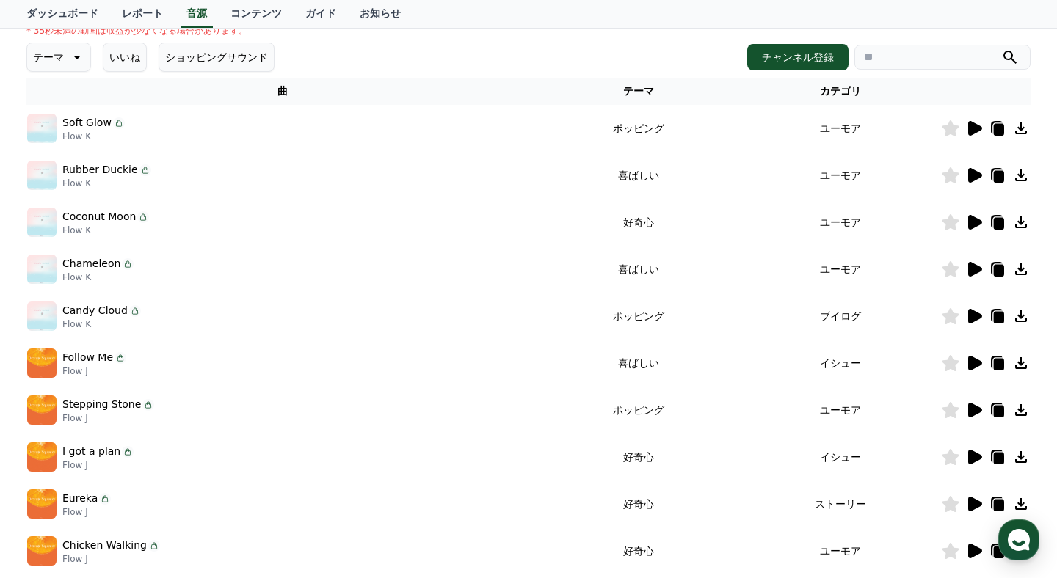
scroll to position [415, 0]
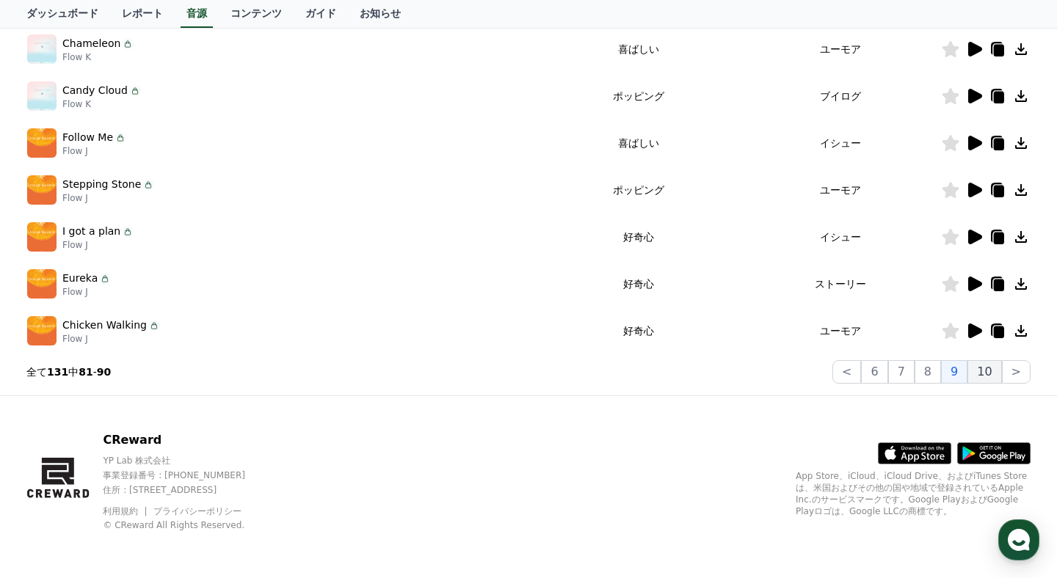
click at [990, 377] on button "10" at bounding box center [984, 371] width 34 height 23
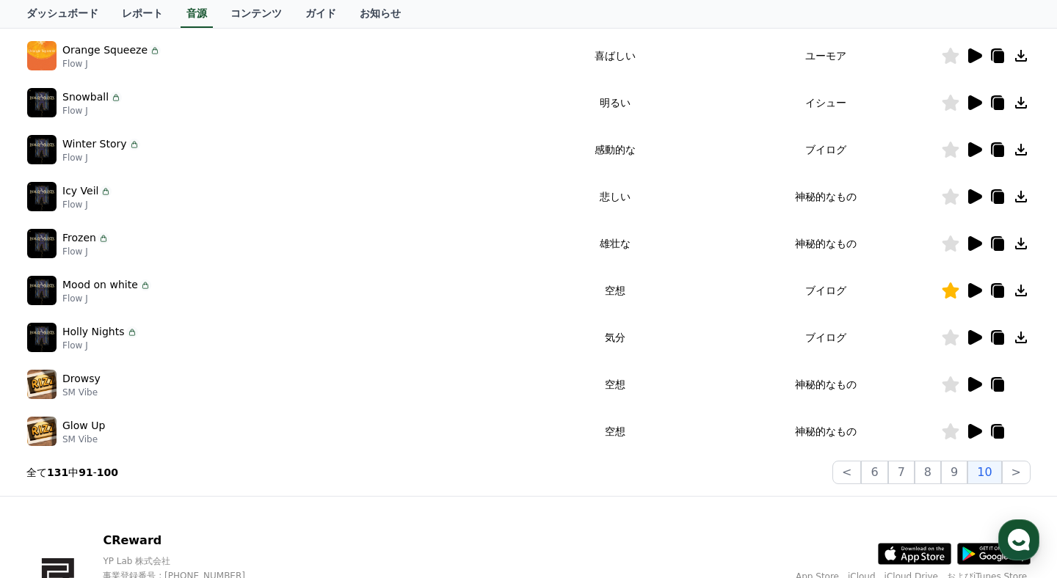
scroll to position [313, 0]
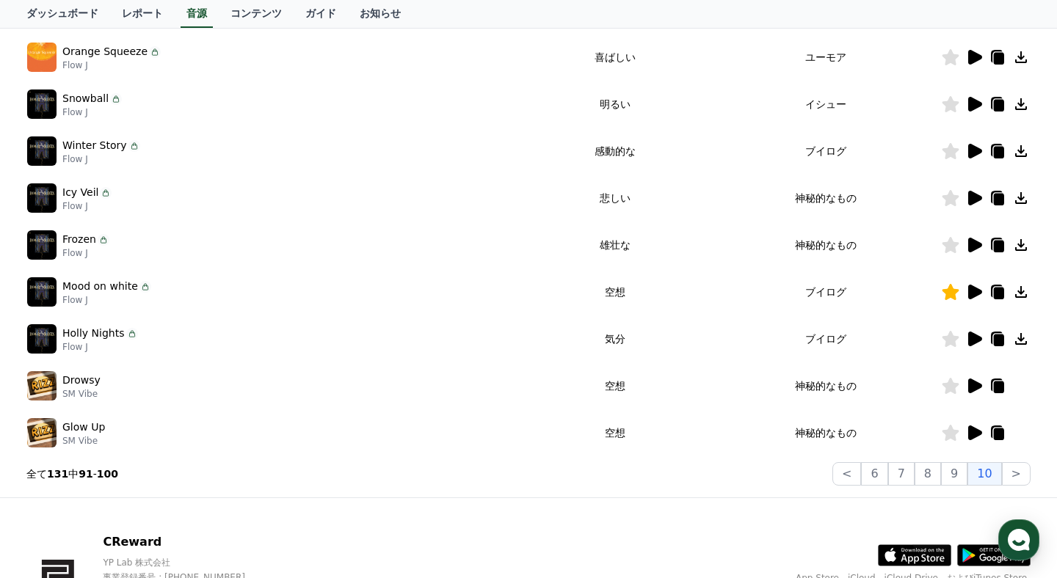
click at [970, 151] on icon at bounding box center [975, 151] width 14 height 15
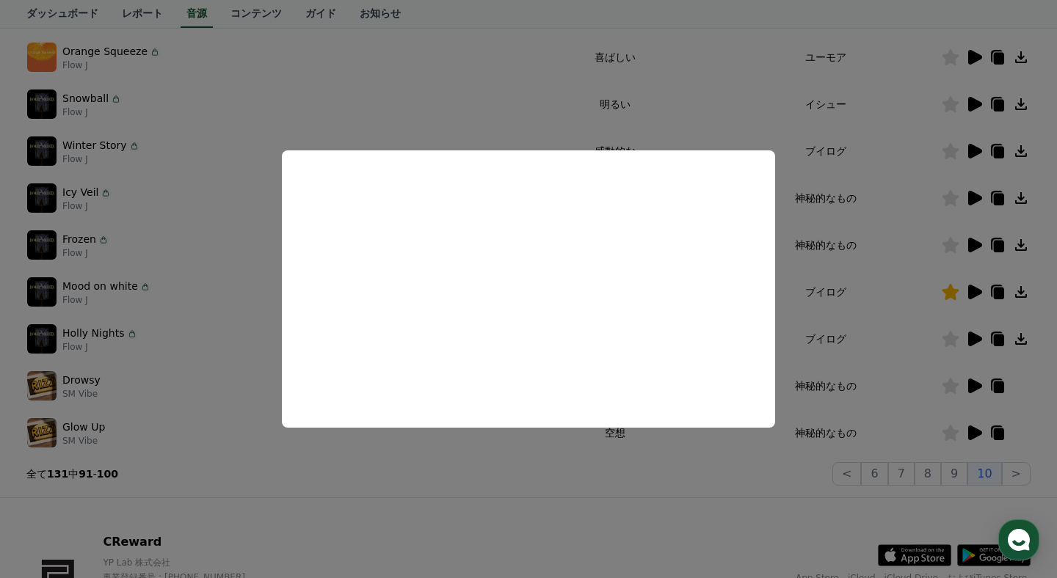
click at [908, 261] on button "close modal" at bounding box center [528, 289] width 1057 height 578
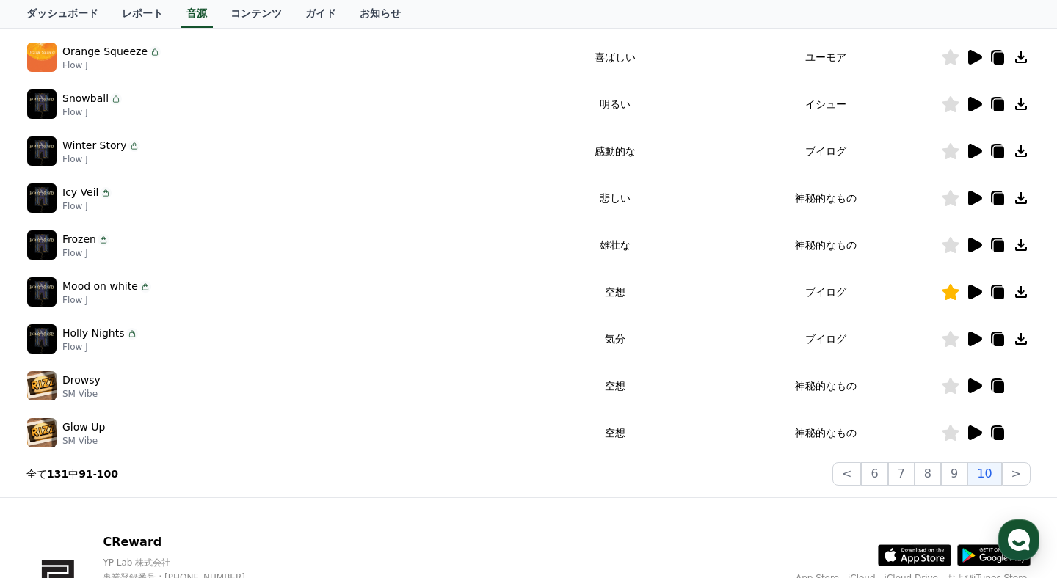
click at [978, 195] on icon at bounding box center [975, 198] width 14 height 15
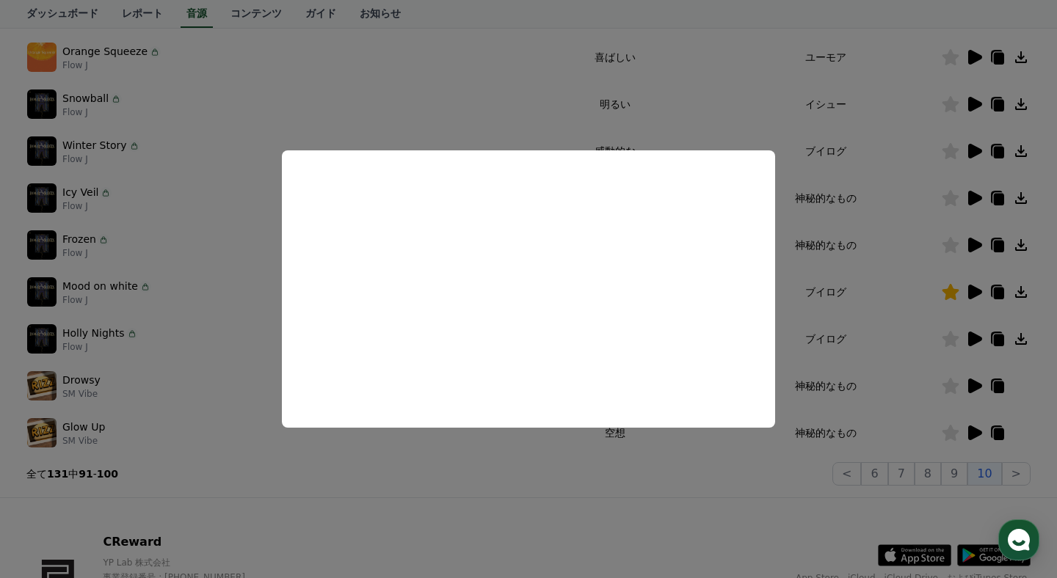
click at [852, 259] on button "close modal" at bounding box center [528, 289] width 1057 height 578
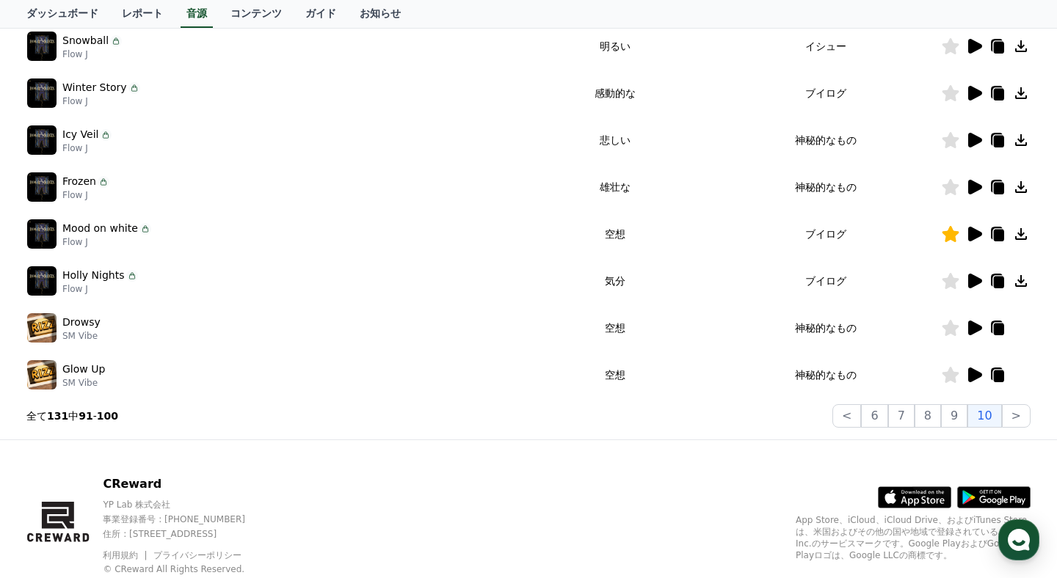
scroll to position [377, 0]
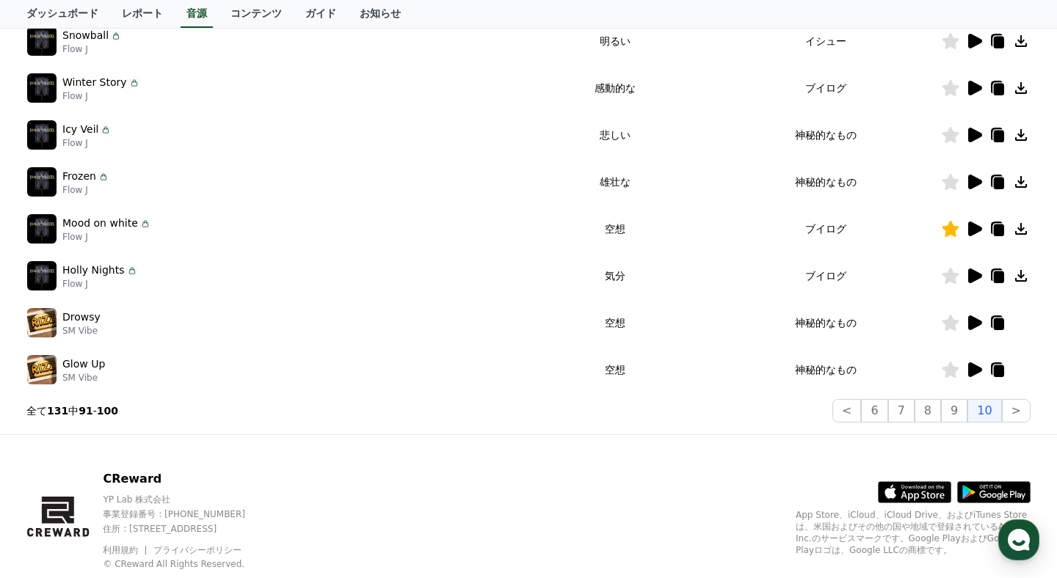
click at [973, 275] on icon at bounding box center [975, 276] width 14 height 15
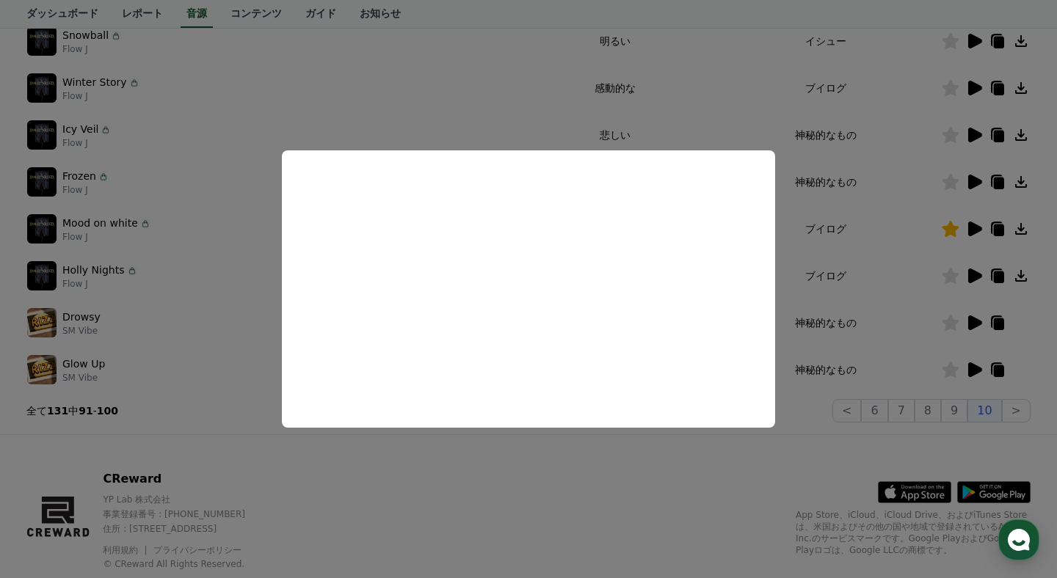
click at [825, 297] on button "close modal" at bounding box center [528, 289] width 1057 height 578
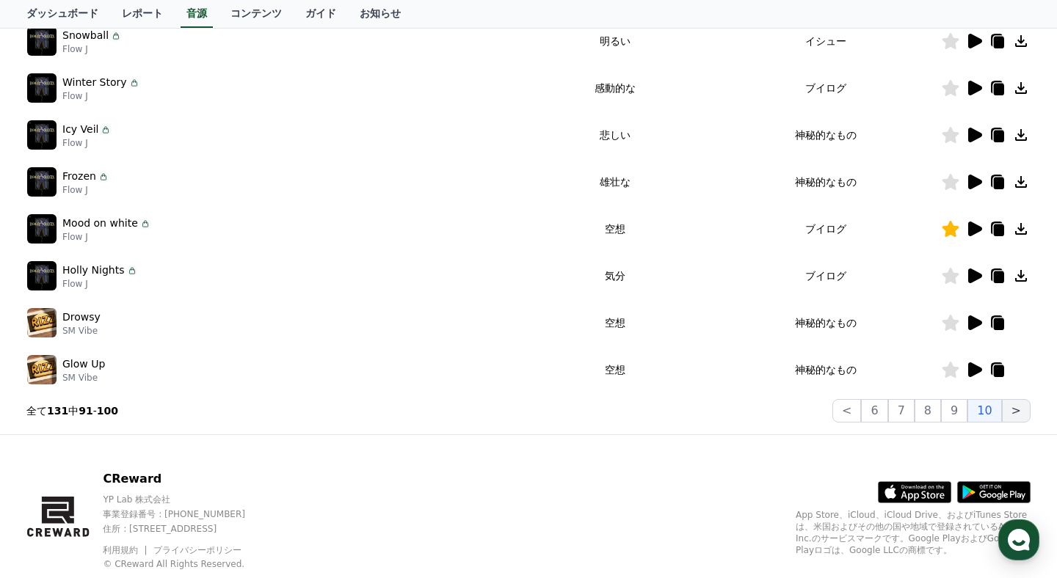
click at [1022, 405] on button ">" at bounding box center [1016, 410] width 29 height 23
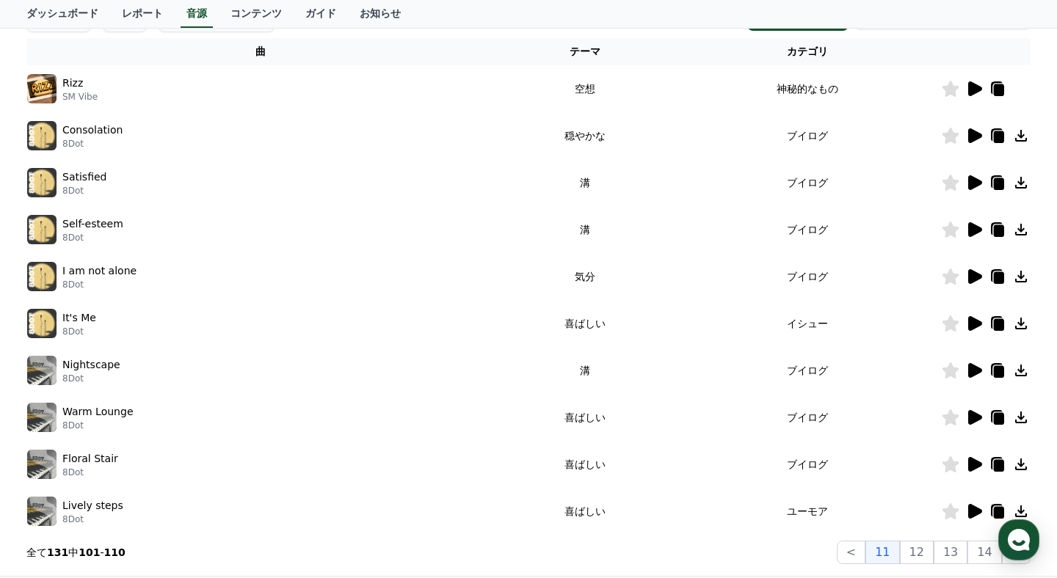
scroll to position [228, 0]
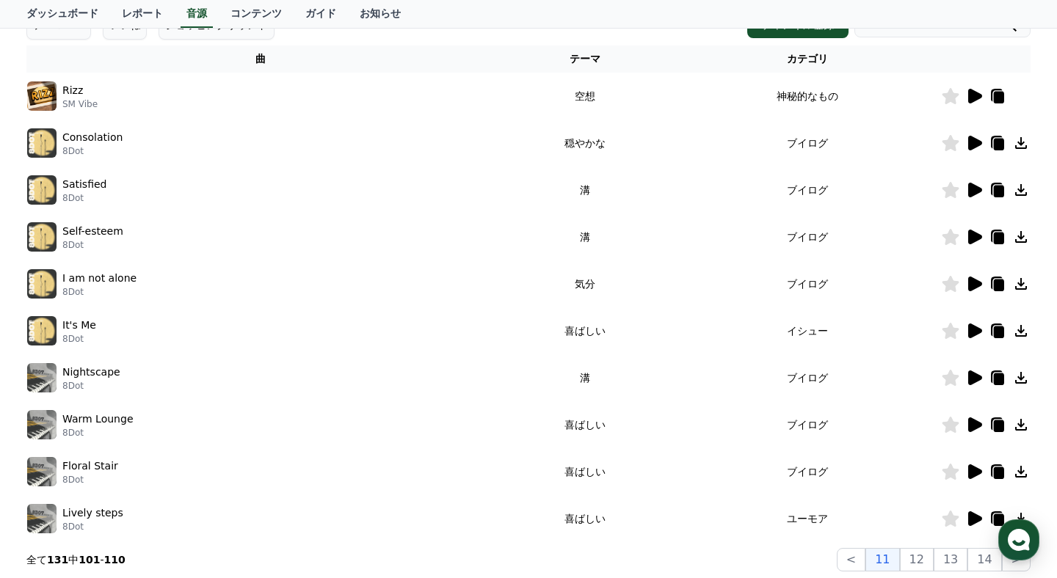
click at [980, 194] on icon at bounding box center [974, 190] width 18 height 18
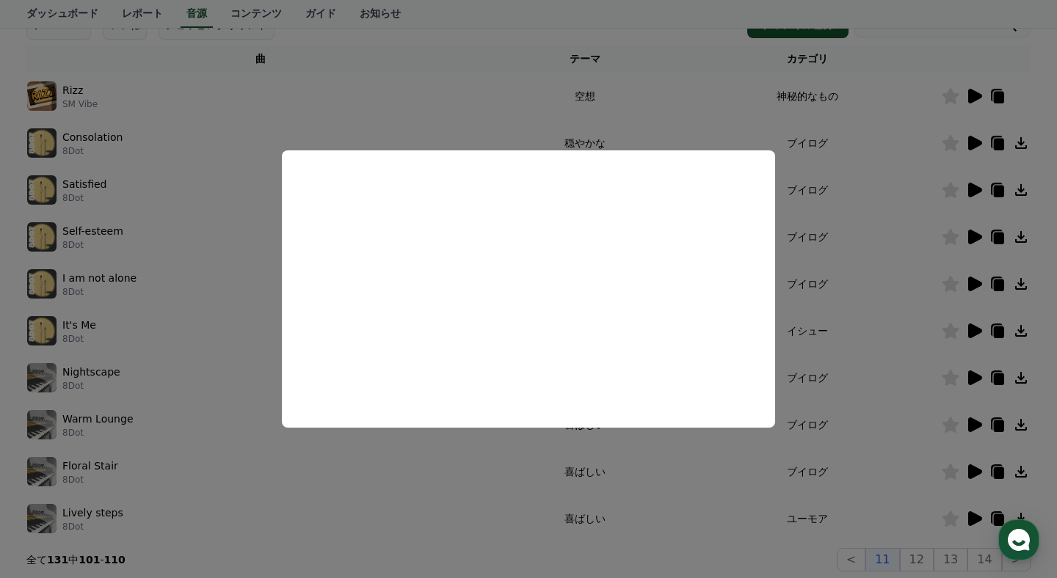
click at [877, 294] on button "close modal" at bounding box center [528, 289] width 1057 height 578
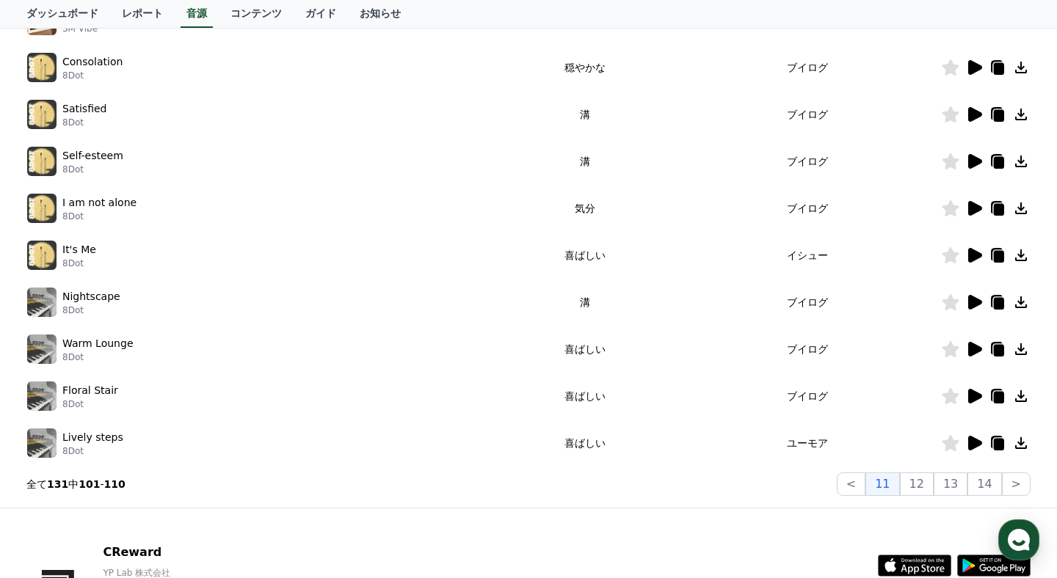
scroll to position [323, 0]
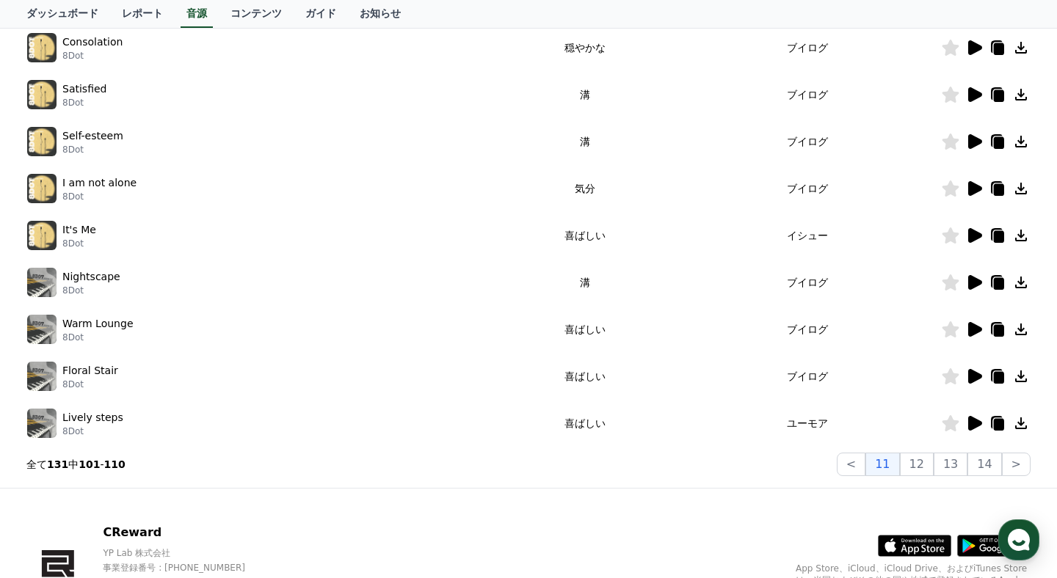
click at [971, 327] on icon at bounding box center [975, 329] width 14 height 15
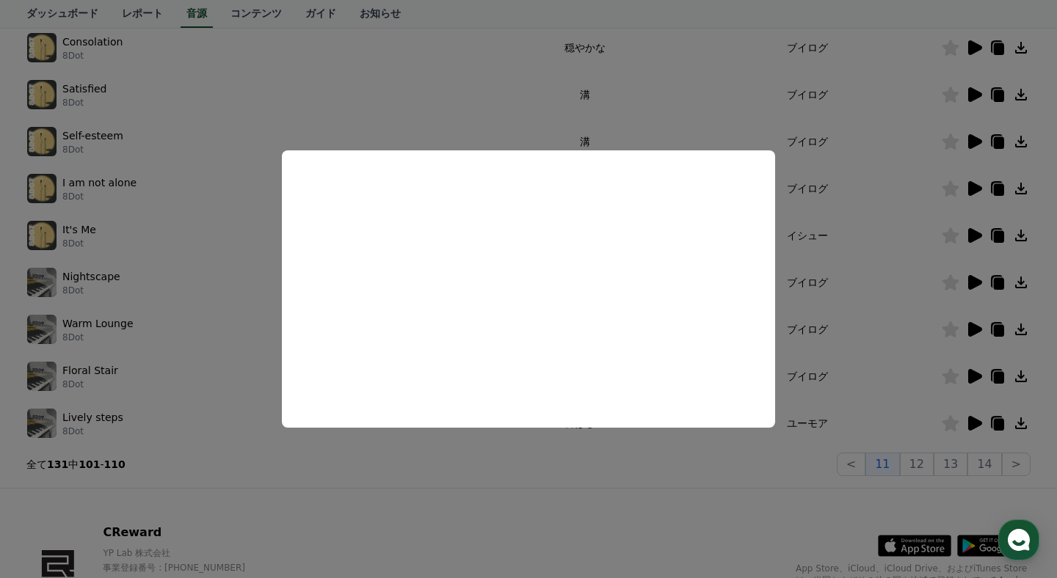
click at [801, 288] on button "close modal" at bounding box center [528, 289] width 1057 height 578
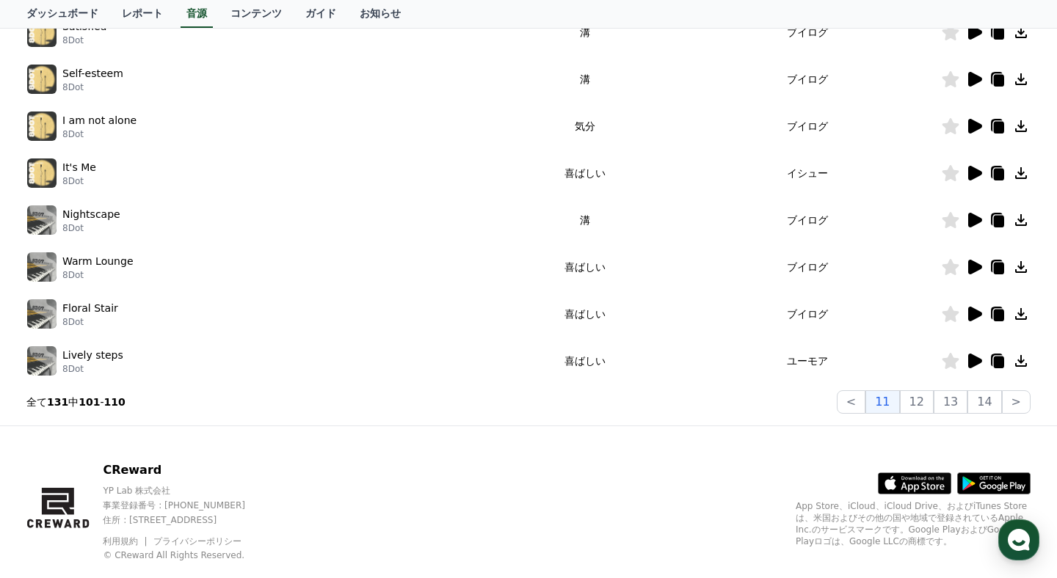
scroll to position [407, 0]
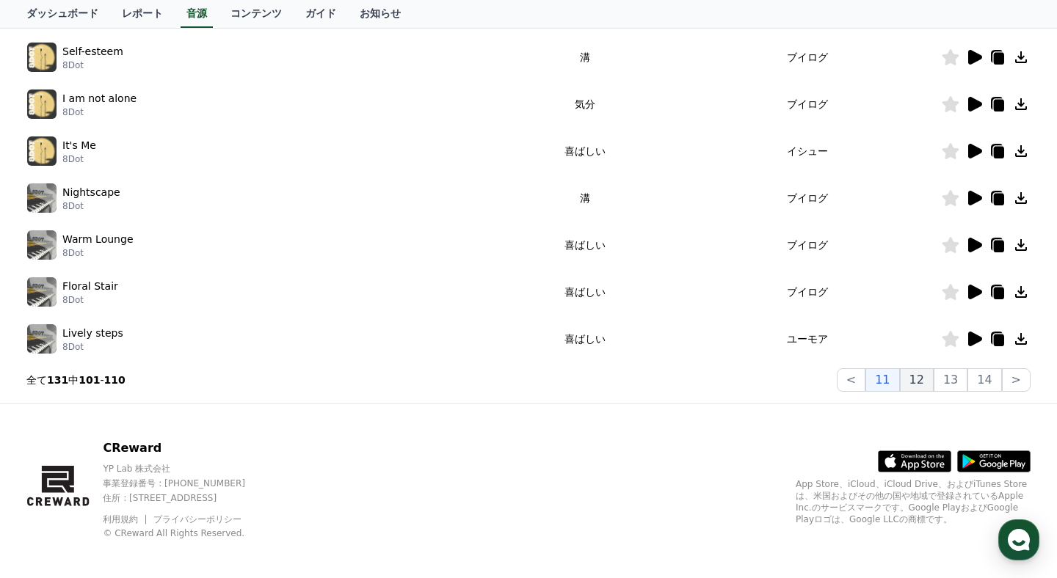
click at [926, 383] on button "12" at bounding box center [917, 379] width 34 height 23
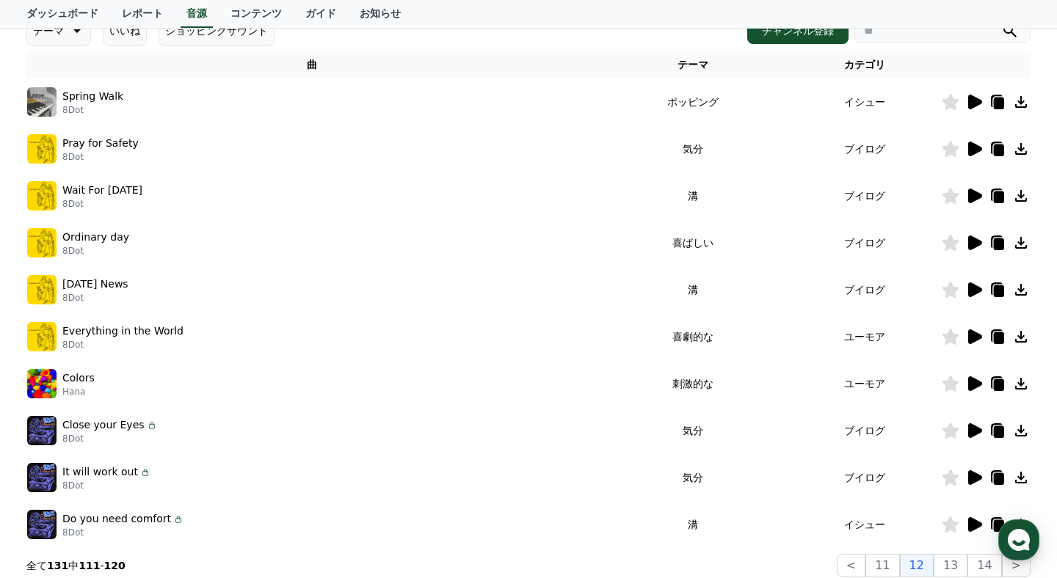
scroll to position [203, 0]
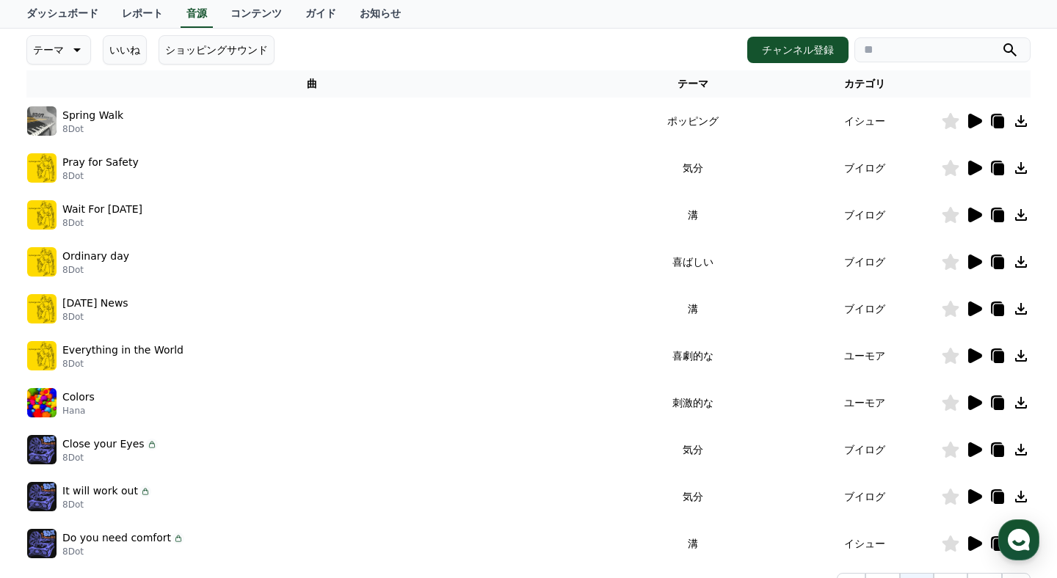
click at [975, 175] on icon at bounding box center [974, 168] width 18 height 18
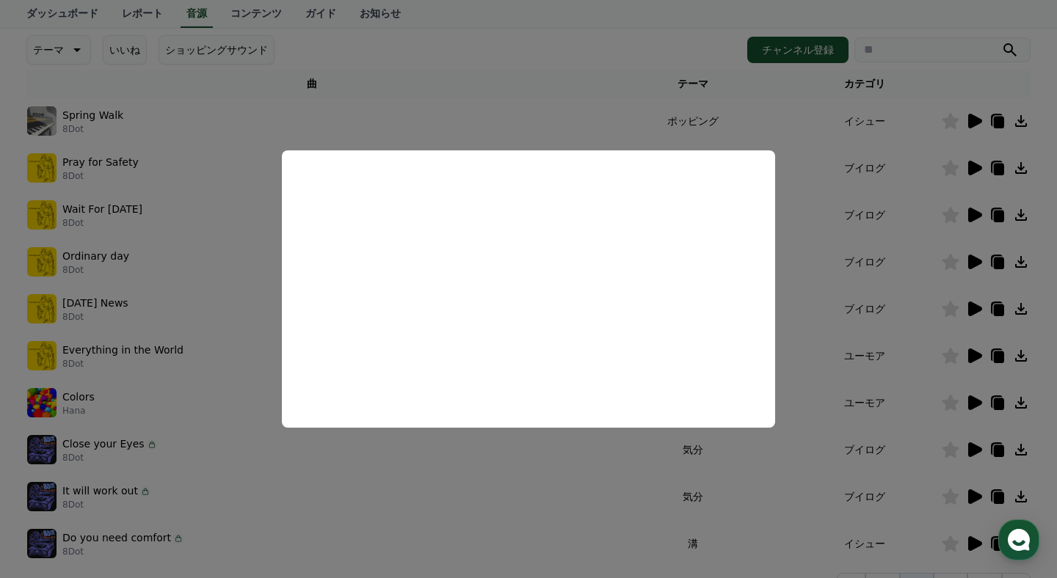
click at [796, 288] on button "close modal" at bounding box center [528, 289] width 1057 height 578
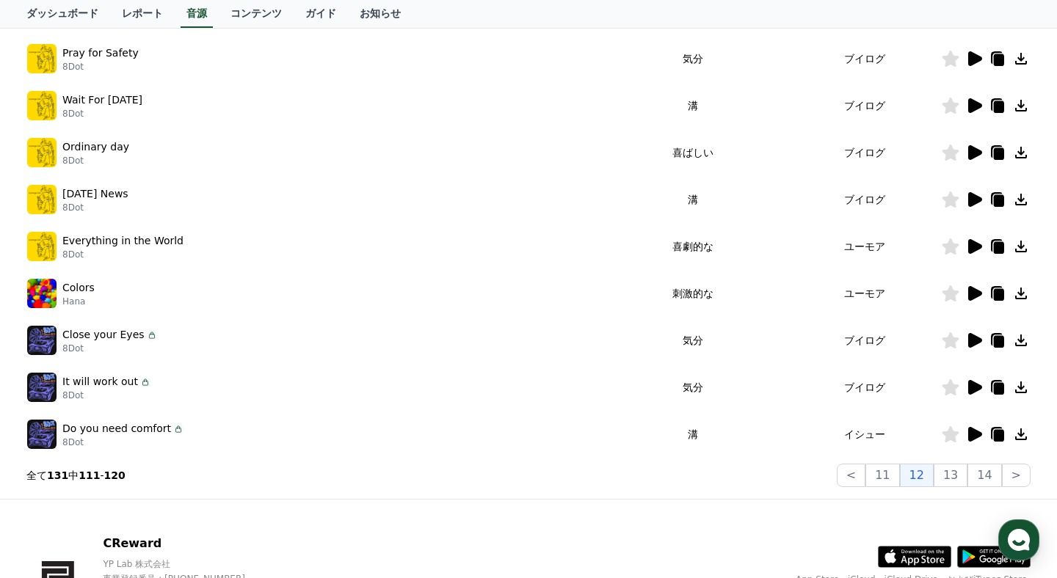
scroll to position [313, 0]
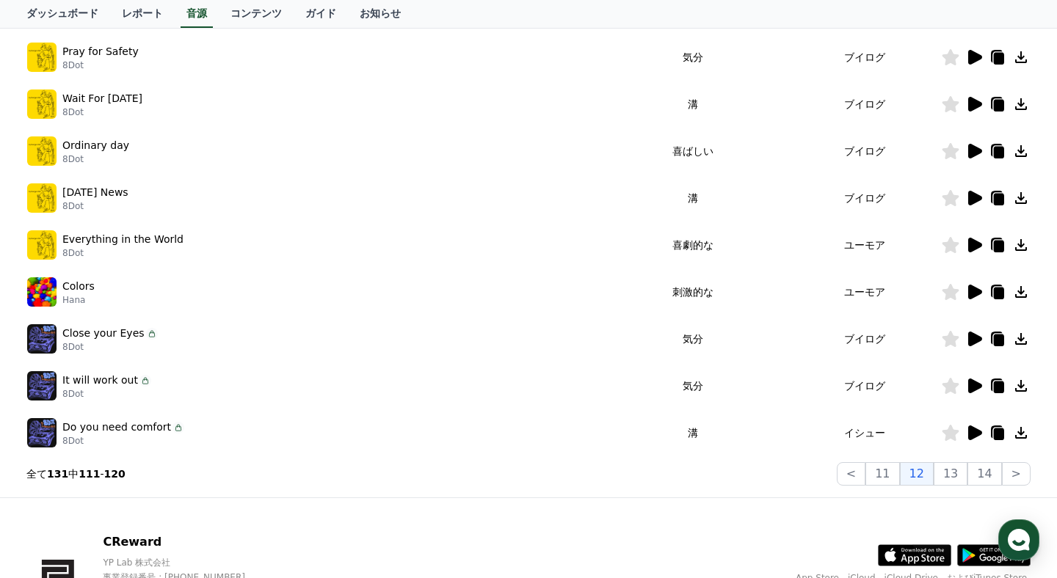
click at [972, 336] on icon at bounding box center [975, 339] width 14 height 15
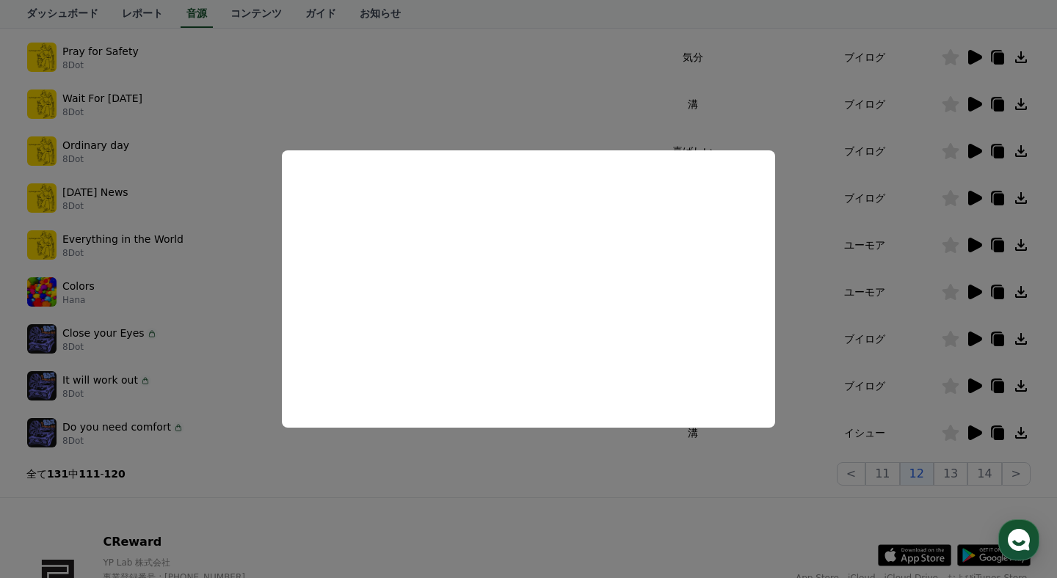
click at [813, 312] on button "close modal" at bounding box center [528, 289] width 1057 height 578
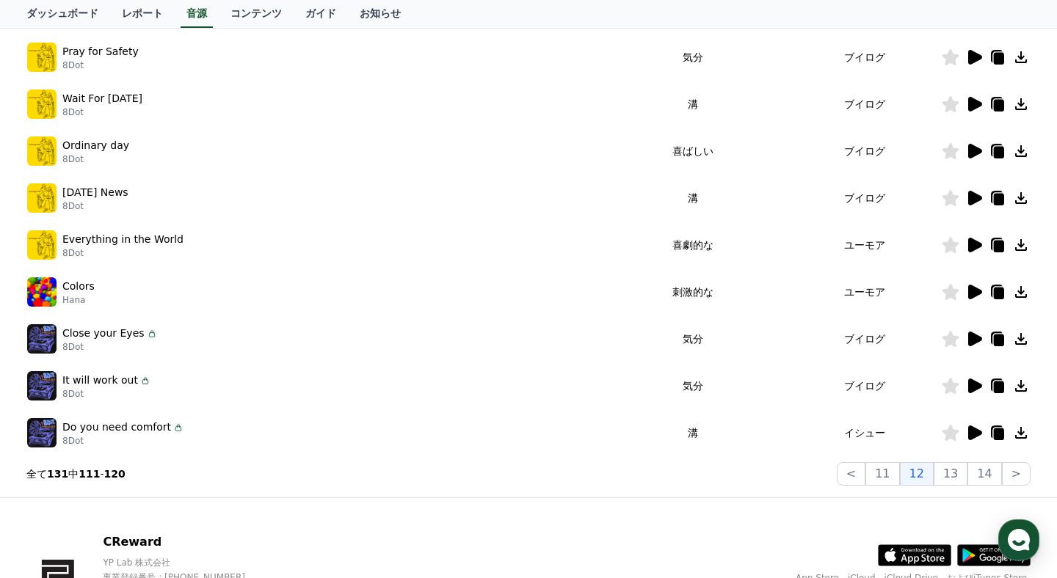
click at [971, 384] on icon at bounding box center [975, 386] width 14 height 15
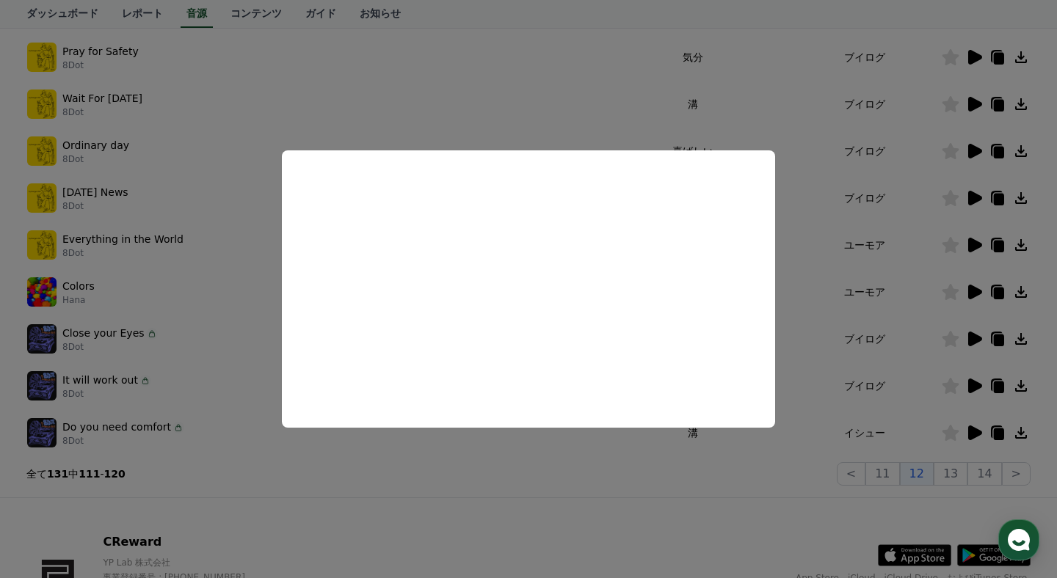
click at [829, 333] on button "close modal" at bounding box center [528, 289] width 1057 height 578
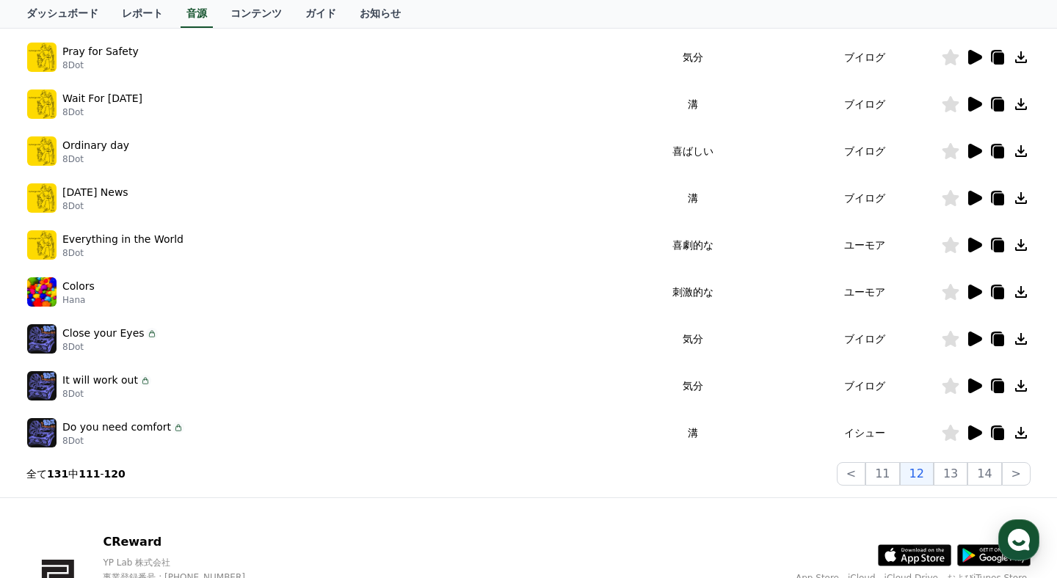
scroll to position [404, 0]
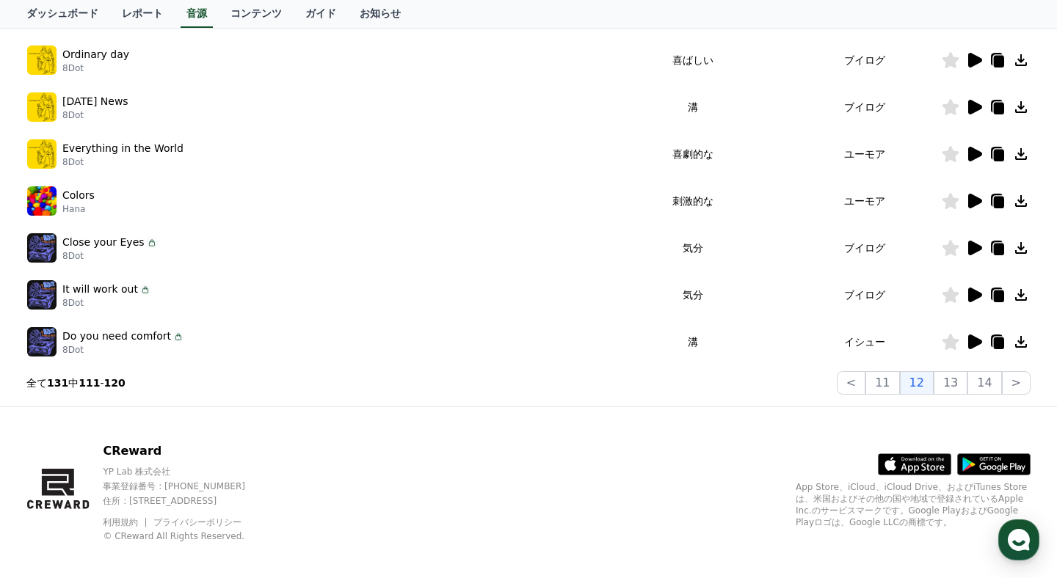
click at [970, 342] on icon at bounding box center [975, 342] width 14 height 15
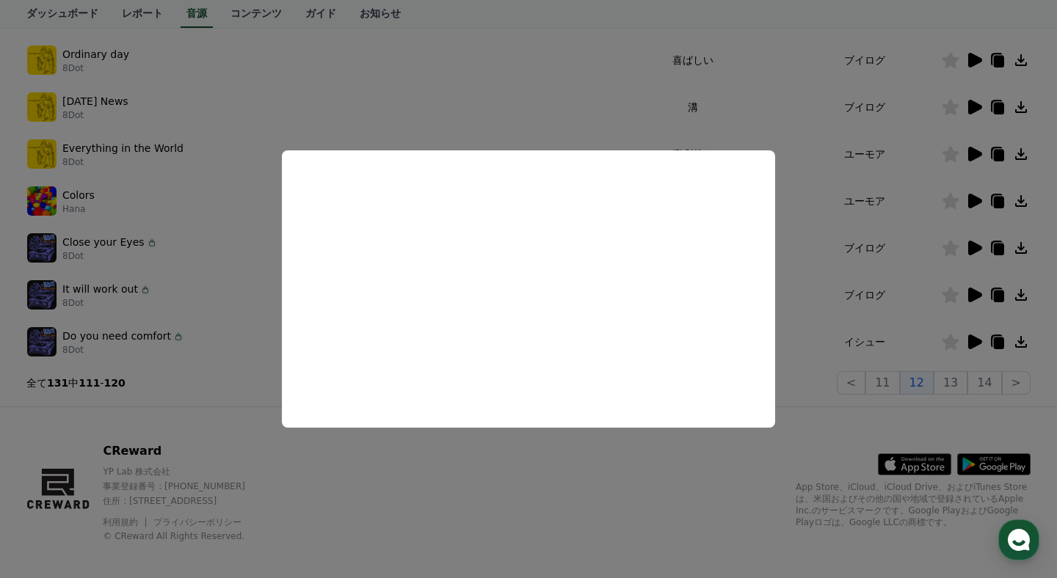
click at [809, 289] on button "close modal" at bounding box center [528, 289] width 1057 height 578
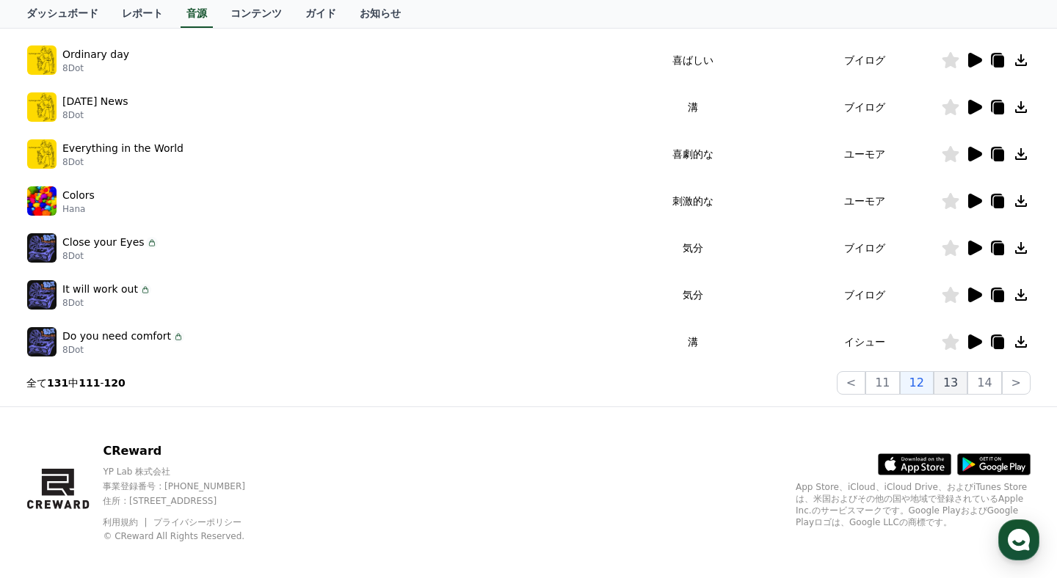
click at [959, 384] on button "13" at bounding box center [951, 382] width 34 height 23
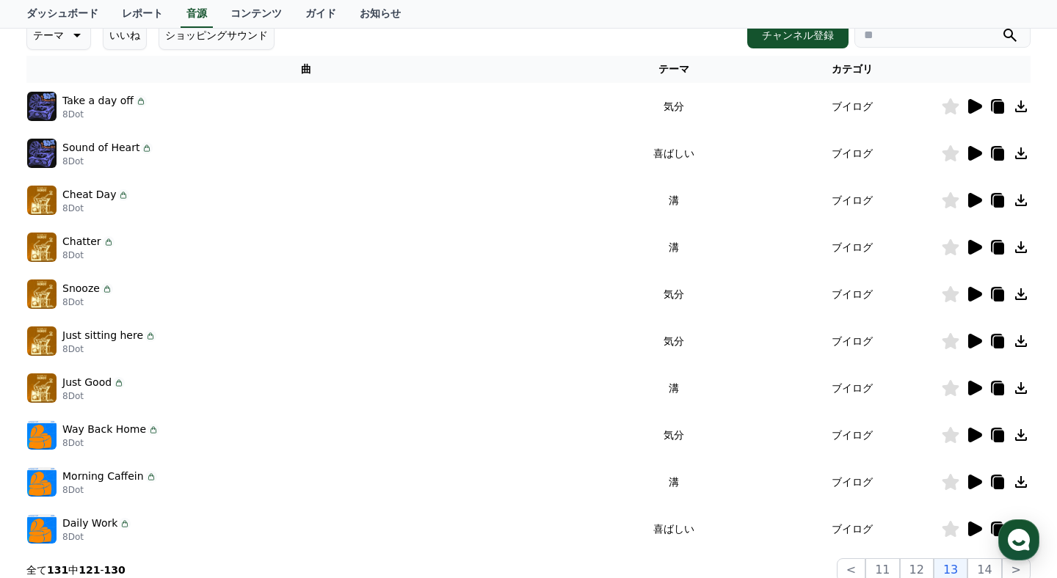
scroll to position [207, 0]
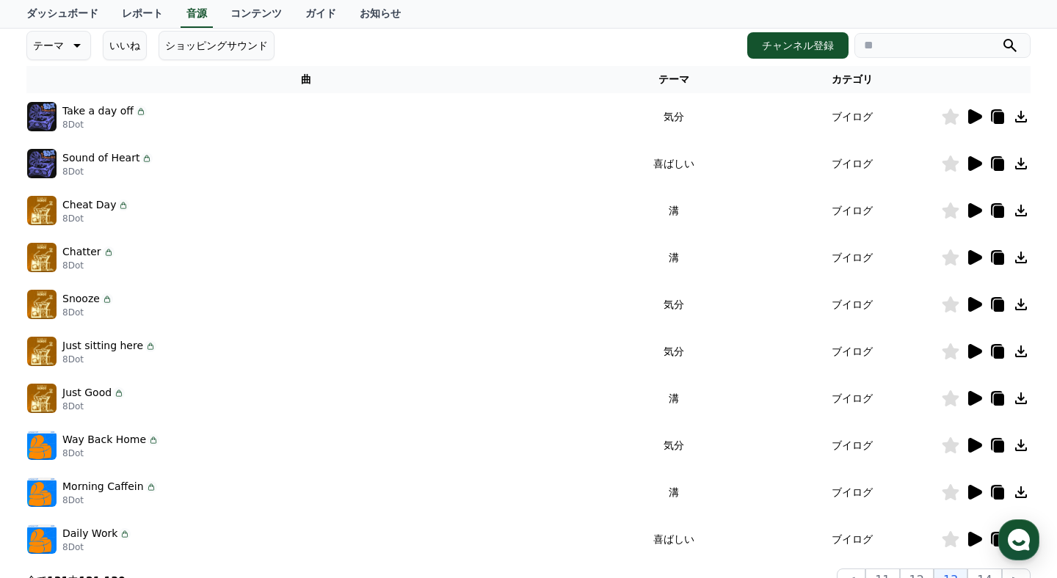
click at [969, 118] on icon at bounding box center [975, 116] width 14 height 15
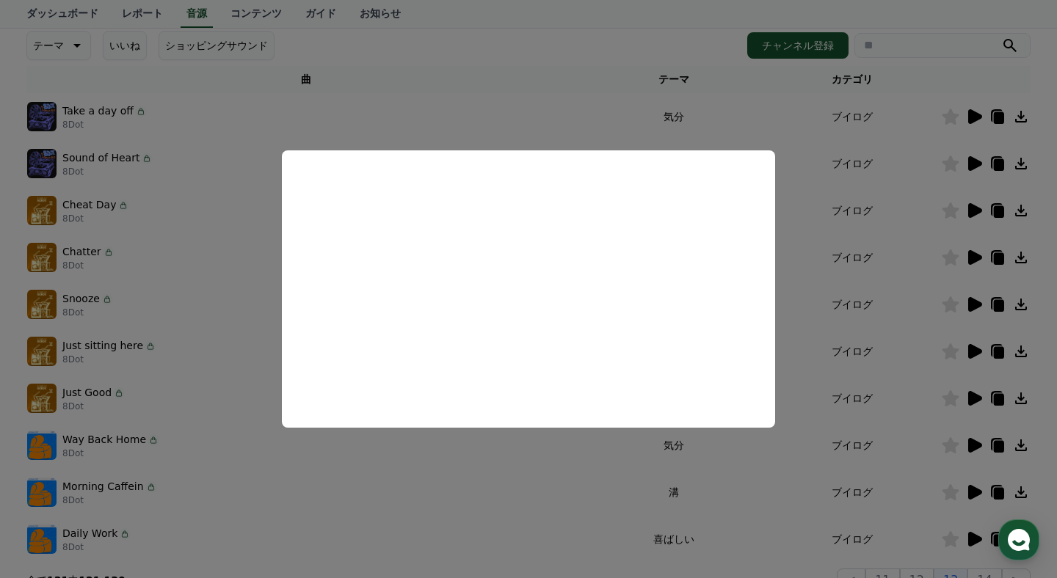
click at [891, 252] on button "close modal" at bounding box center [528, 289] width 1057 height 578
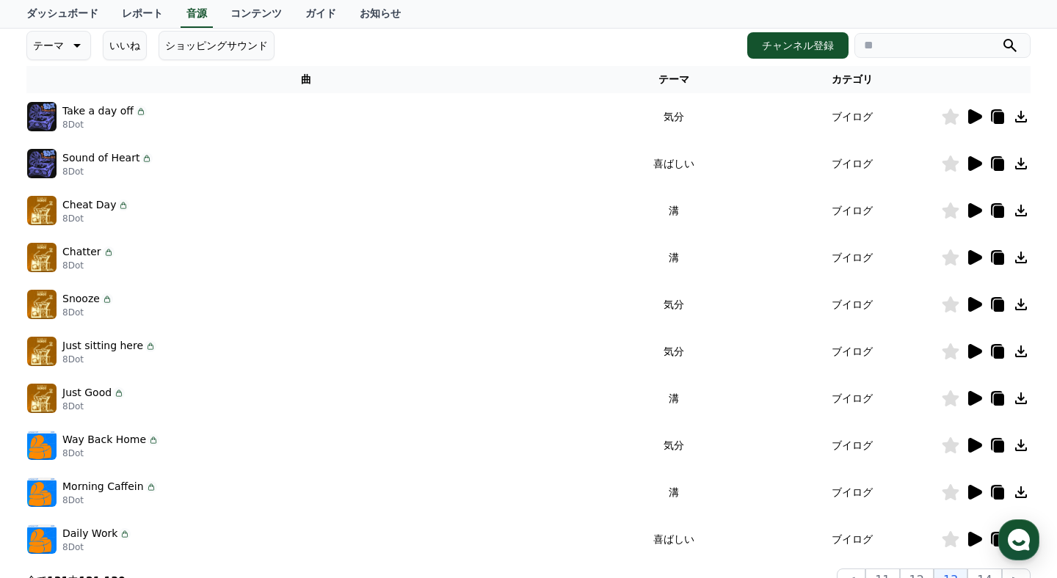
click at [973, 206] on icon at bounding box center [975, 210] width 14 height 15
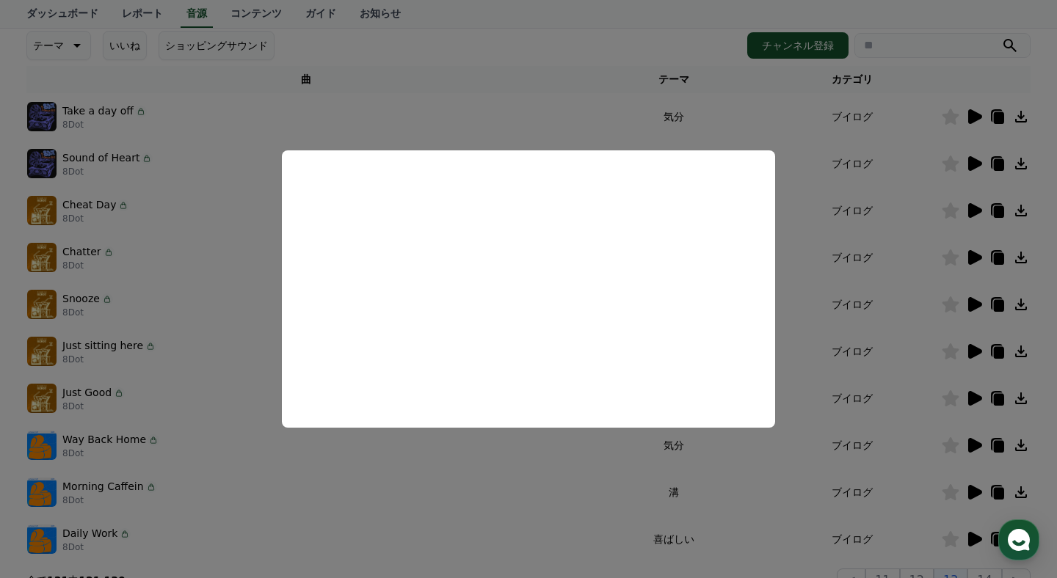
click at [791, 242] on button "close modal" at bounding box center [528, 289] width 1057 height 578
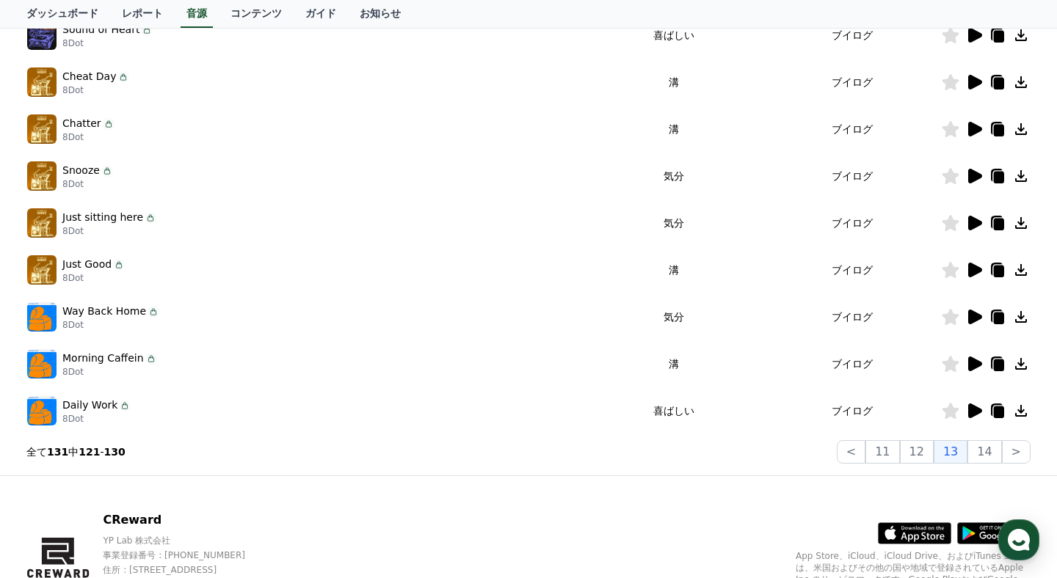
scroll to position [342, 0]
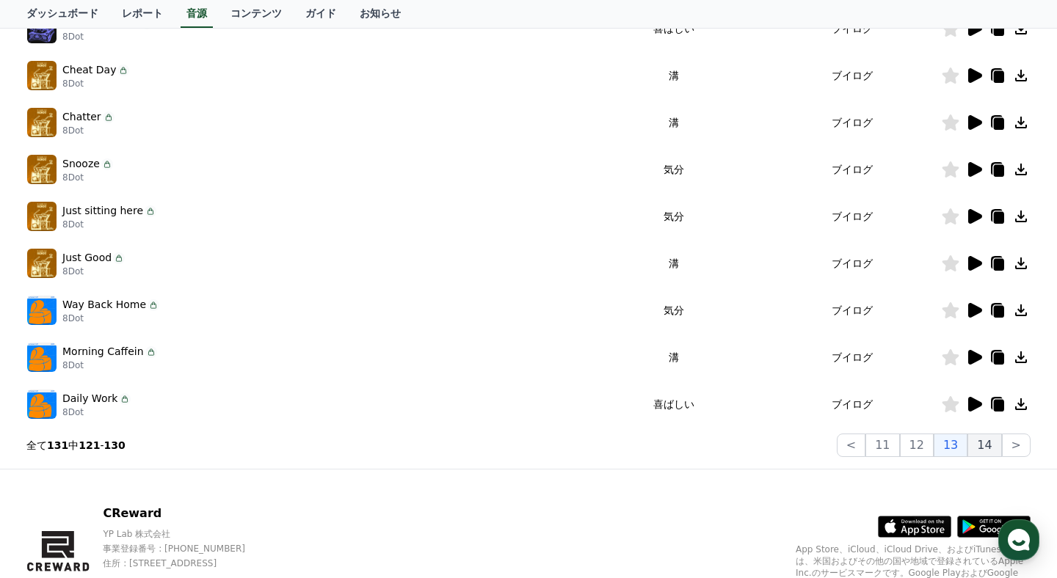
click at [989, 454] on button "14" at bounding box center [984, 445] width 34 height 23
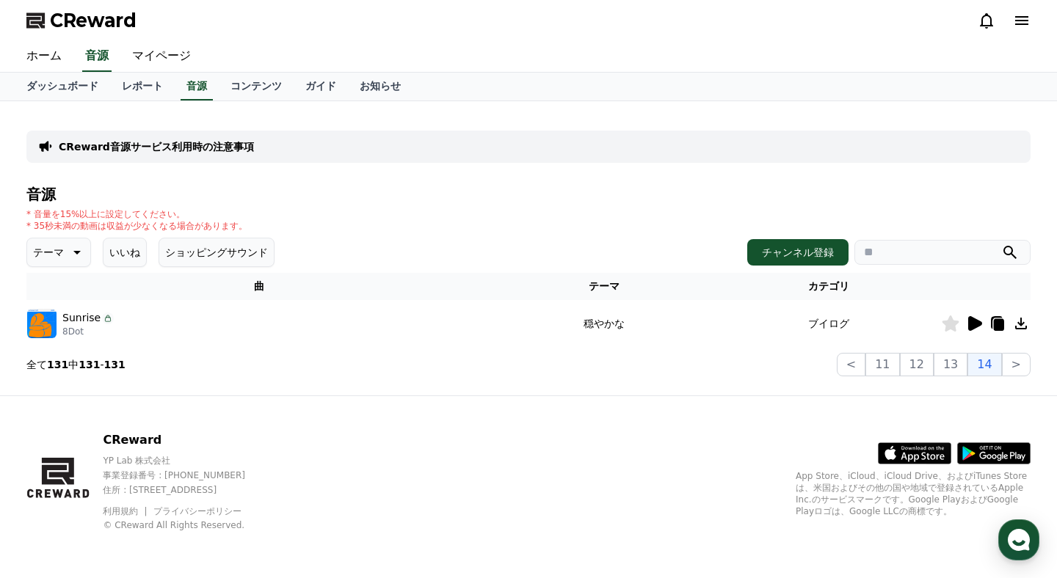
click at [973, 322] on icon at bounding box center [975, 323] width 14 height 15
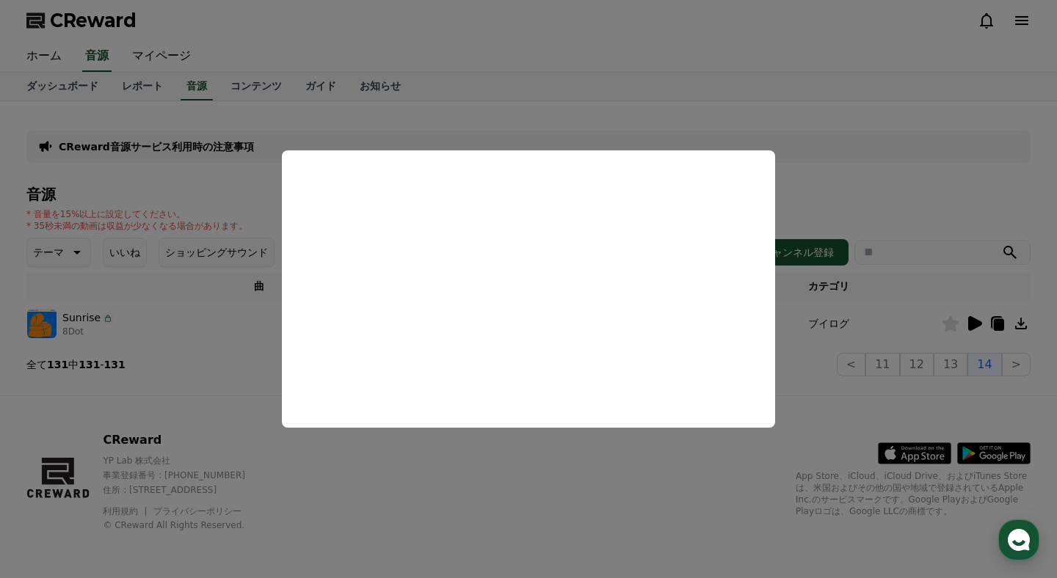
click at [814, 308] on button "close modal" at bounding box center [528, 289] width 1057 height 578
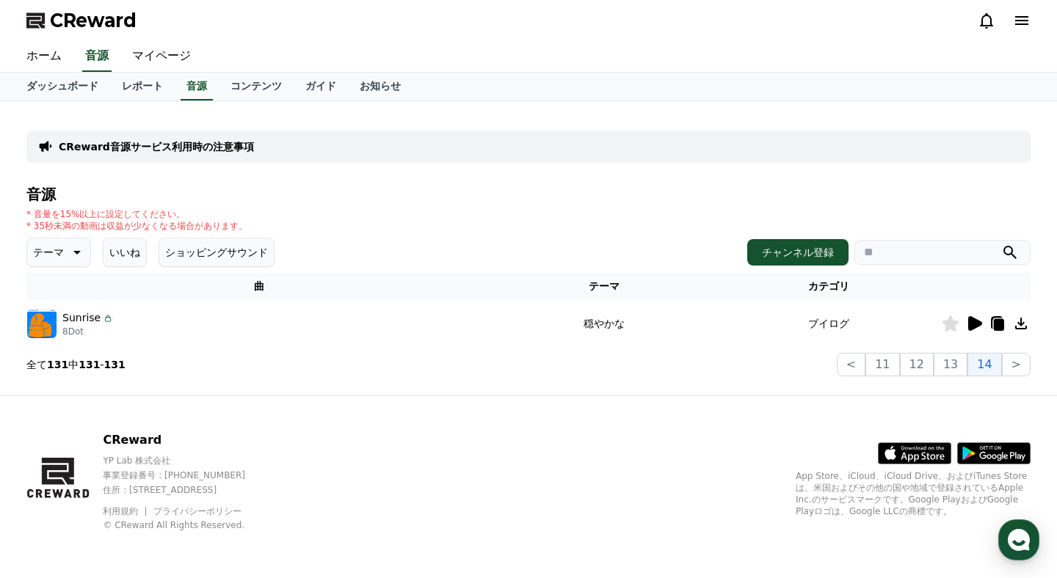
click at [84, 259] on icon at bounding box center [76, 253] width 18 height 18
click at [56, 321] on button "気分" at bounding box center [45, 316] width 32 height 32
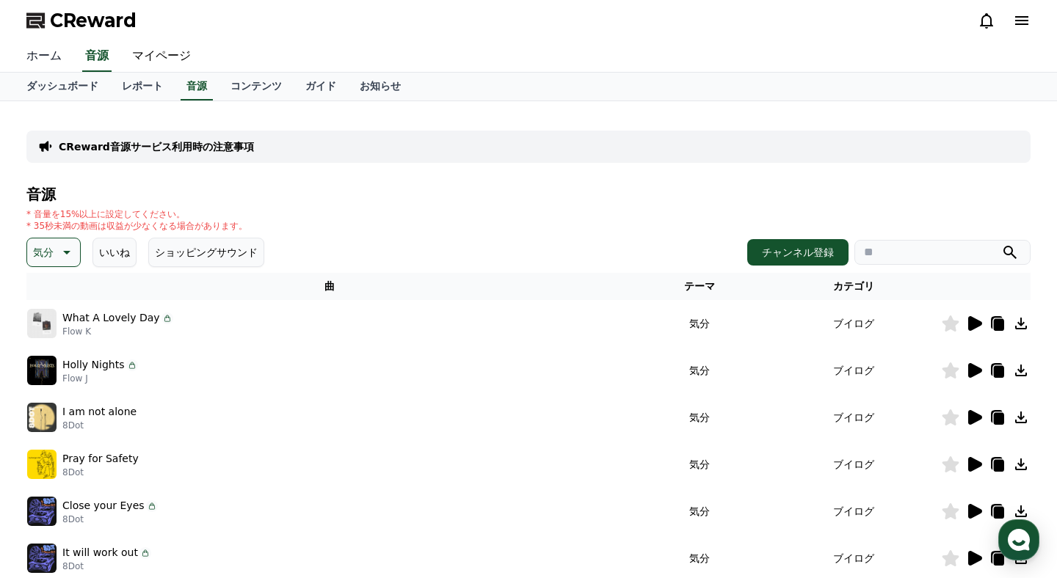
click at [46, 65] on link "ホーム" at bounding box center [44, 56] width 59 height 31
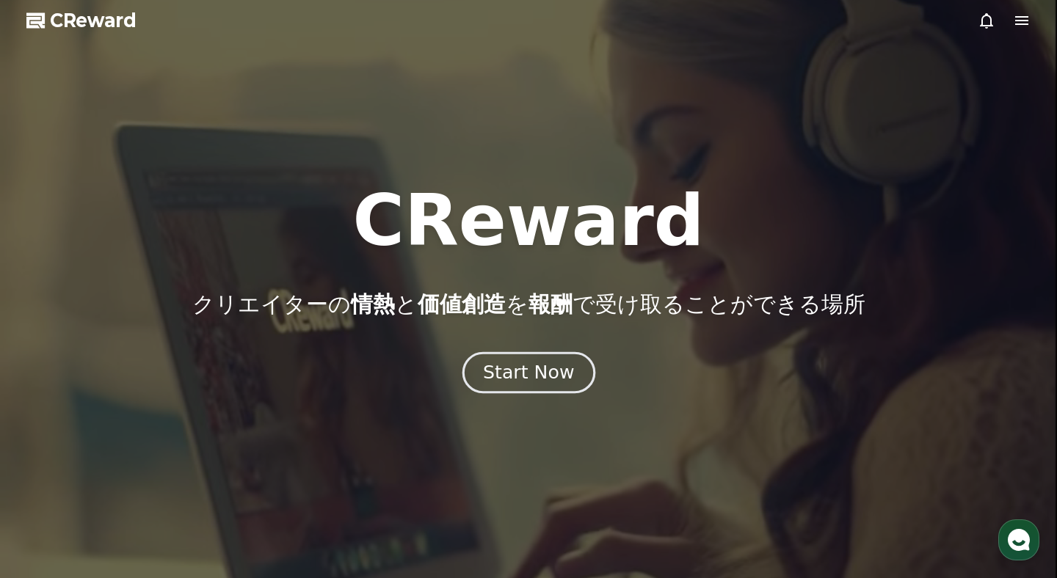
click at [517, 388] on button "Start Now" at bounding box center [528, 373] width 133 height 42
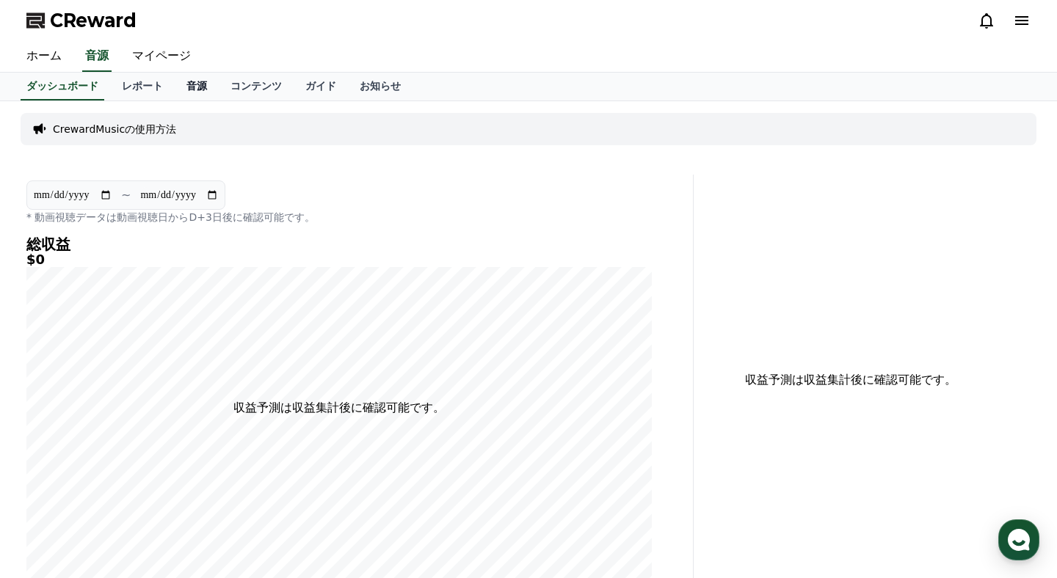
click at [192, 87] on link "音源" at bounding box center [197, 87] width 44 height 28
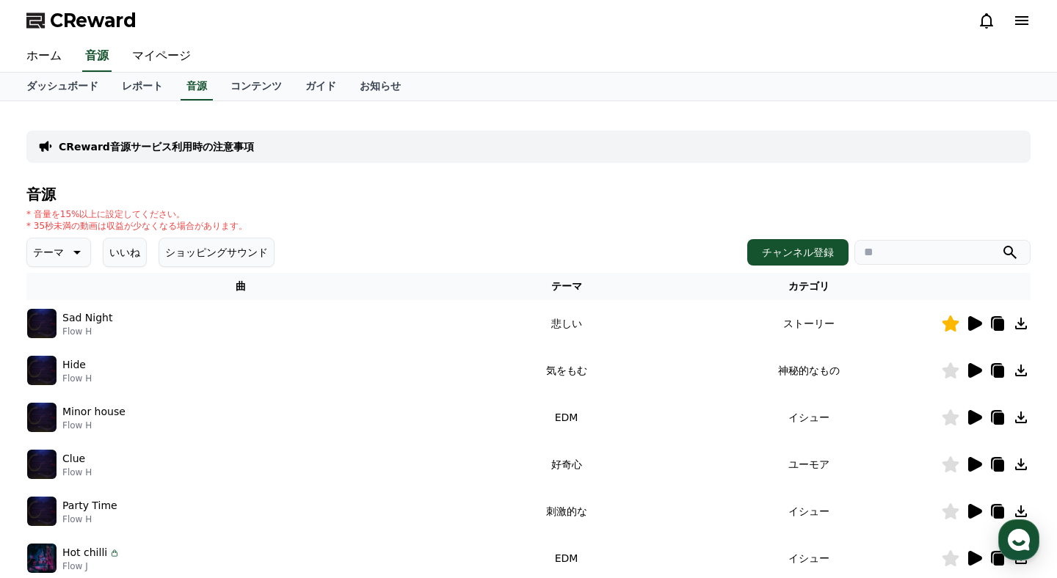
click at [137, 262] on button "いいね" at bounding box center [125, 252] width 44 height 29
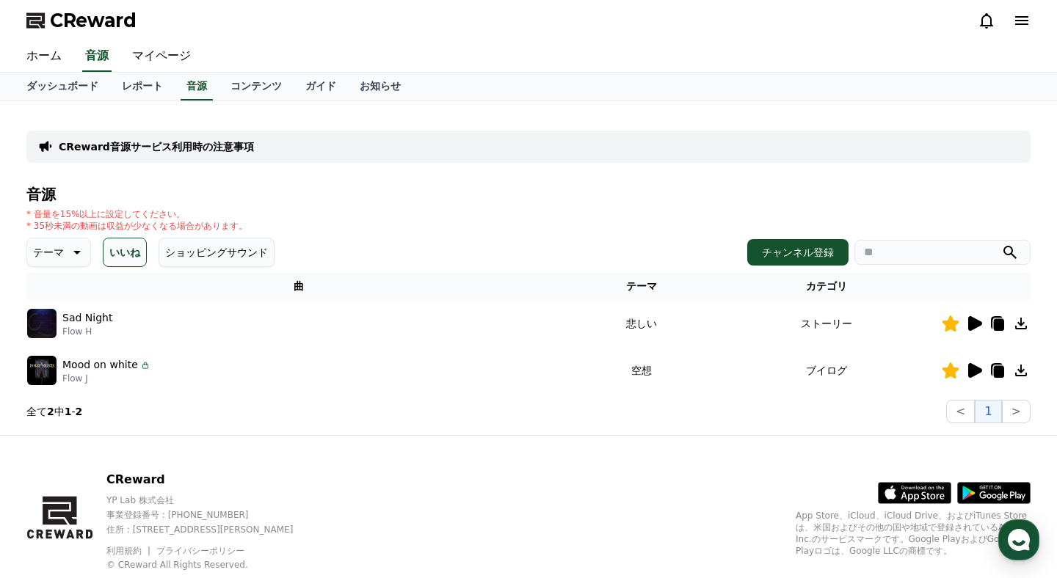
click at [987, 323] on div at bounding box center [986, 324] width 88 height 18
click at [964, 322] on div at bounding box center [986, 324] width 88 height 18
click at [967, 322] on icon at bounding box center [974, 324] width 18 height 18
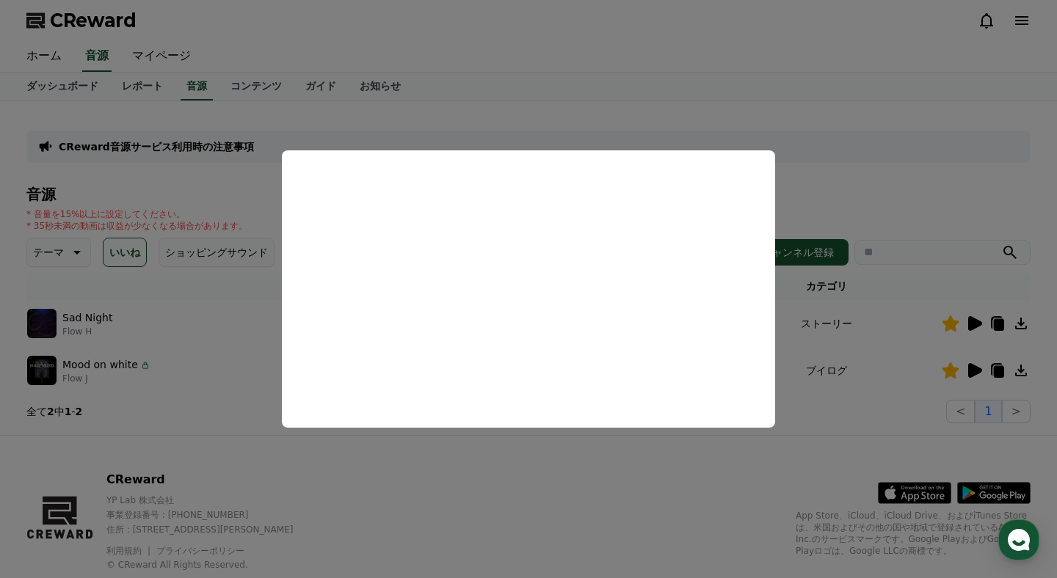
click at [881, 346] on button "close modal" at bounding box center [528, 289] width 1057 height 578
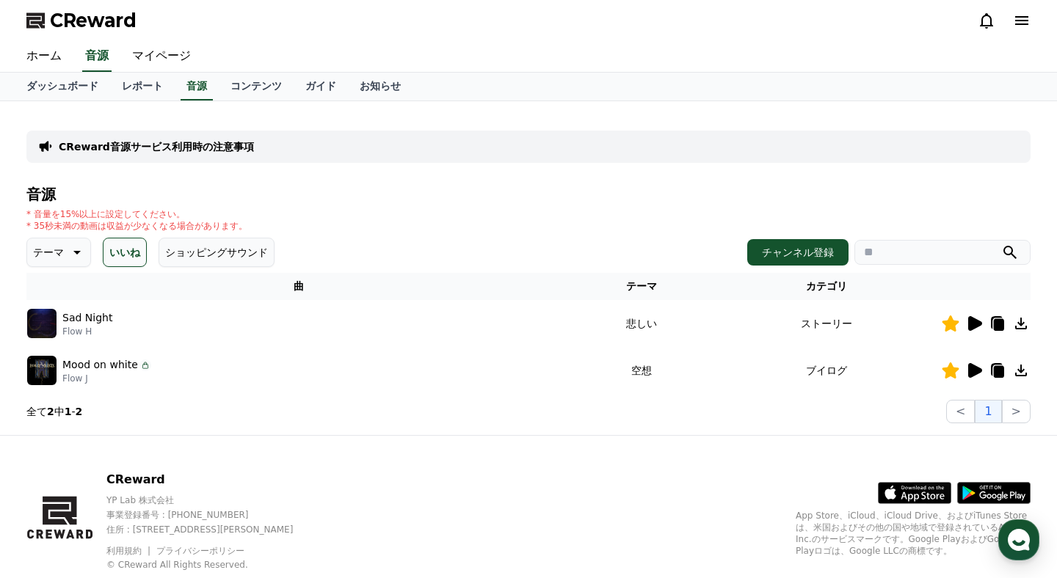
click at [974, 376] on icon at bounding box center [974, 371] width 18 height 18
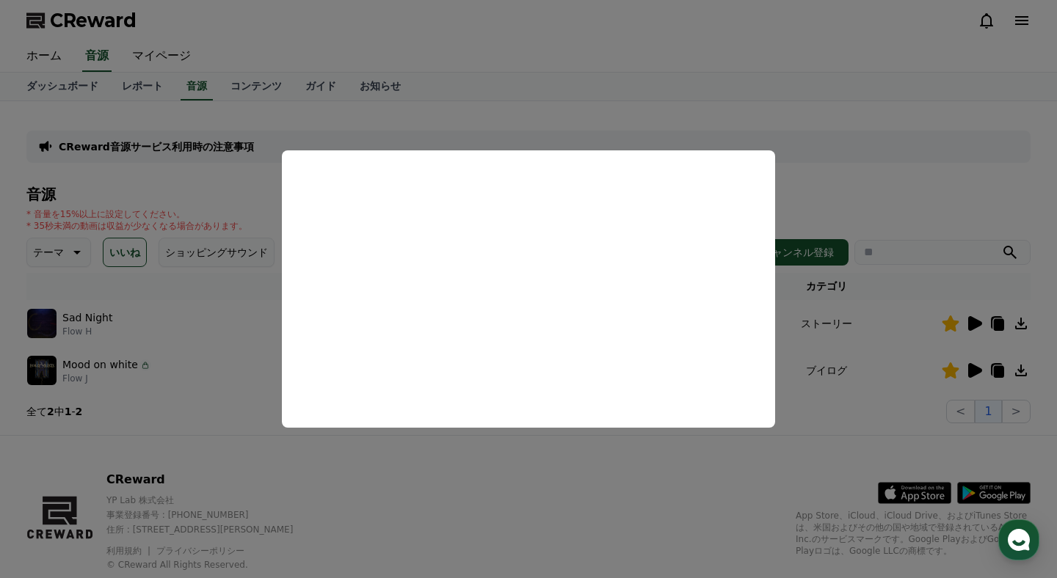
click at [531, 87] on button "close modal" at bounding box center [528, 289] width 1057 height 578
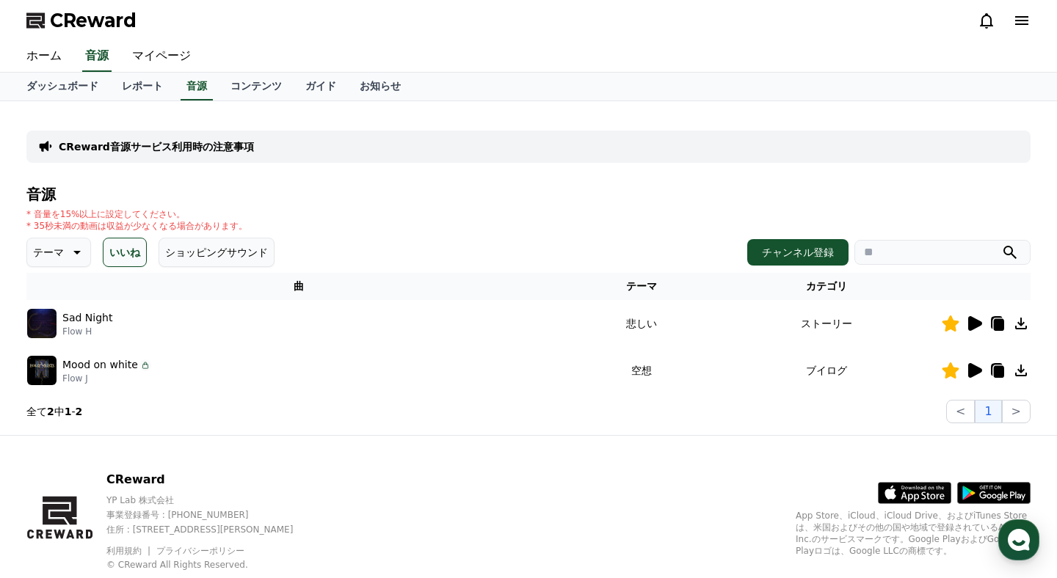
click at [88, 255] on button "テーマ" at bounding box center [58, 252] width 65 height 29
click at [58, 352] on button "穏やかな" at bounding box center [55, 351] width 53 height 32
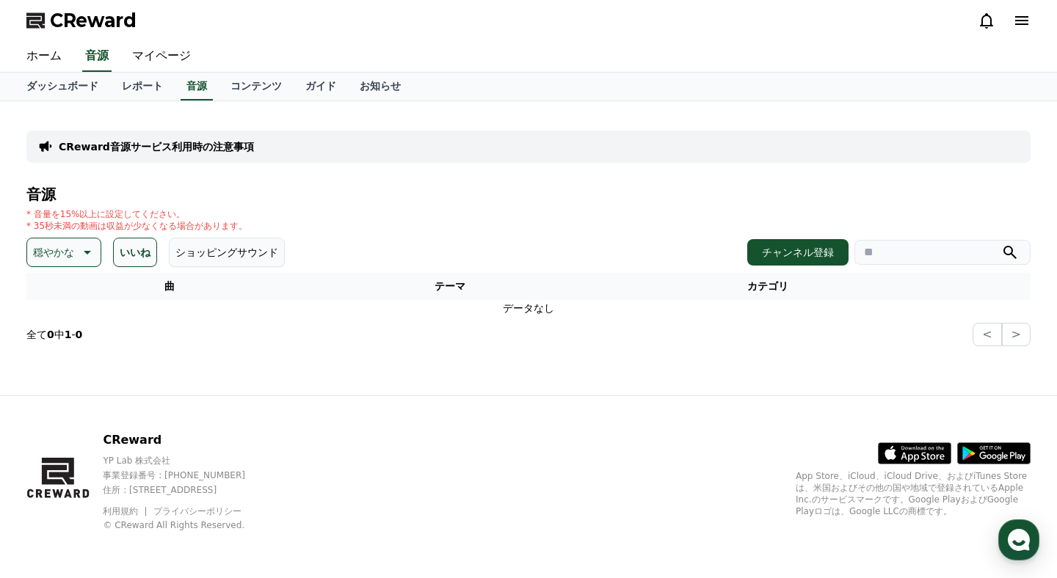
click at [138, 258] on button "いいね" at bounding box center [135, 252] width 44 height 29
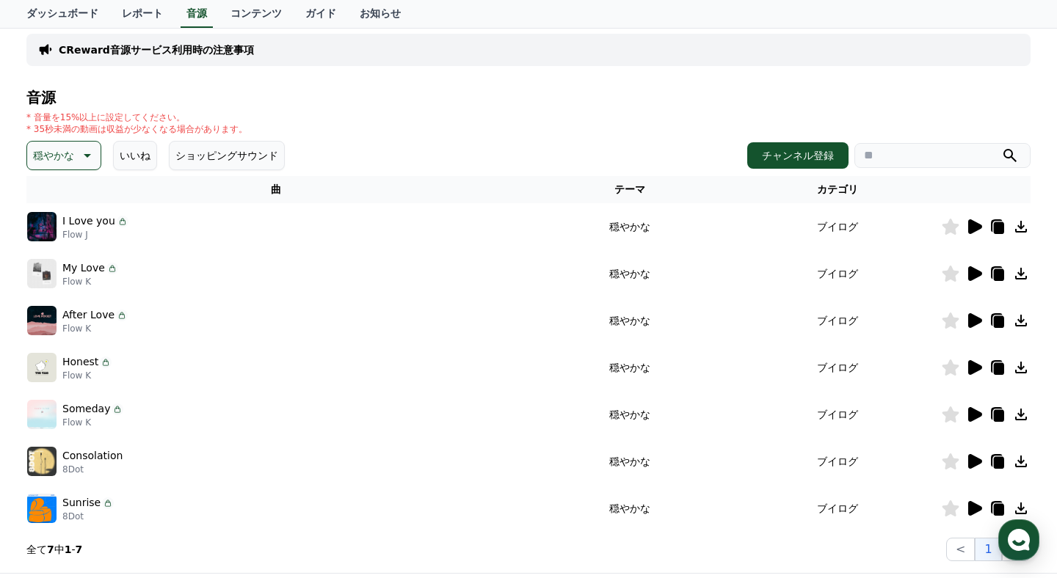
scroll to position [103, 0]
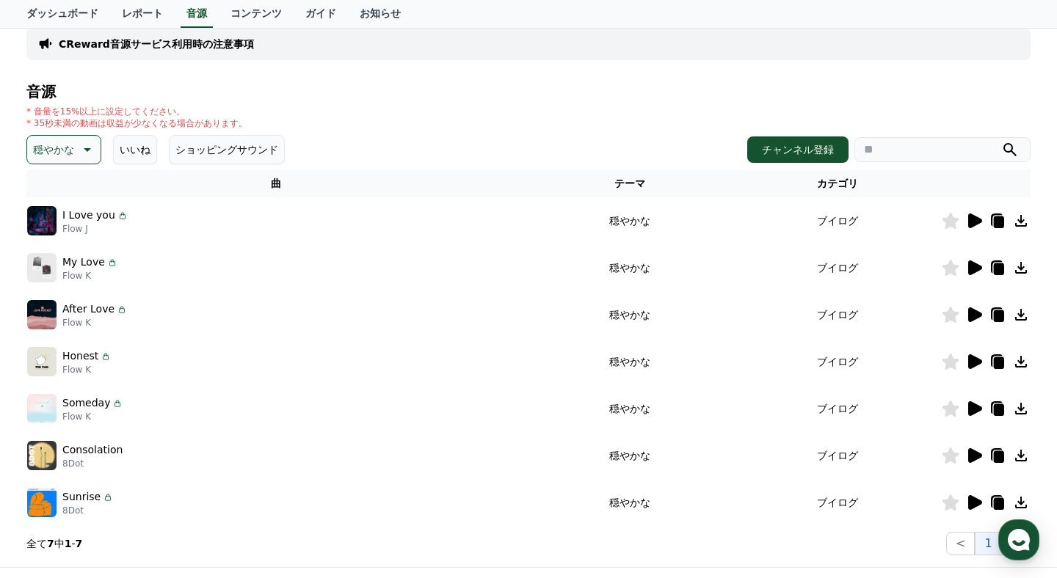
click at [971, 226] on icon at bounding box center [975, 221] width 14 height 15
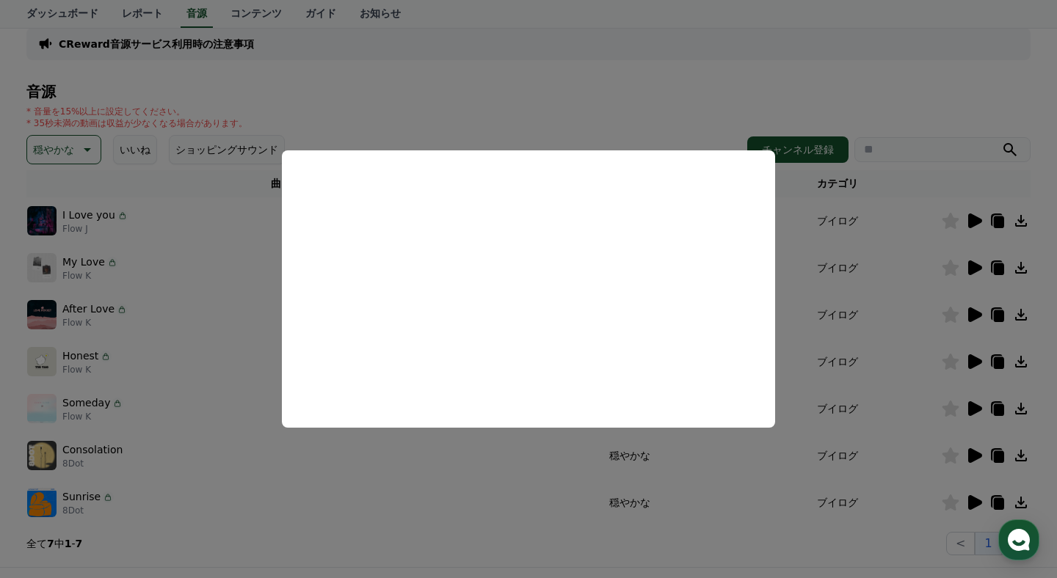
click at [853, 364] on button "close modal" at bounding box center [528, 289] width 1057 height 578
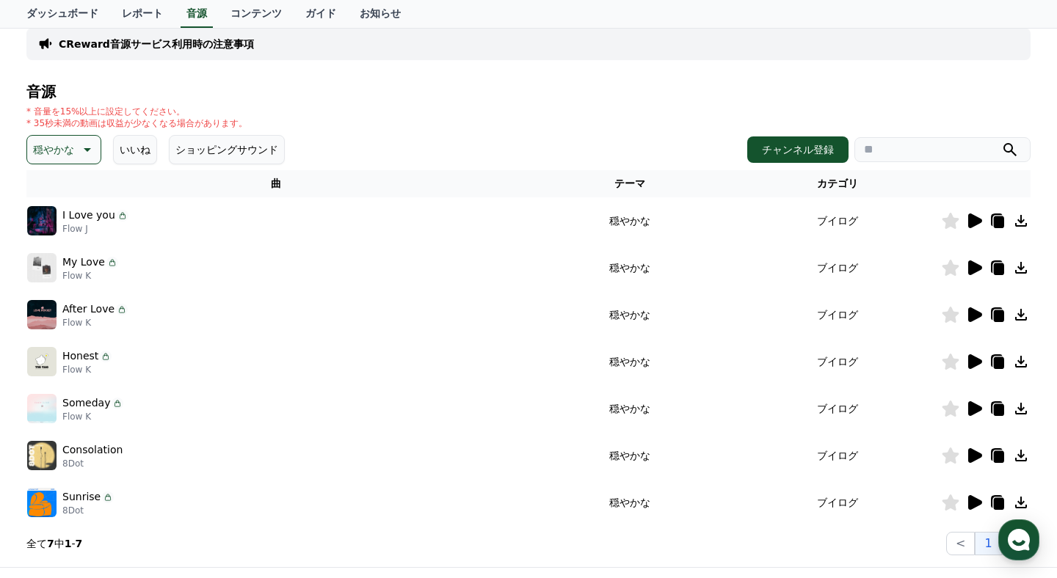
click at [950, 227] on icon at bounding box center [951, 221] width 18 height 16
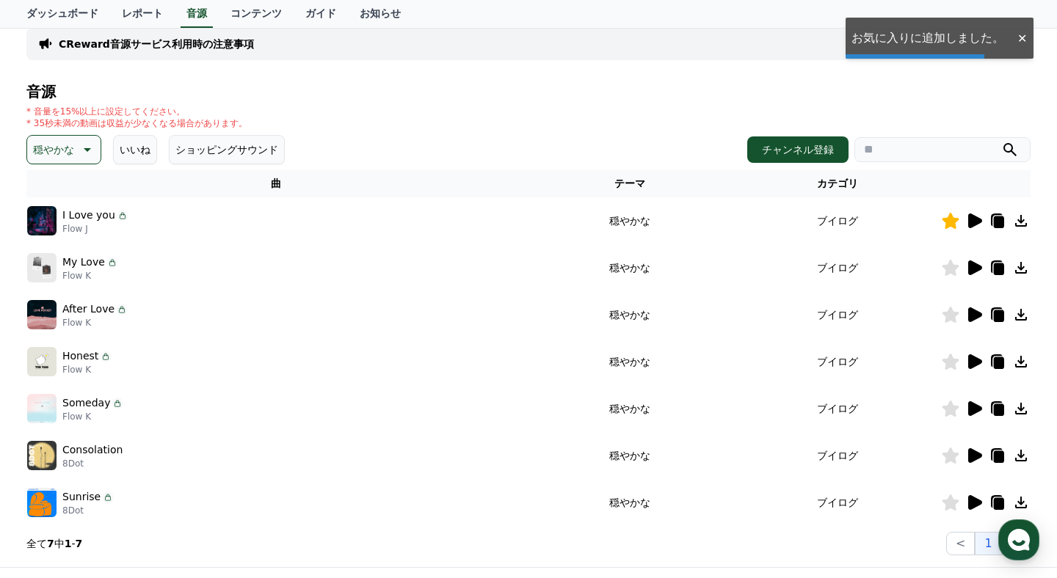
click at [973, 268] on icon at bounding box center [975, 268] width 14 height 15
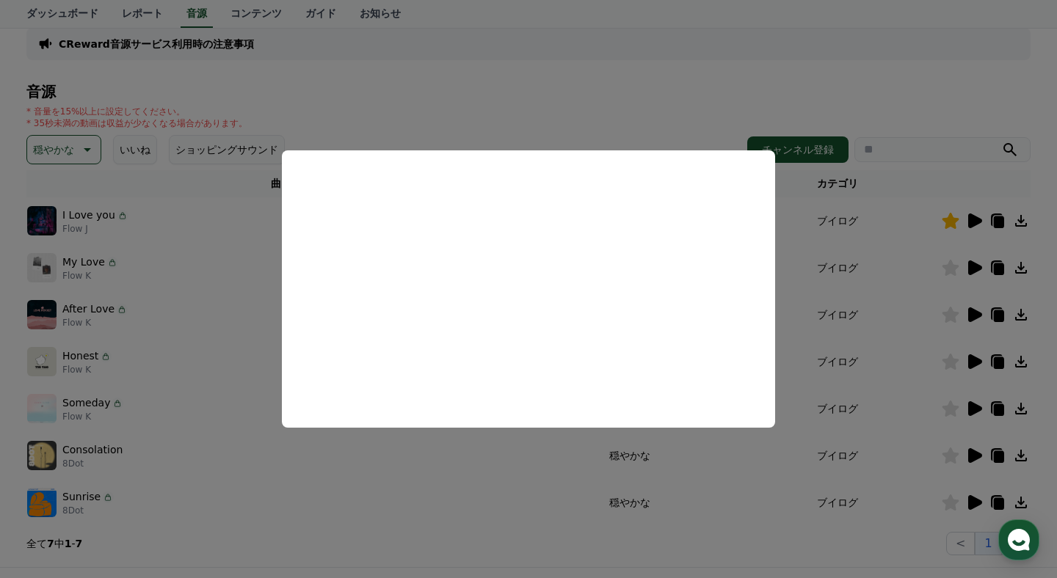
click at [864, 304] on button "close modal" at bounding box center [528, 289] width 1057 height 578
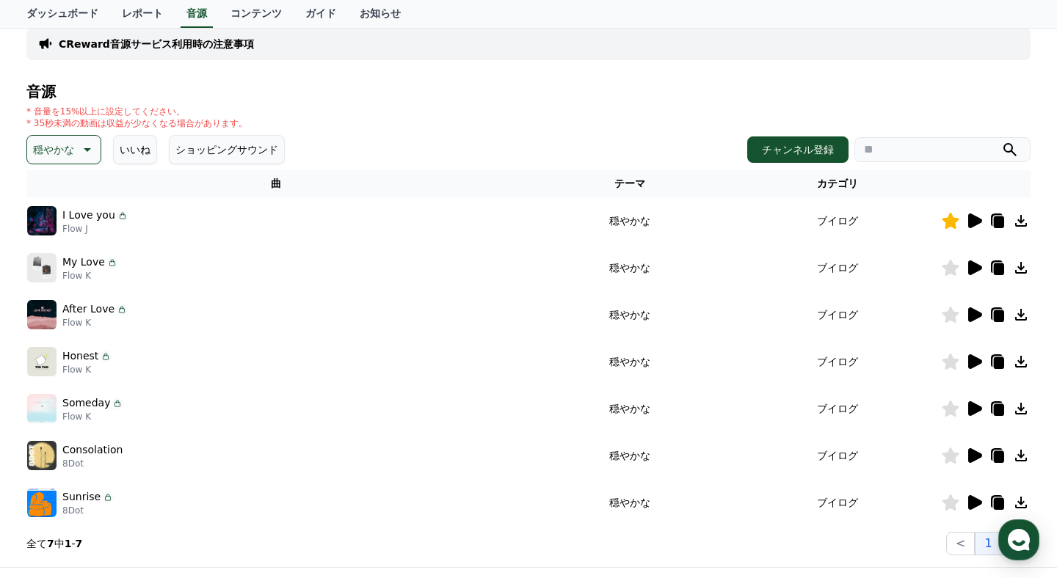
click at [975, 312] on icon at bounding box center [975, 315] width 14 height 15
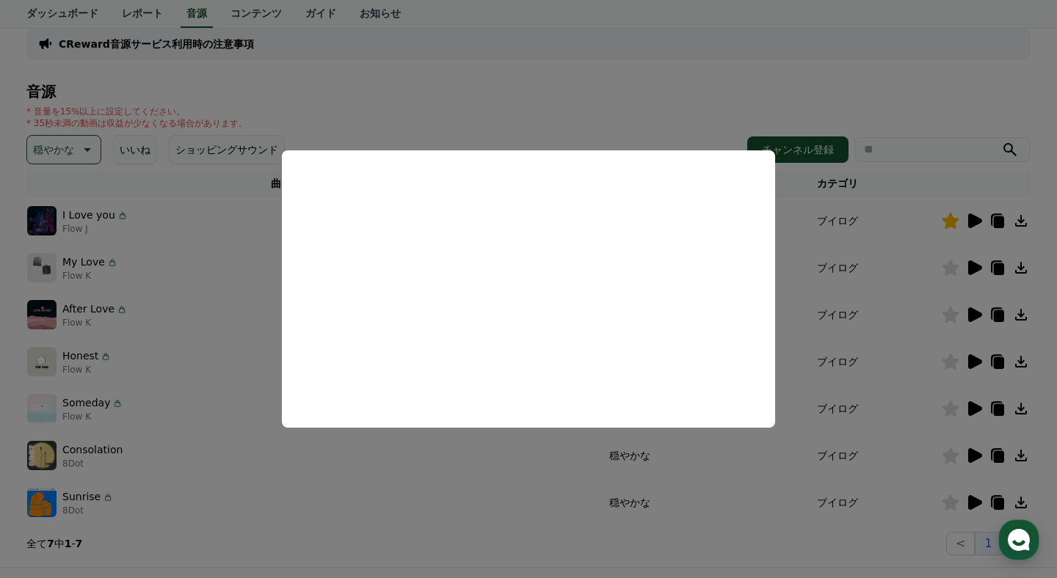
click at [798, 291] on button "close modal" at bounding box center [528, 289] width 1057 height 578
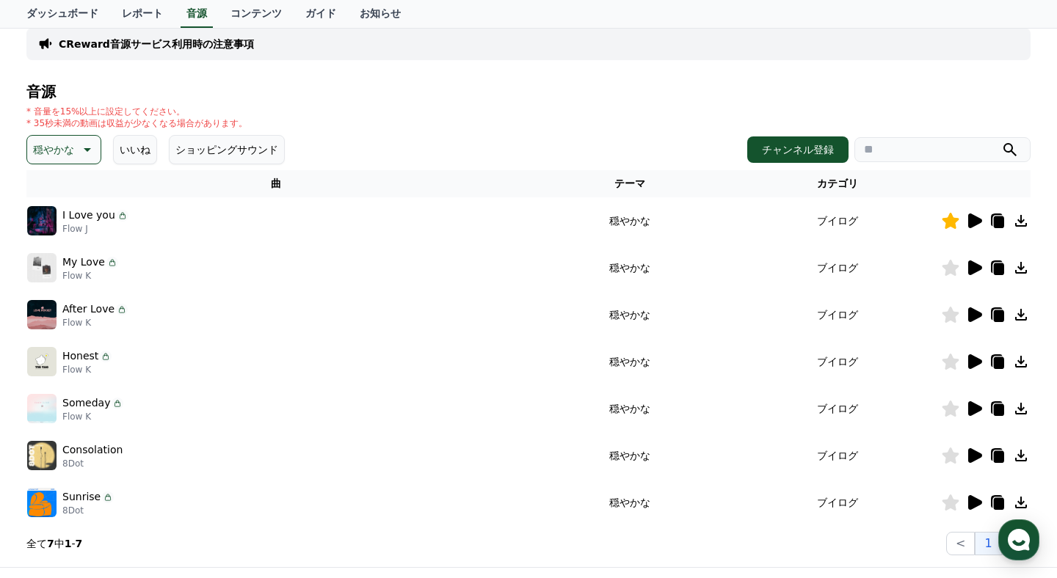
click at [973, 359] on icon at bounding box center [975, 362] width 14 height 15
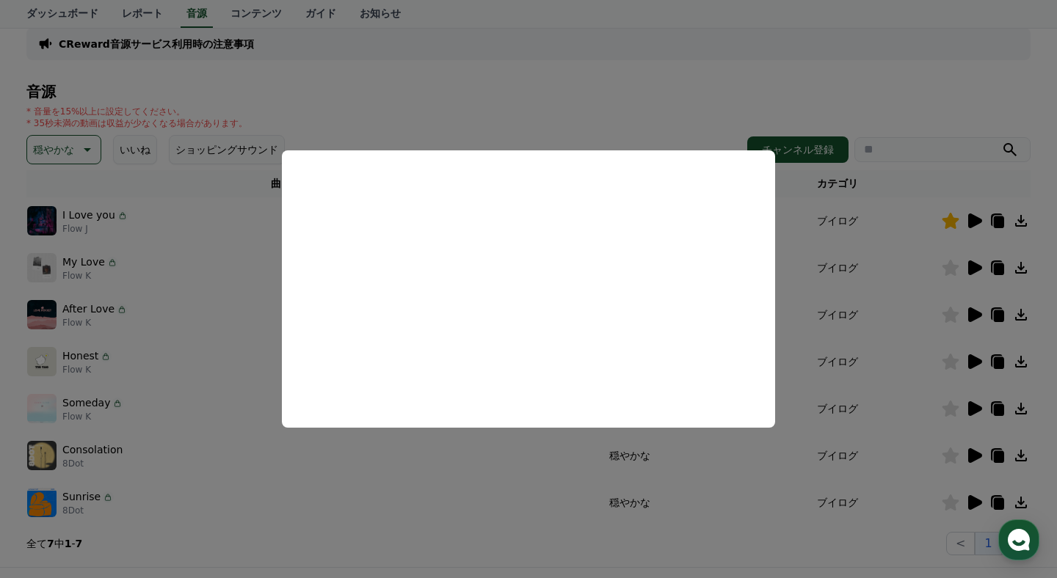
click at [821, 327] on button "close modal" at bounding box center [528, 289] width 1057 height 578
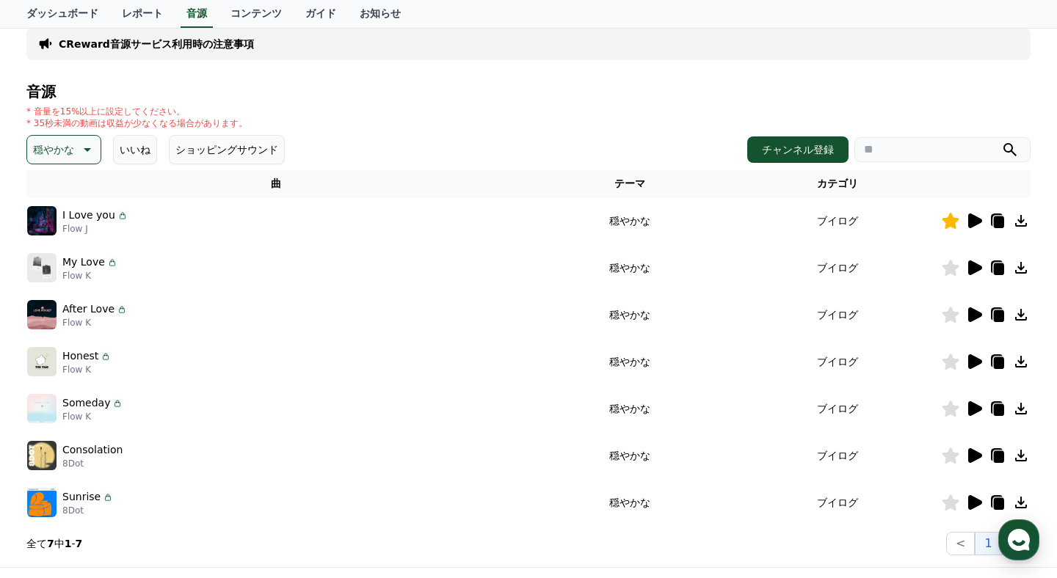
click at [981, 410] on icon at bounding box center [975, 409] width 14 height 15
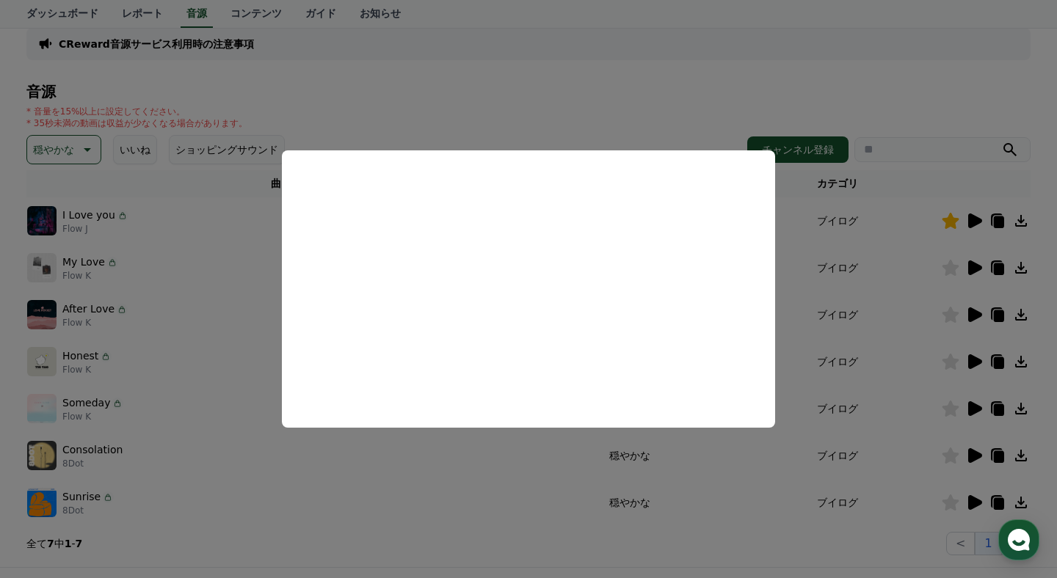
click at [829, 335] on button "close modal" at bounding box center [528, 289] width 1057 height 578
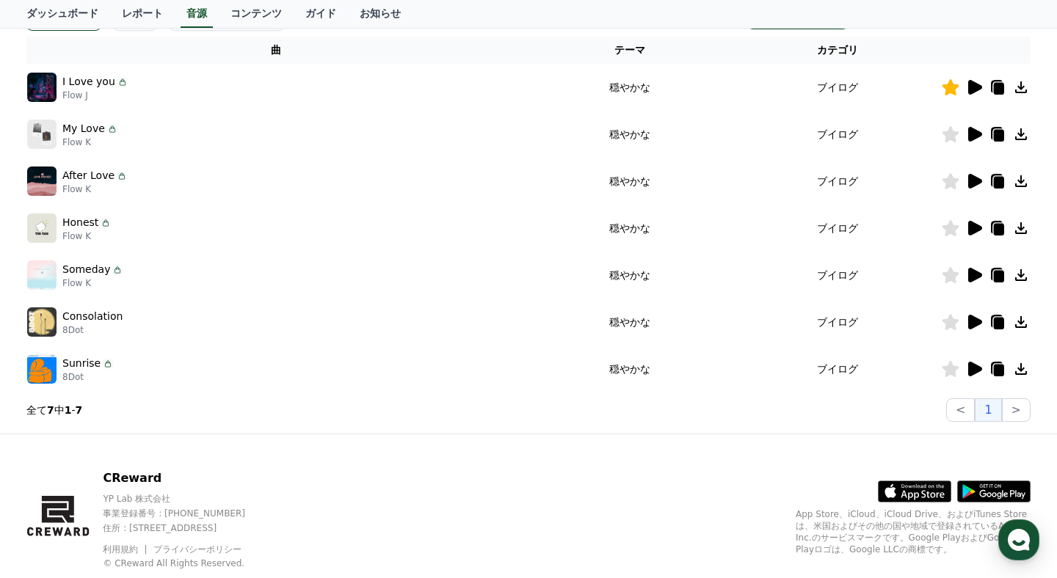
scroll to position [238, 0]
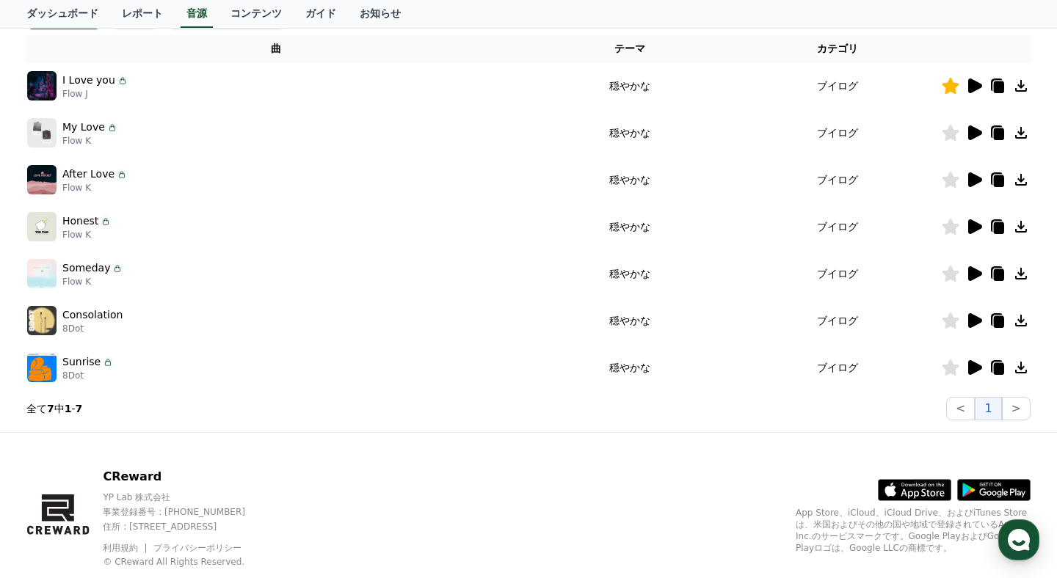
click at [978, 324] on icon at bounding box center [974, 321] width 18 height 18
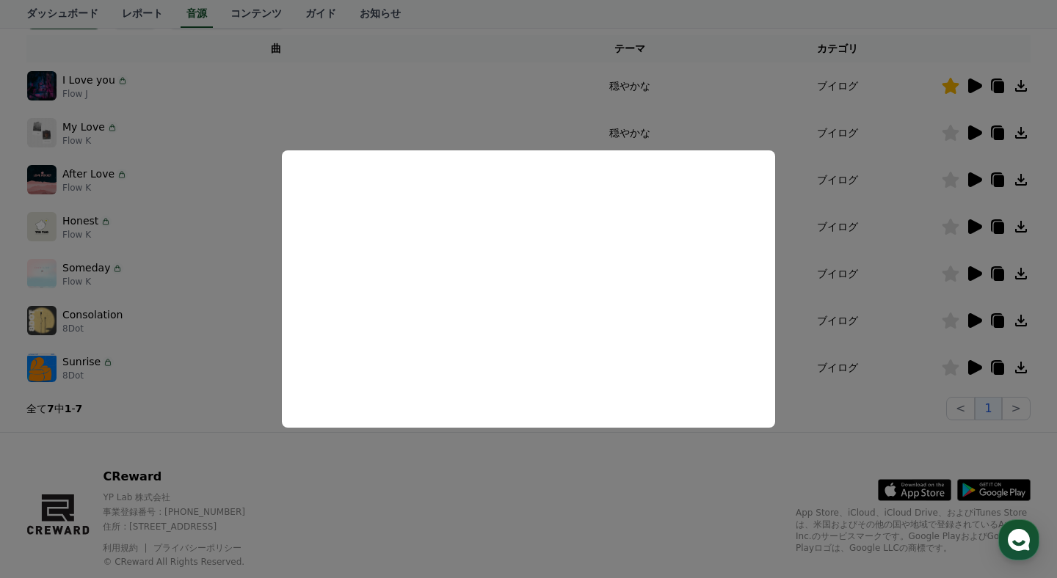
click at [884, 301] on button "close modal" at bounding box center [528, 289] width 1057 height 578
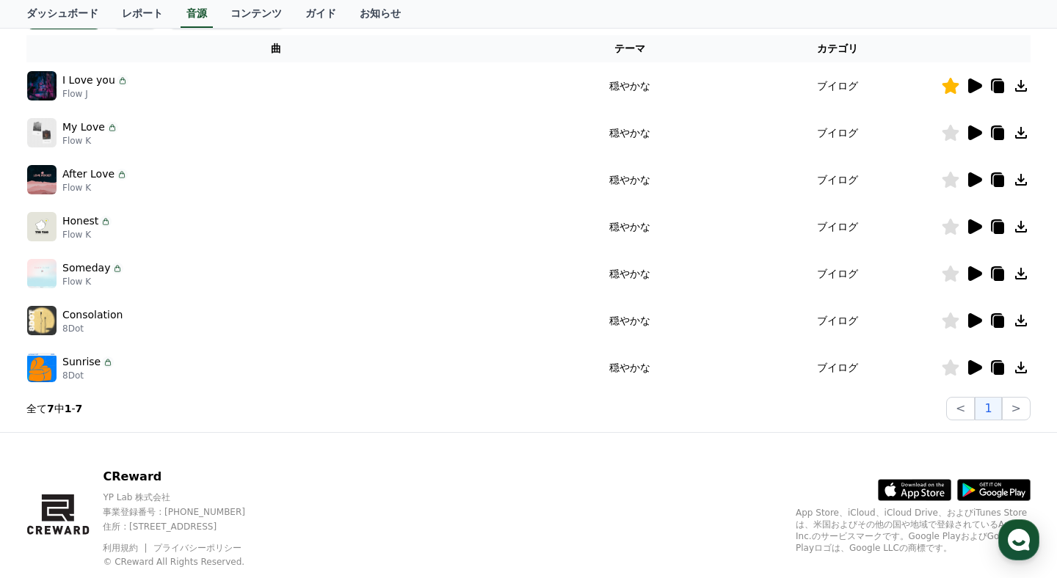
click at [976, 363] on icon at bounding box center [974, 368] width 18 height 18
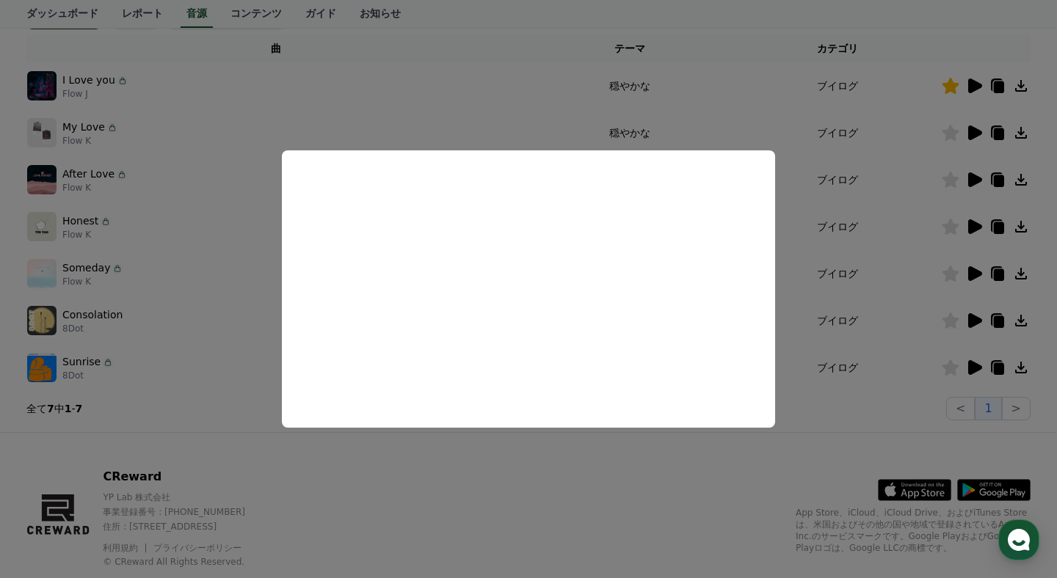
click at [846, 296] on button "close modal" at bounding box center [528, 289] width 1057 height 578
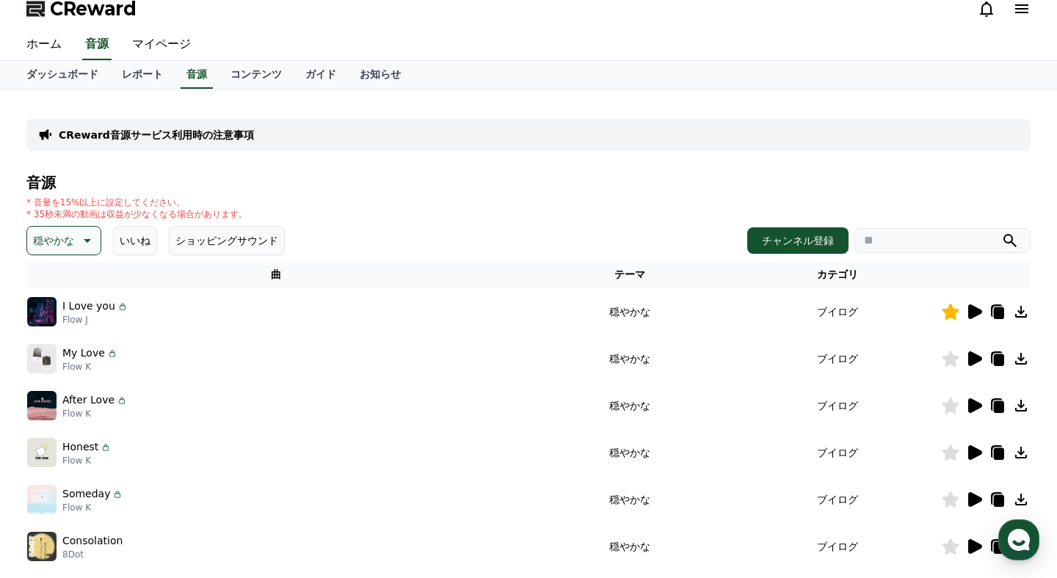
scroll to position [0, 0]
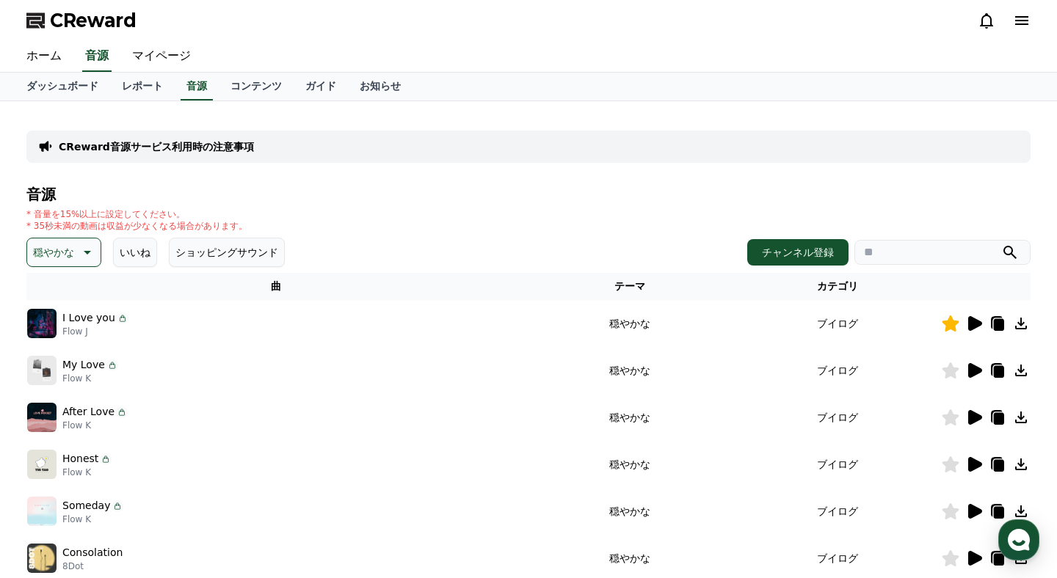
click at [79, 250] on icon at bounding box center [86, 253] width 18 height 18
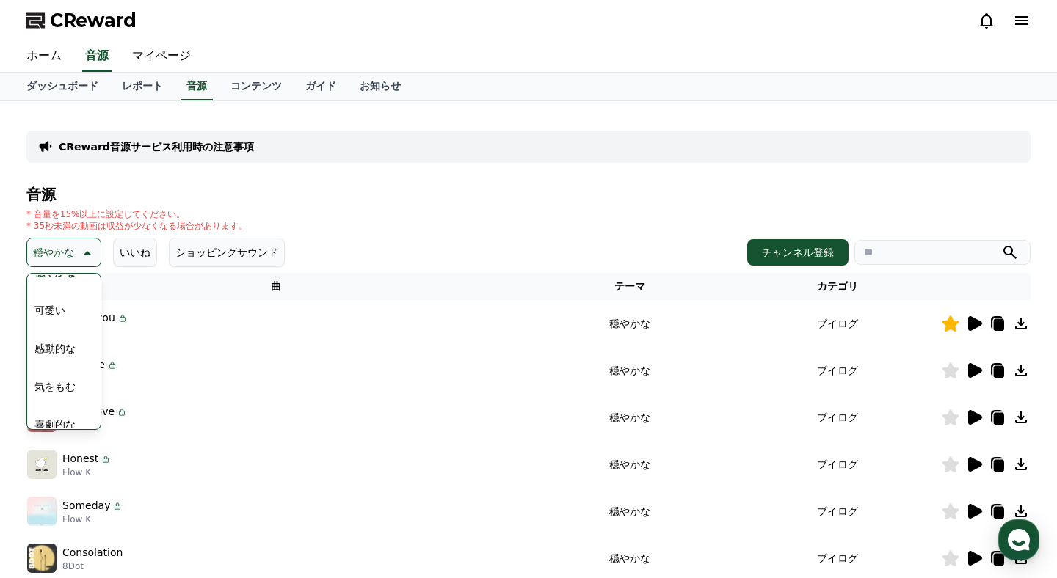
scroll to position [605, 0]
click at [71, 340] on button "感動的な" at bounding box center [55, 335] width 53 height 32
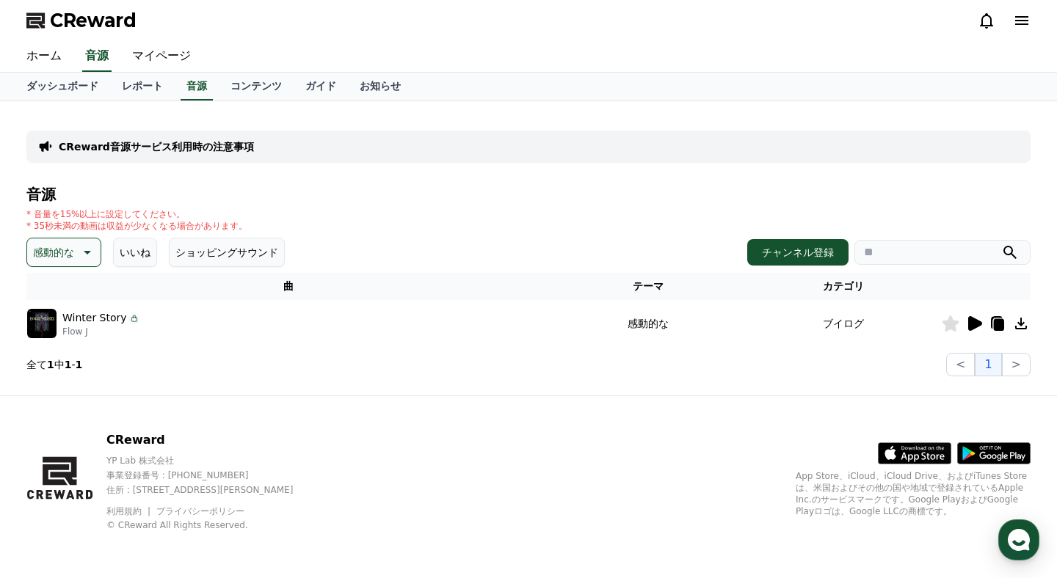
click at [975, 324] on icon at bounding box center [975, 323] width 14 height 15
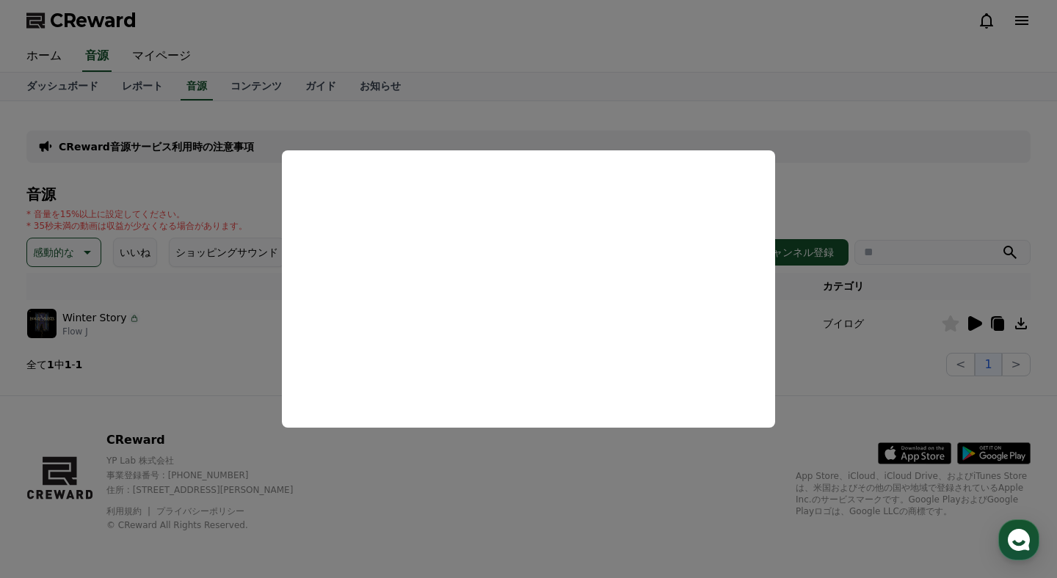
click at [920, 344] on button "close modal" at bounding box center [528, 289] width 1057 height 578
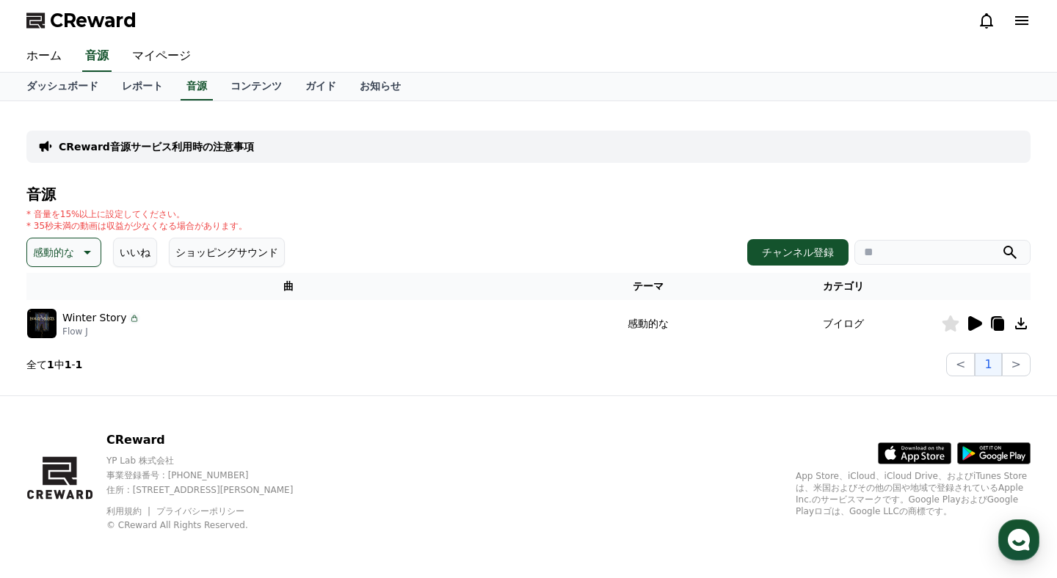
click at [88, 256] on icon at bounding box center [86, 253] width 18 height 18
click at [180, 347] on div "音源 * 音量を15%以上に設定してください。 * 35秒未満の動画は収益が少なくなる場合があります。 感動的な テーマ 全て 空想 好奇心 暗い 明るい ポ…" at bounding box center [528, 281] width 1004 height 190
click at [94, 95] on link "ダッシュボード" at bounding box center [62, 87] width 95 height 28
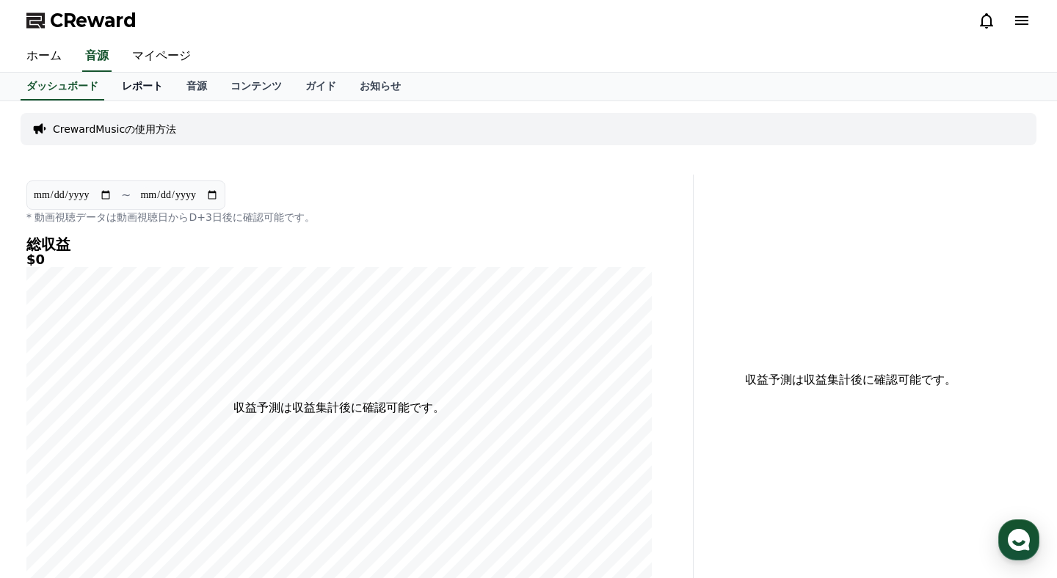
click at [126, 90] on link "レポート" at bounding box center [142, 87] width 65 height 28
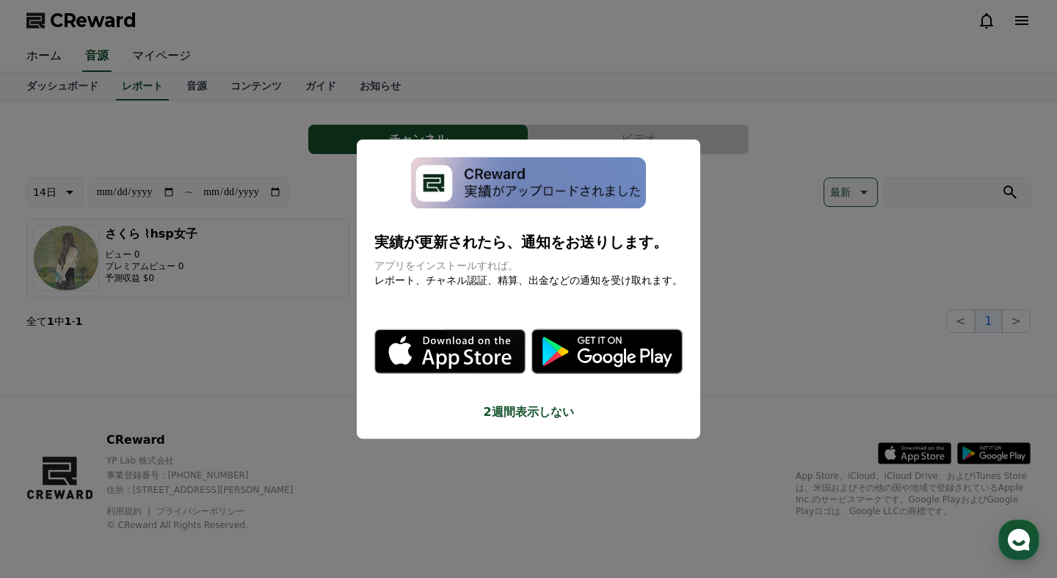
click at [500, 405] on button "2週間表示しない" at bounding box center [528, 413] width 308 height 18
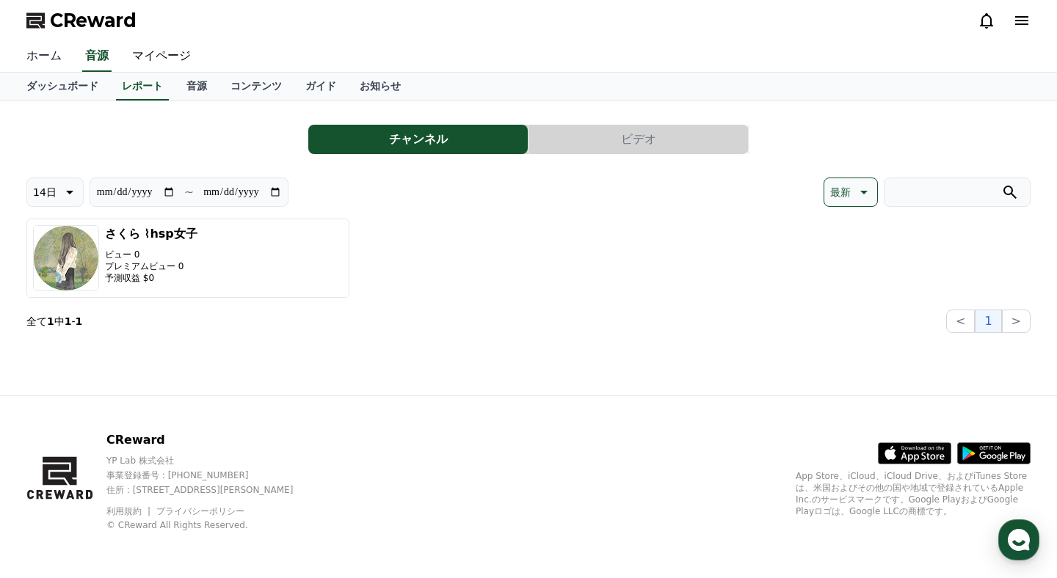
click at [56, 56] on link "ホーム" at bounding box center [44, 56] width 59 height 31
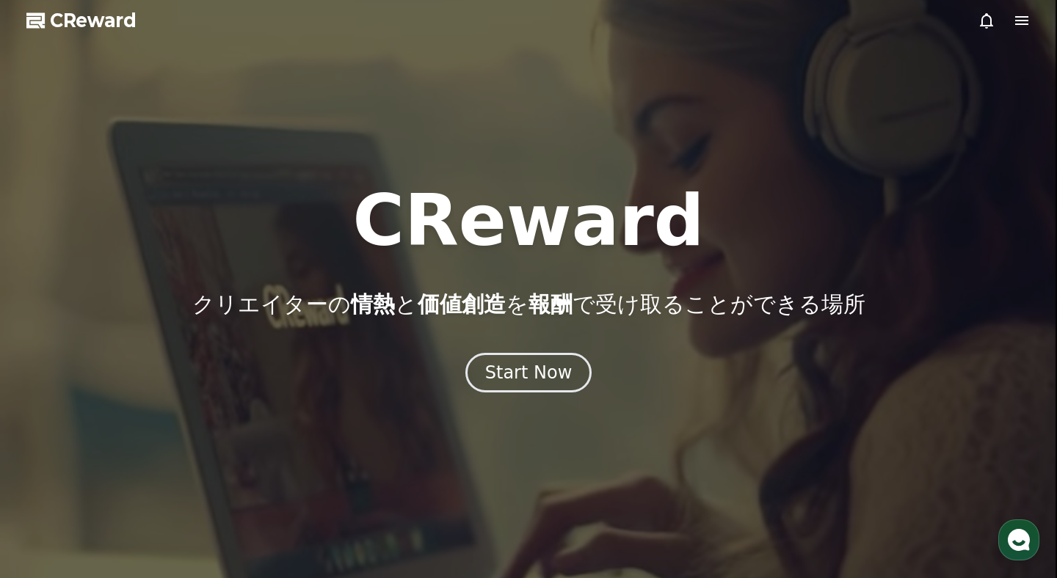
click at [89, 24] on span "CReward" at bounding box center [93, 20] width 87 height 23
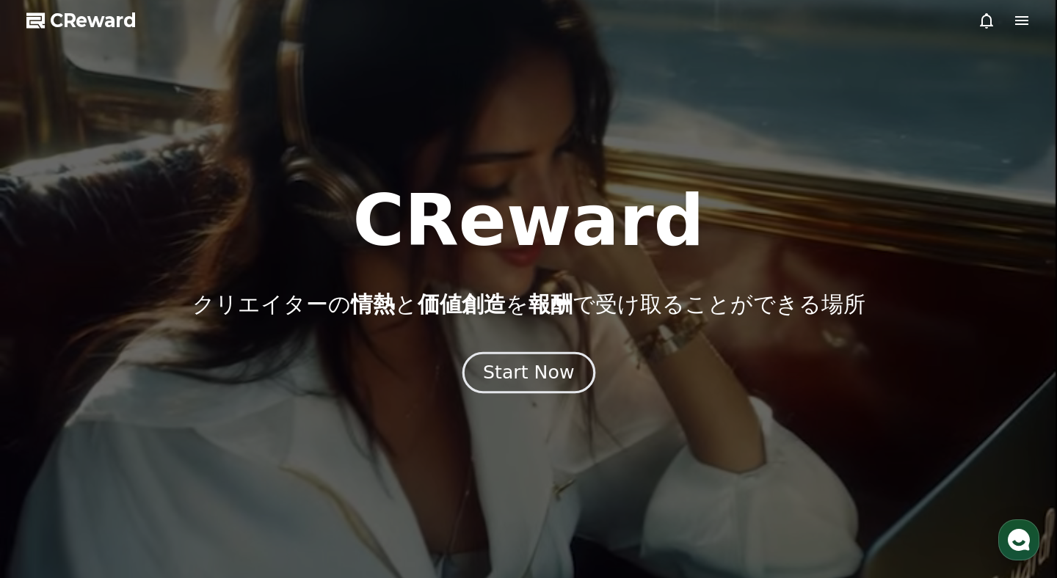
click at [578, 366] on button "Start Now" at bounding box center [528, 373] width 133 height 42
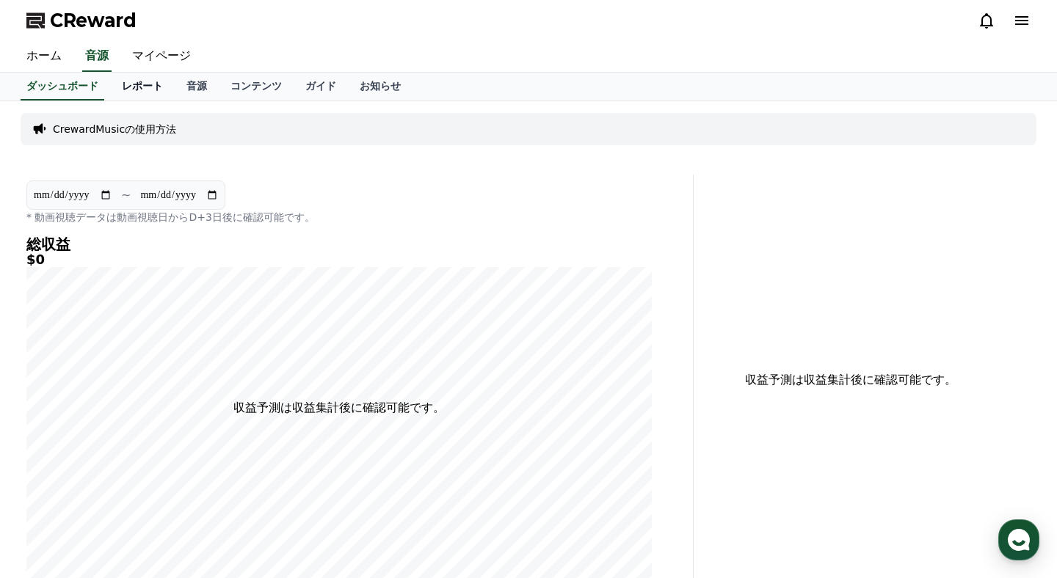
click at [136, 85] on link "レポート" at bounding box center [142, 87] width 65 height 28
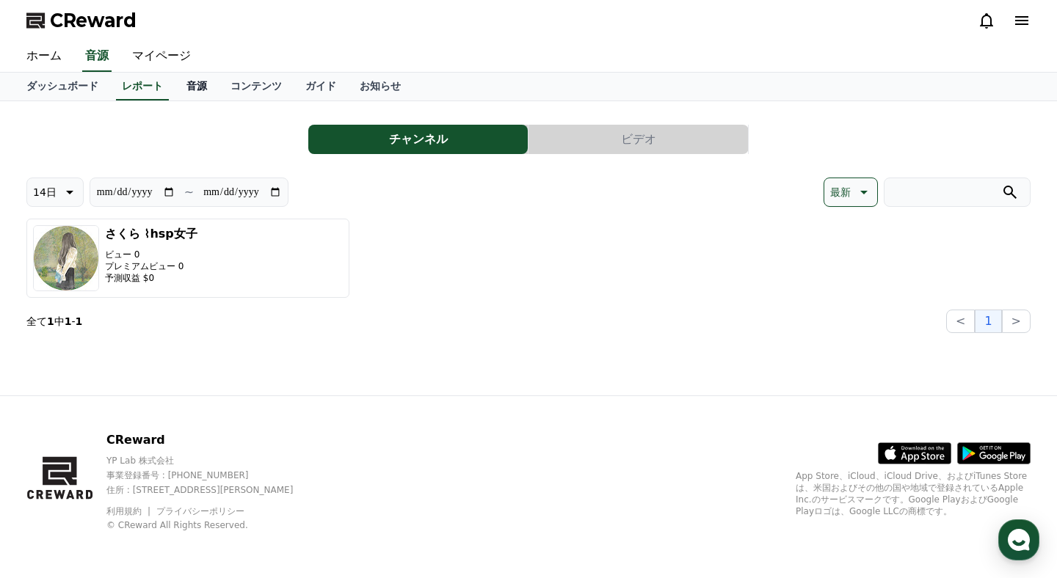
click at [178, 79] on link "音源" at bounding box center [197, 87] width 44 height 28
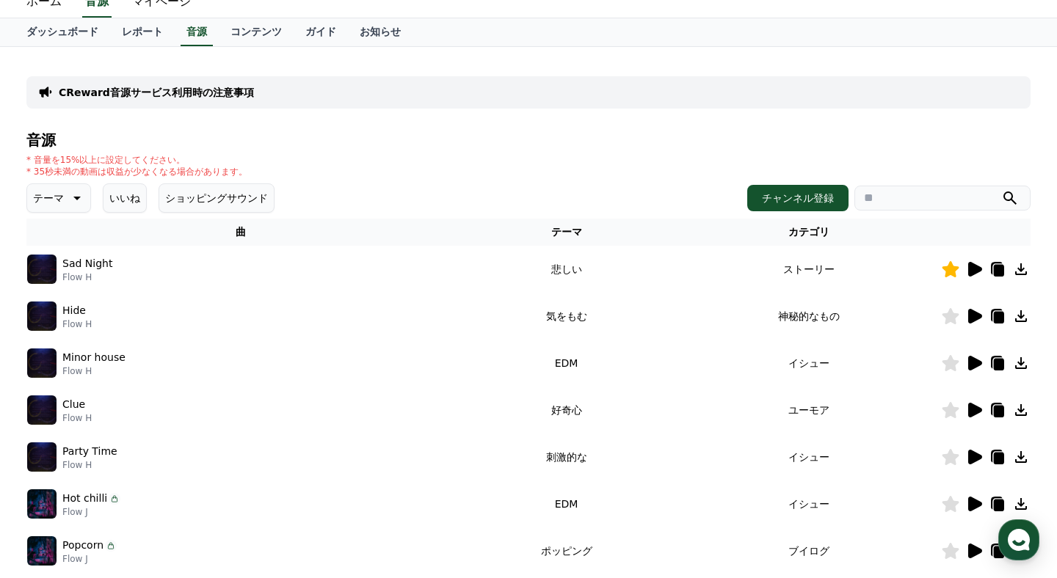
scroll to position [72, 0]
